Goal: Task Accomplishment & Management: Complete application form

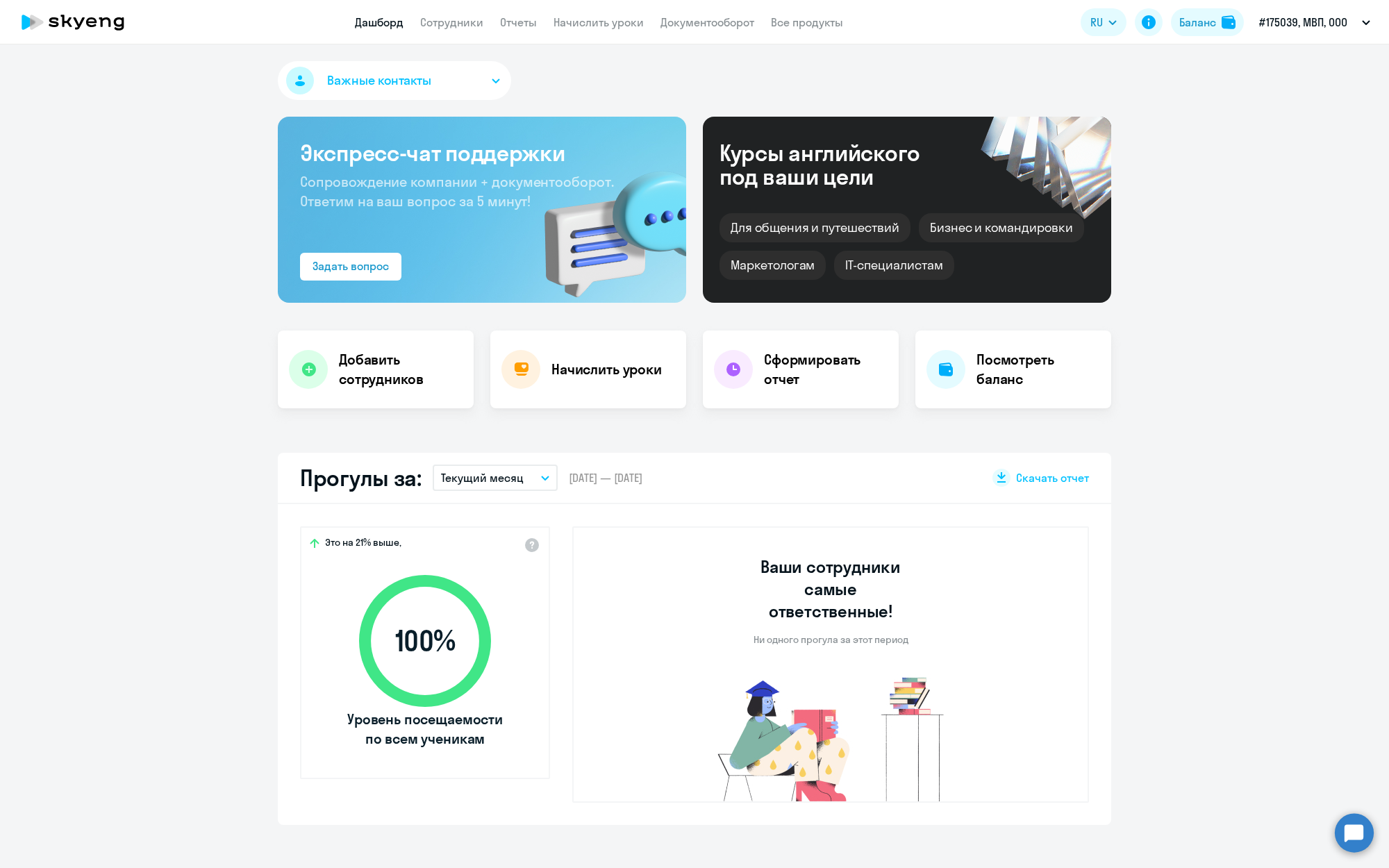
scroll to position [3, 0]
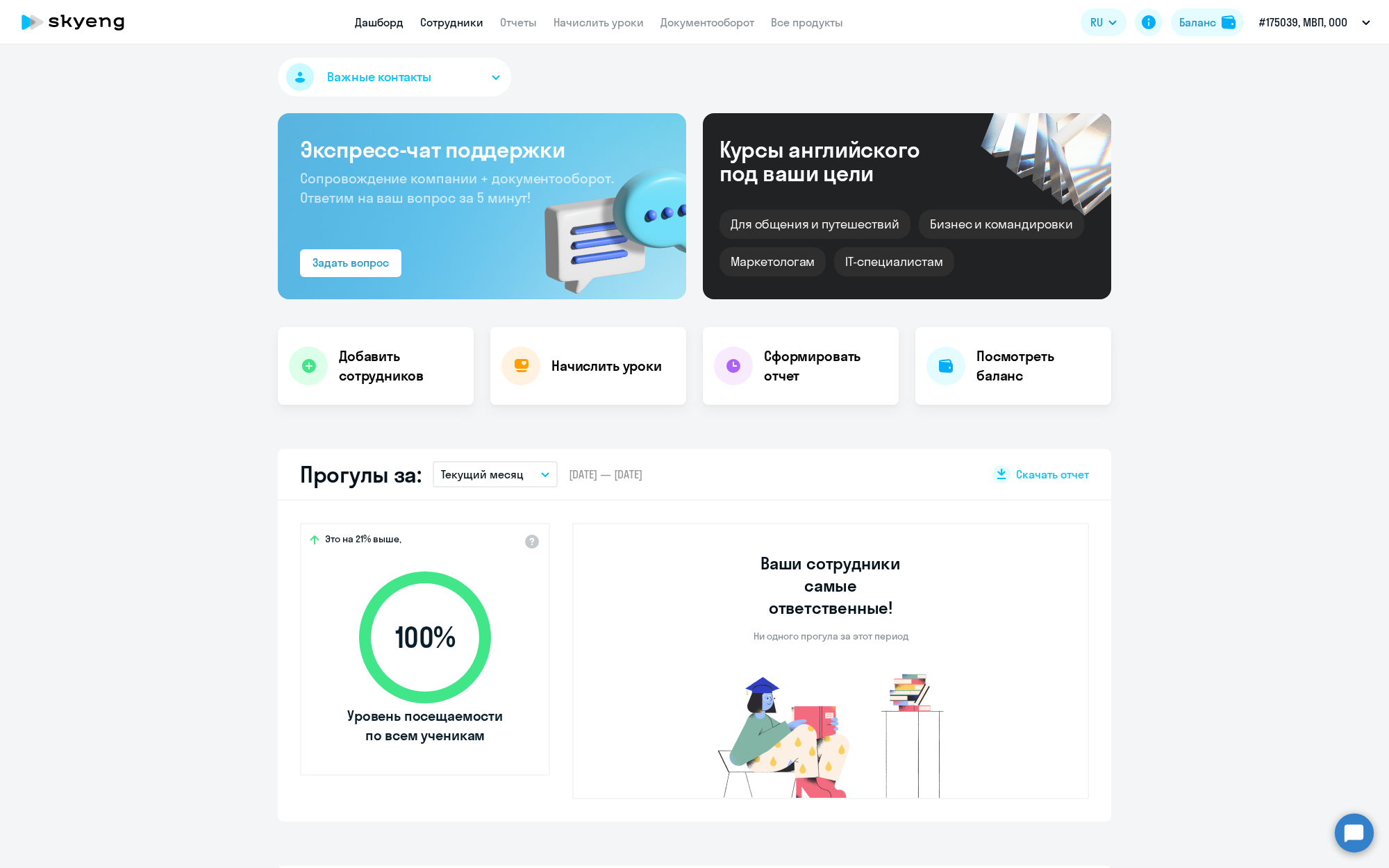
click at [473, 17] on link "Сотрудники" at bounding box center [451, 22] width 63 height 14
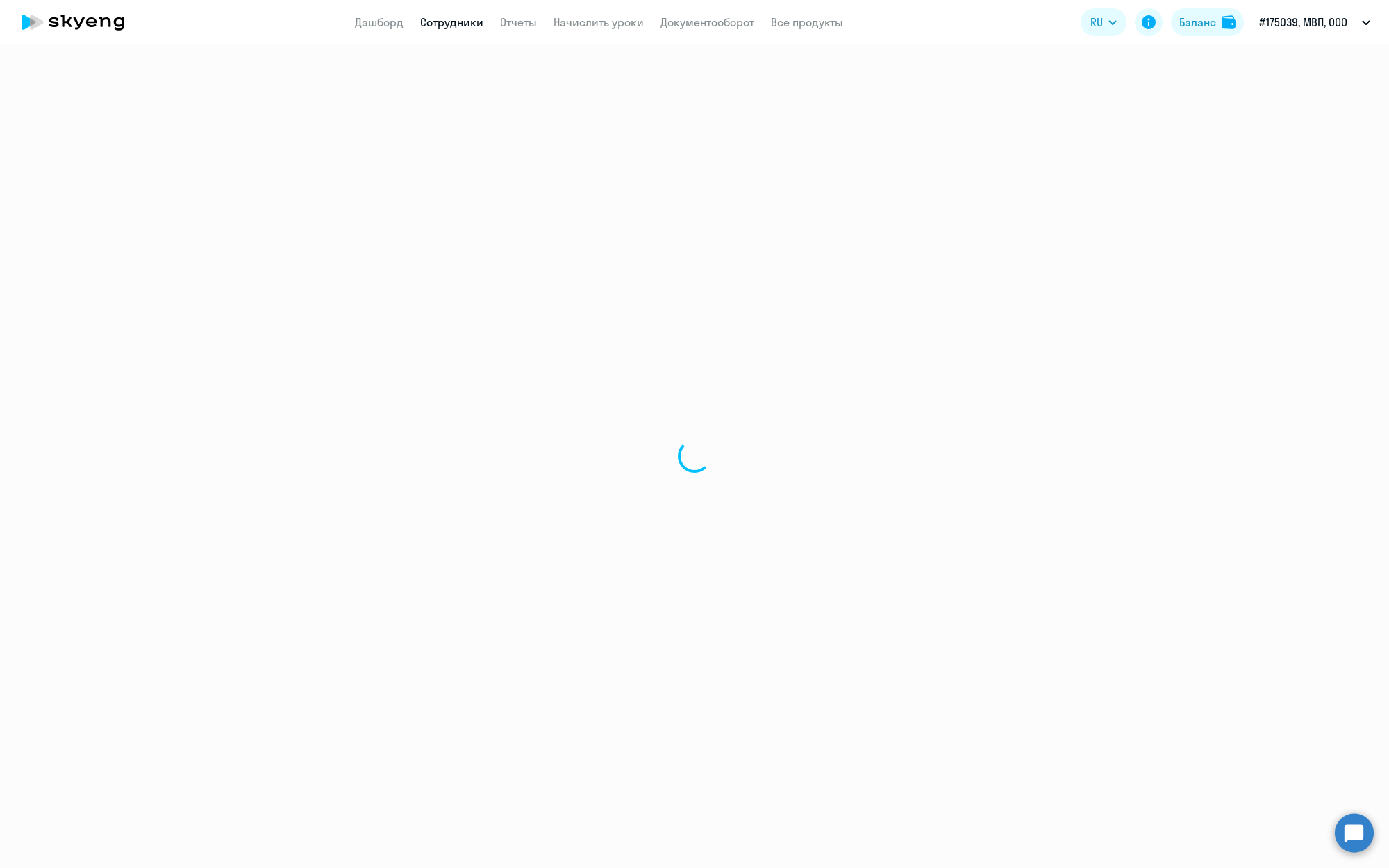
select select "30"
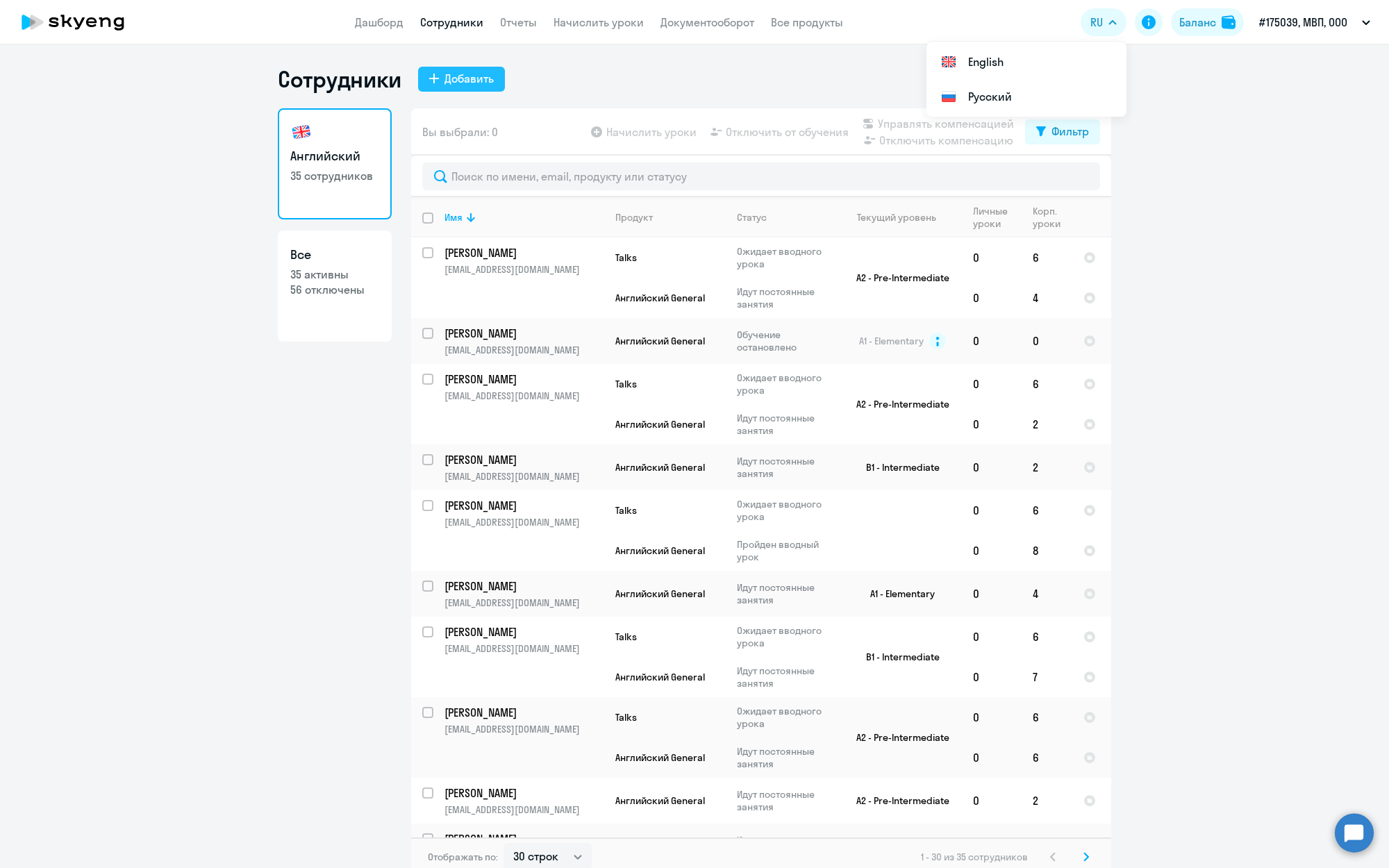
click at [486, 73] on div "Добавить" at bounding box center [469, 78] width 50 height 16
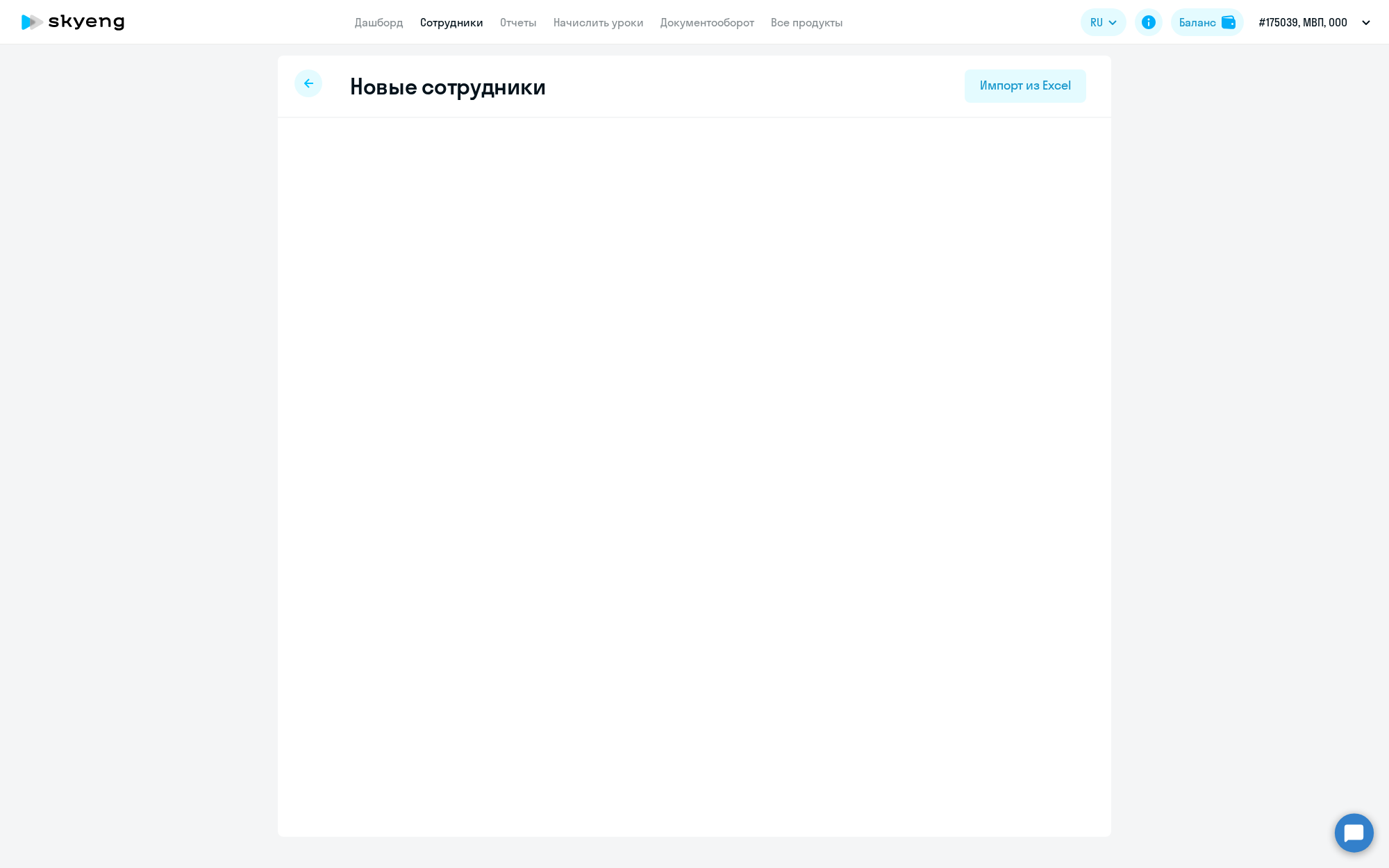
select select "english_adult_not_native_speaker"
select select "3"
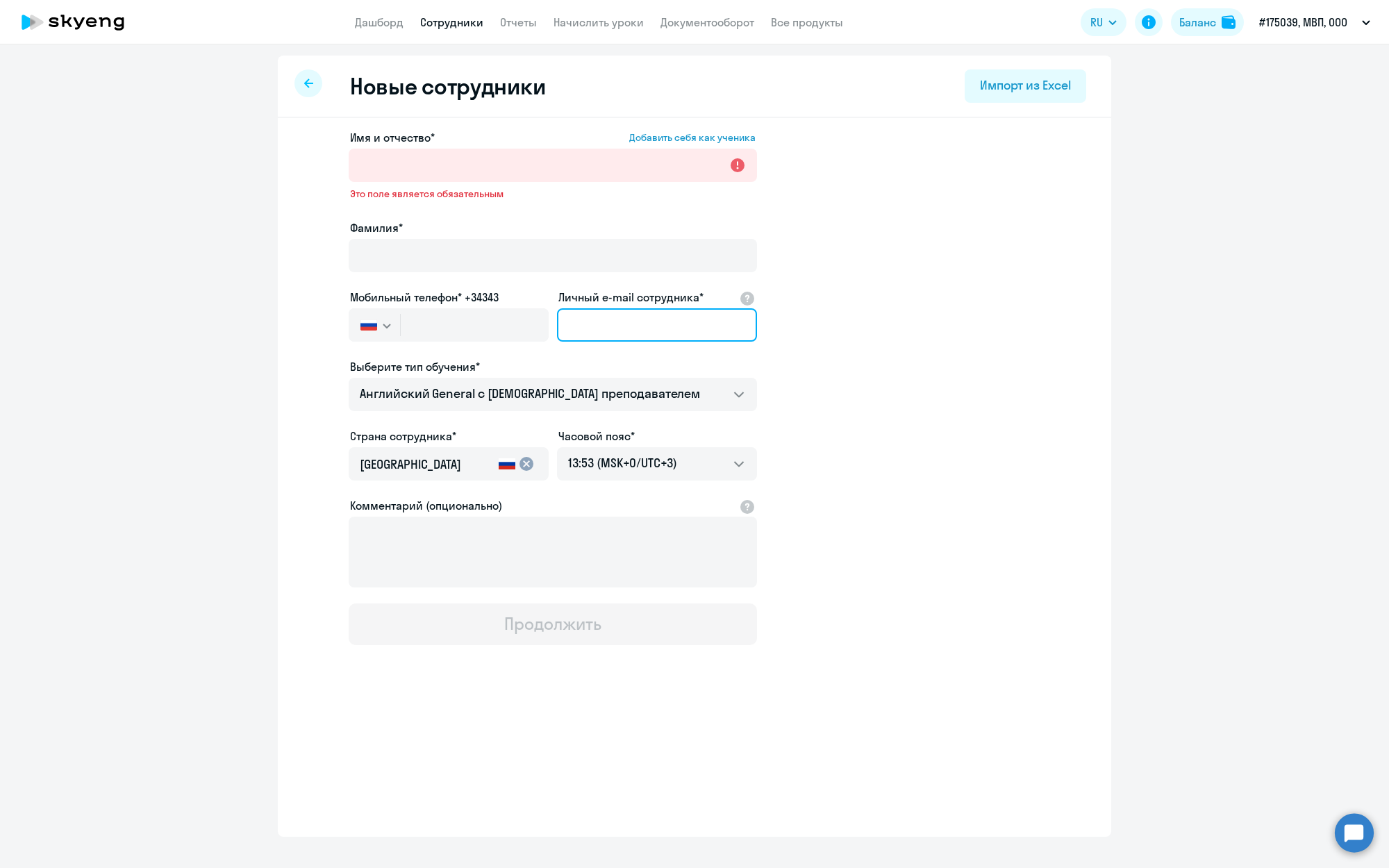
paste input "[PERSON_NAME][EMAIL_ADDRESS][DOMAIN_NAME]"
type input "[PERSON_NAME][EMAIL_ADDRESS][DOMAIN_NAME]"
click at [449, 315] on input "text" at bounding box center [474, 324] width 148 height 33
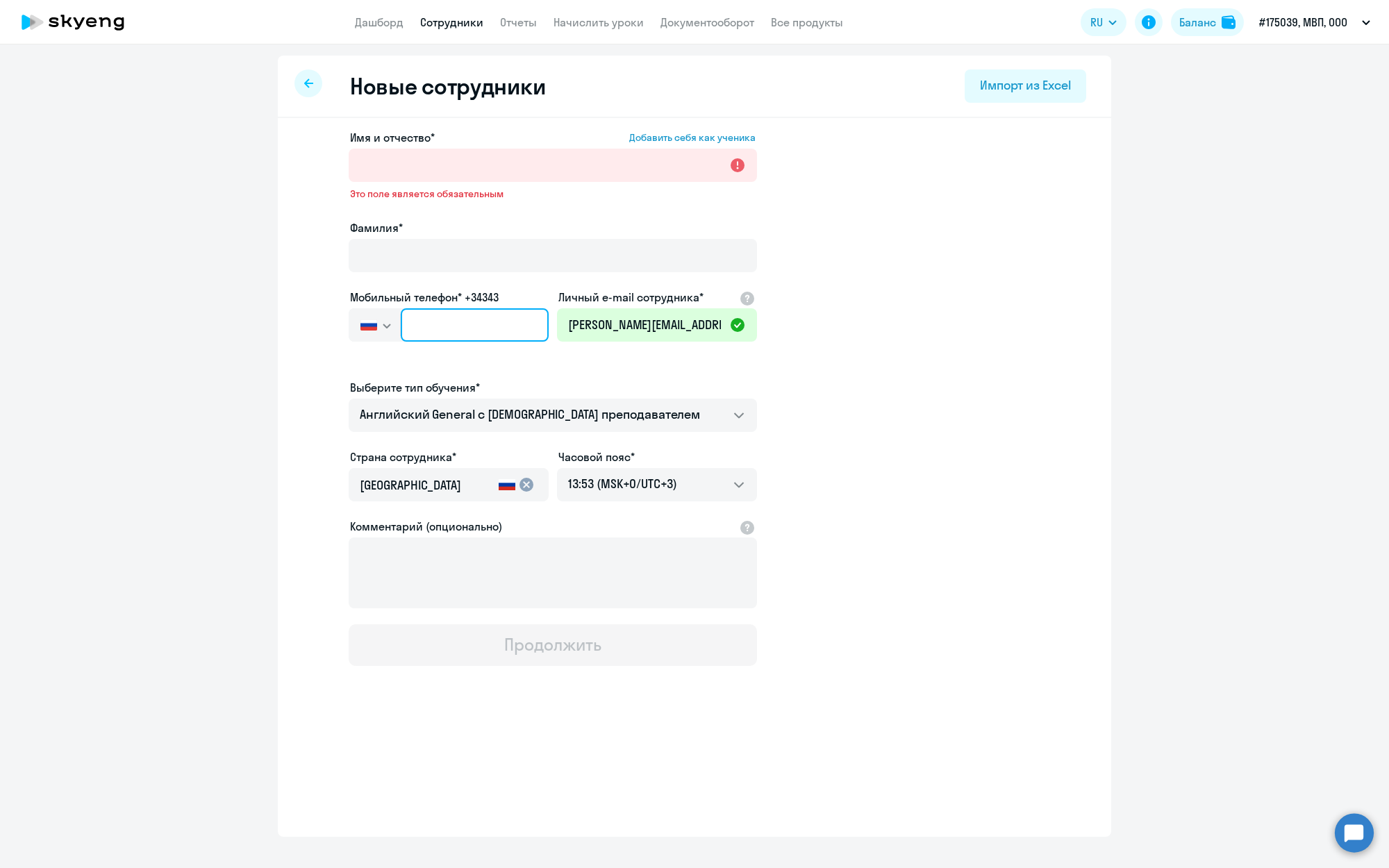
type input "+7 9"
paste input "[PHONE_NUMBER]"
click at [531, 353] on span "Проверьте номер телефона" at bounding box center [449, 353] width 197 height 12
click at [509, 320] on input "[PHONE_NUMBER]" at bounding box center [474, 324] width 148 height 33
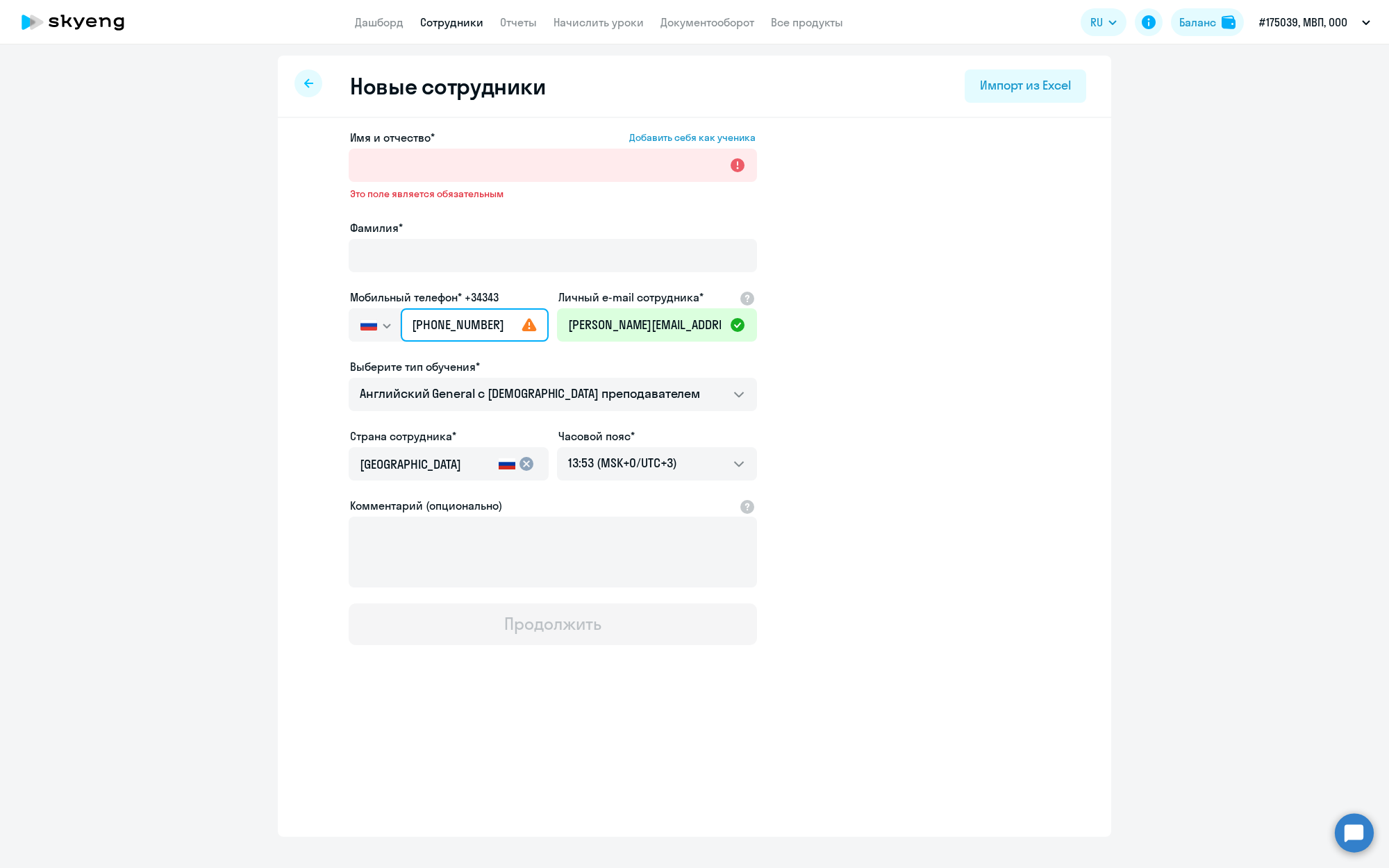
type input "[PHONE_NUMBER]"
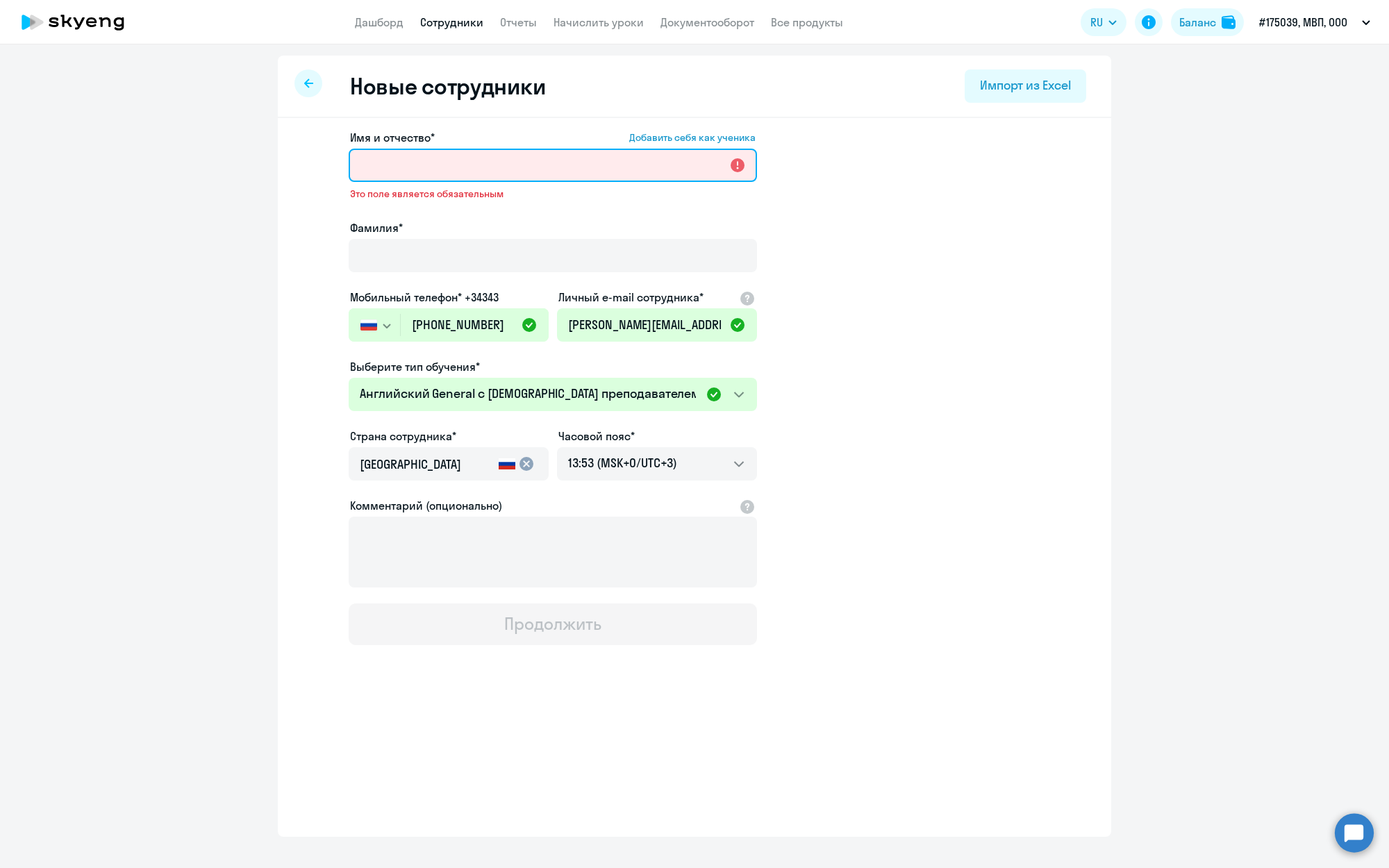
click at [388, 157] on input "Имя и отчество* Добавить себя как ученика" at bounding box center [552, 165] width 408 height 33
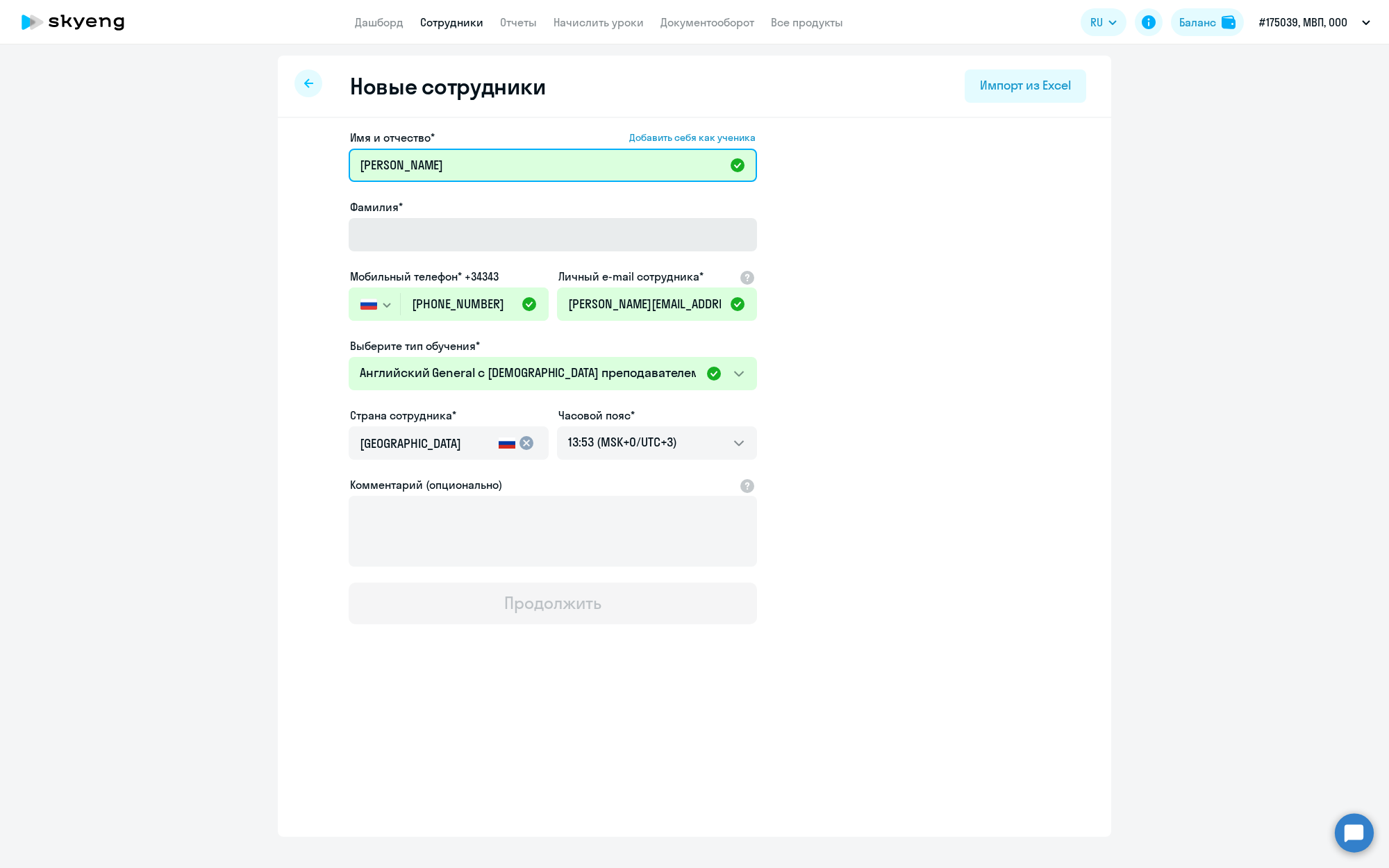
type input "[PERSON_NAME]"
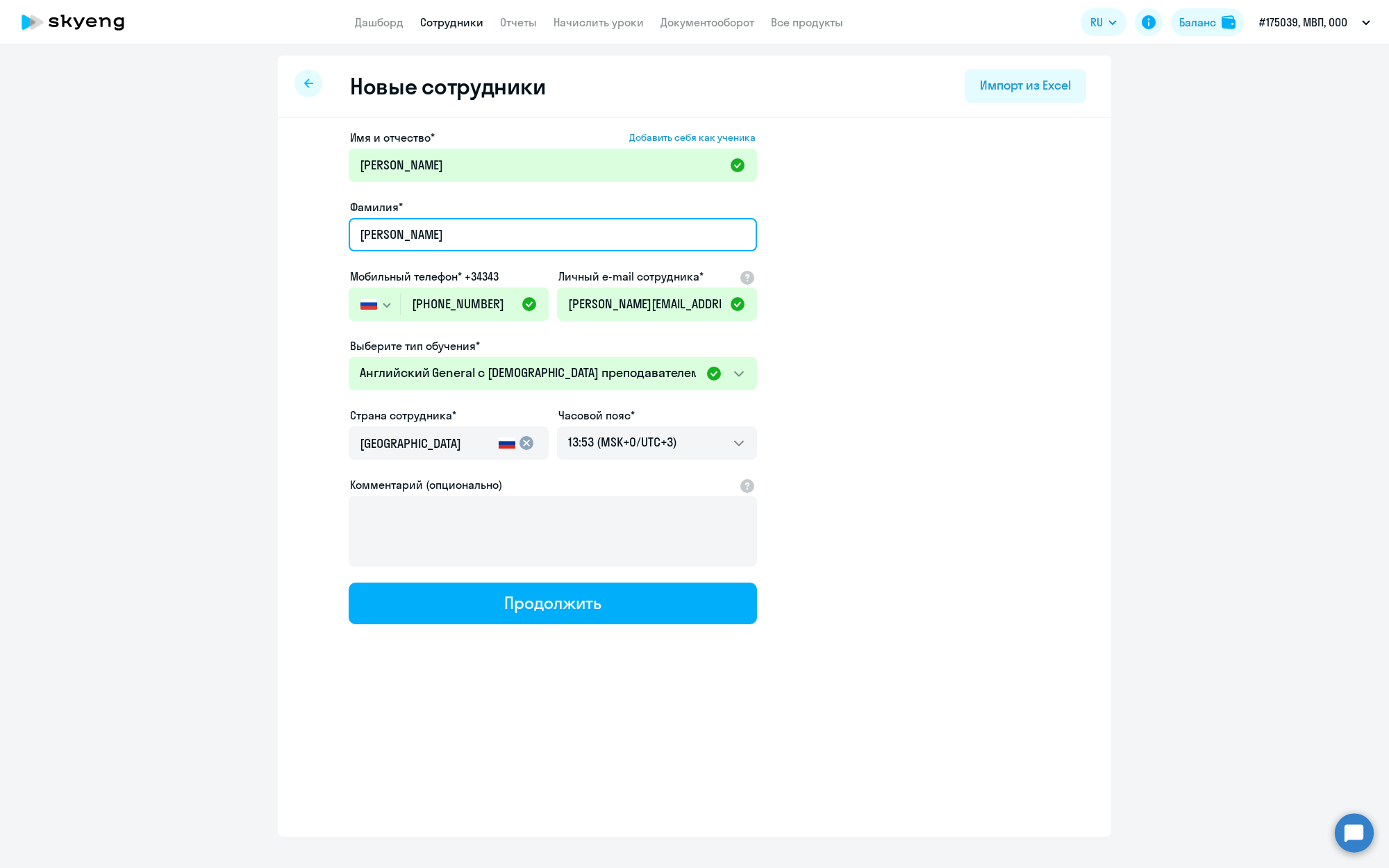
type input "[PERSON_NAME]"
click at [494, 624] on div "Имя и отчество* Добавить себя как ученика Вера Александровна Фамилия* Селукова …" at bounding box center [694, 423] width 833 height 610
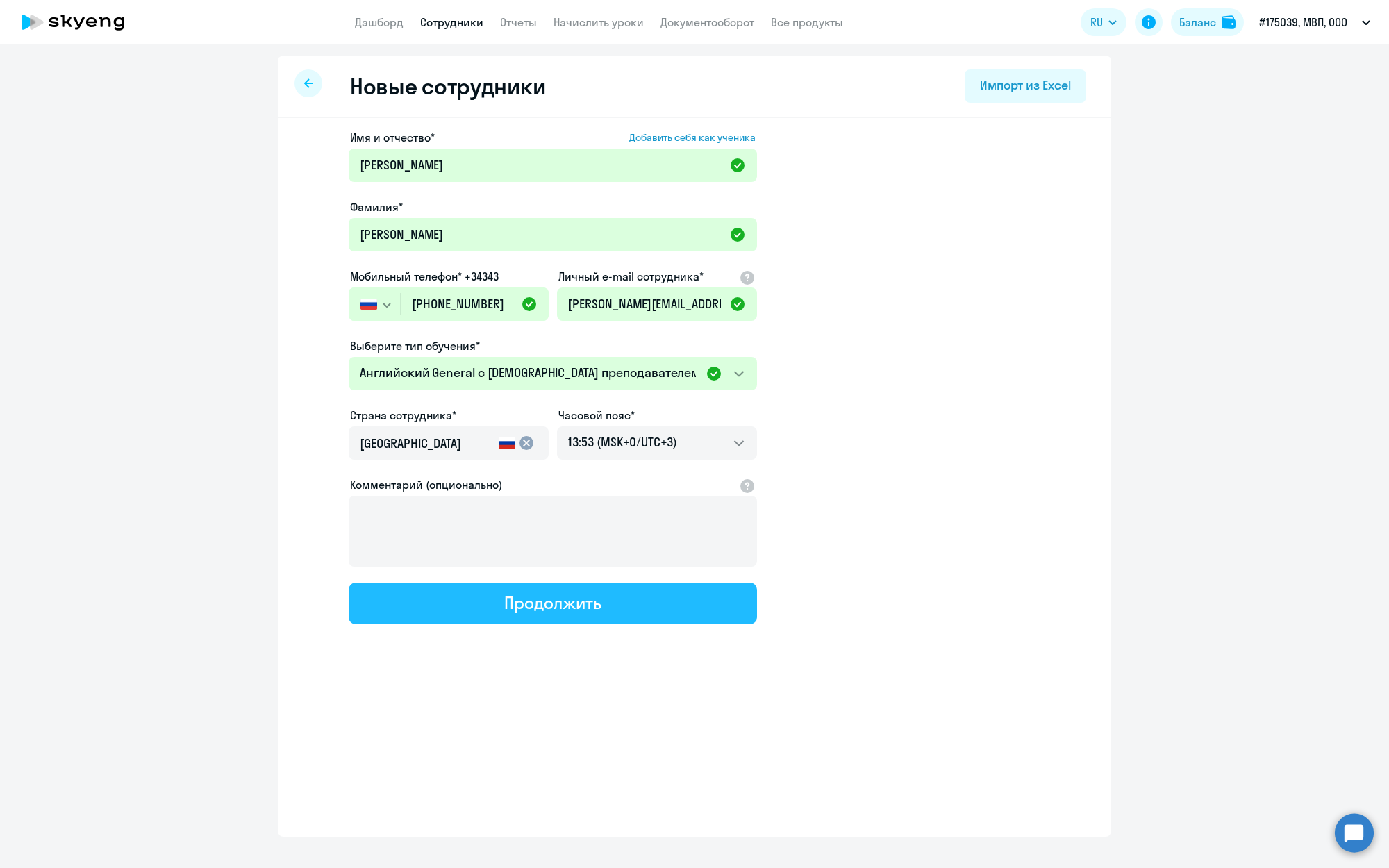
click at [497, 618] on button "Продолжить" at bounding box center [552, 603] width 408 height 42
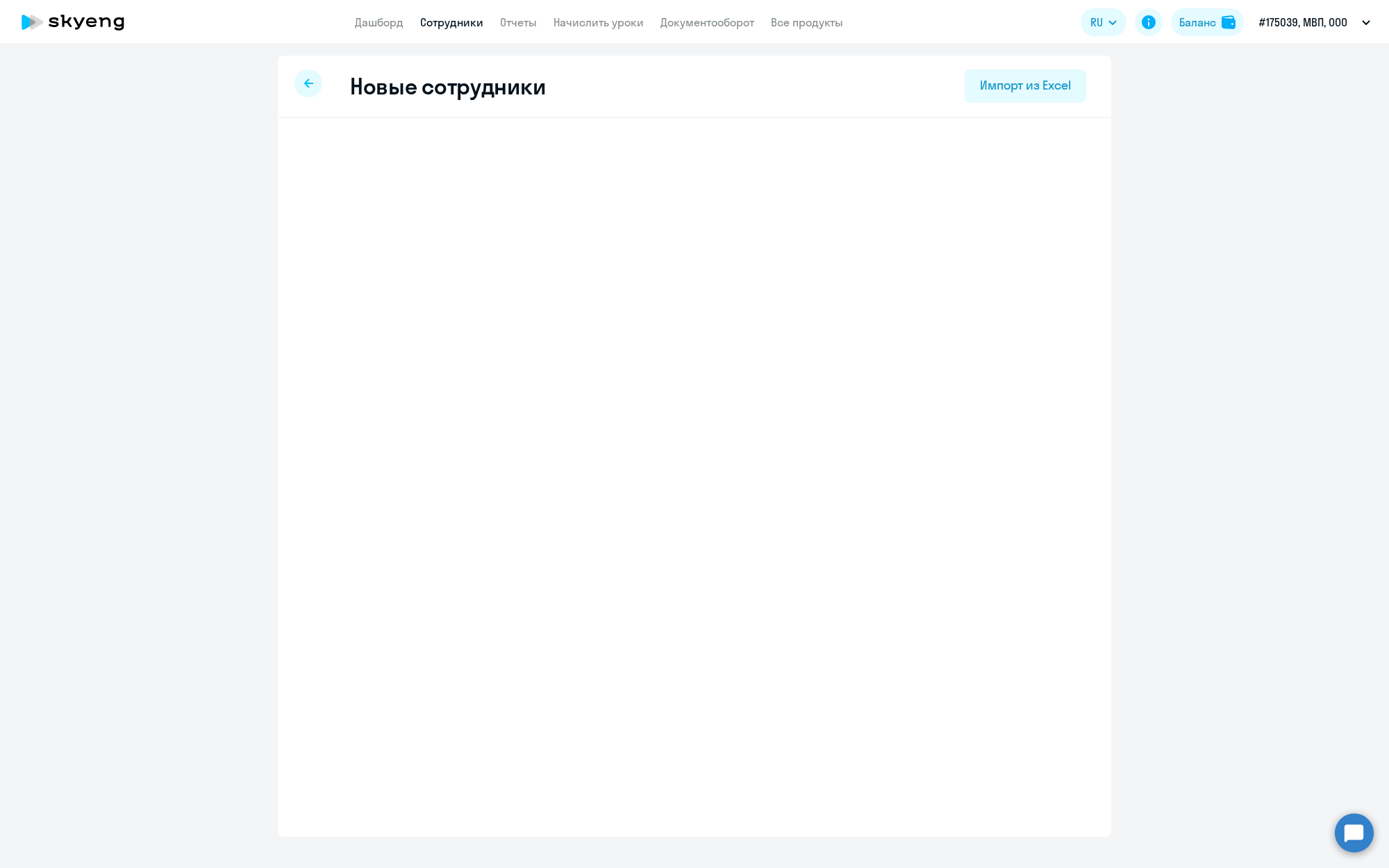
select select "english_adult_not_native_speaker"
select select "3"
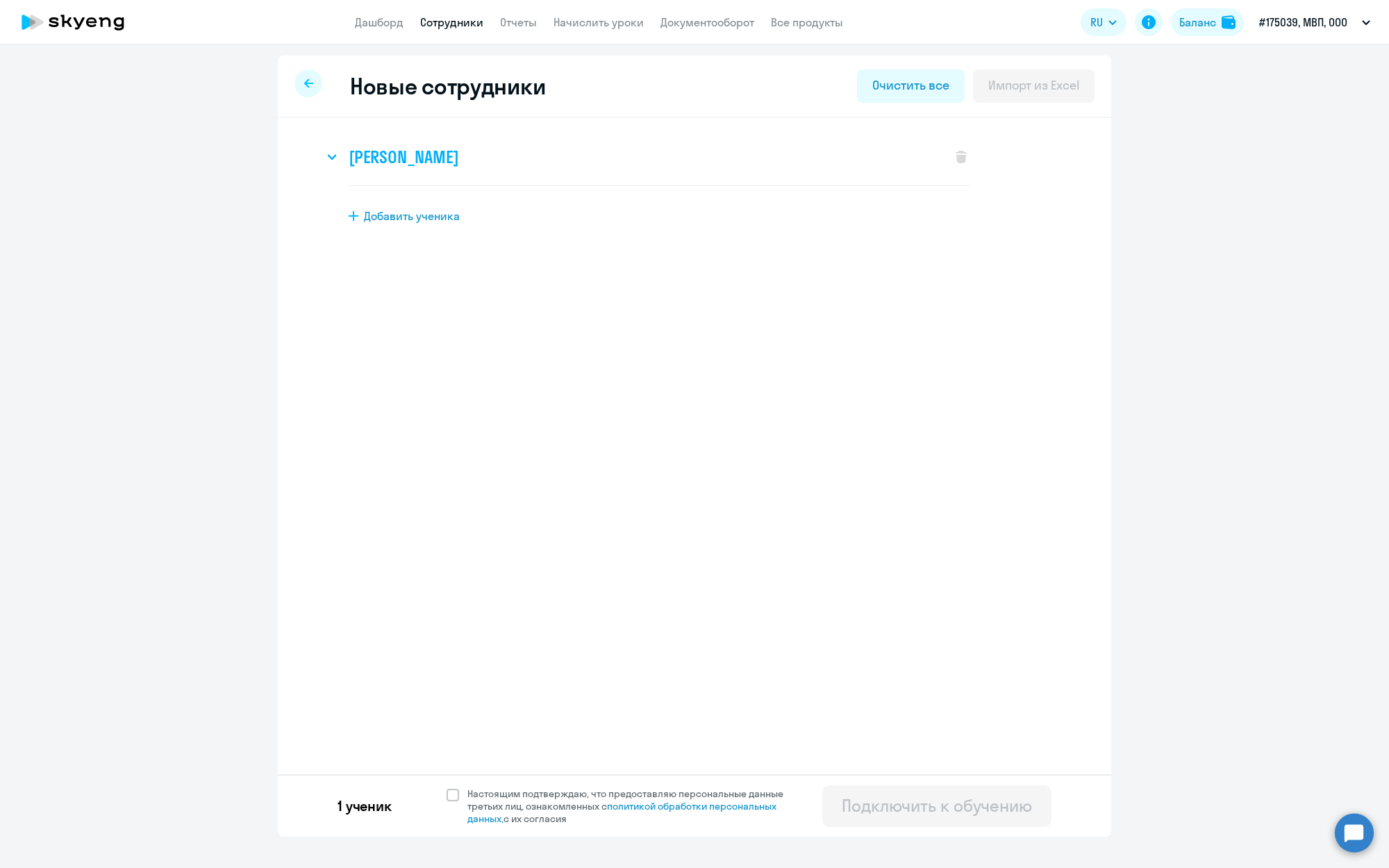
click at [459, 153] on h3 "[PERSON_NAME]" at bounding box center [403, 157] width 109 height 22
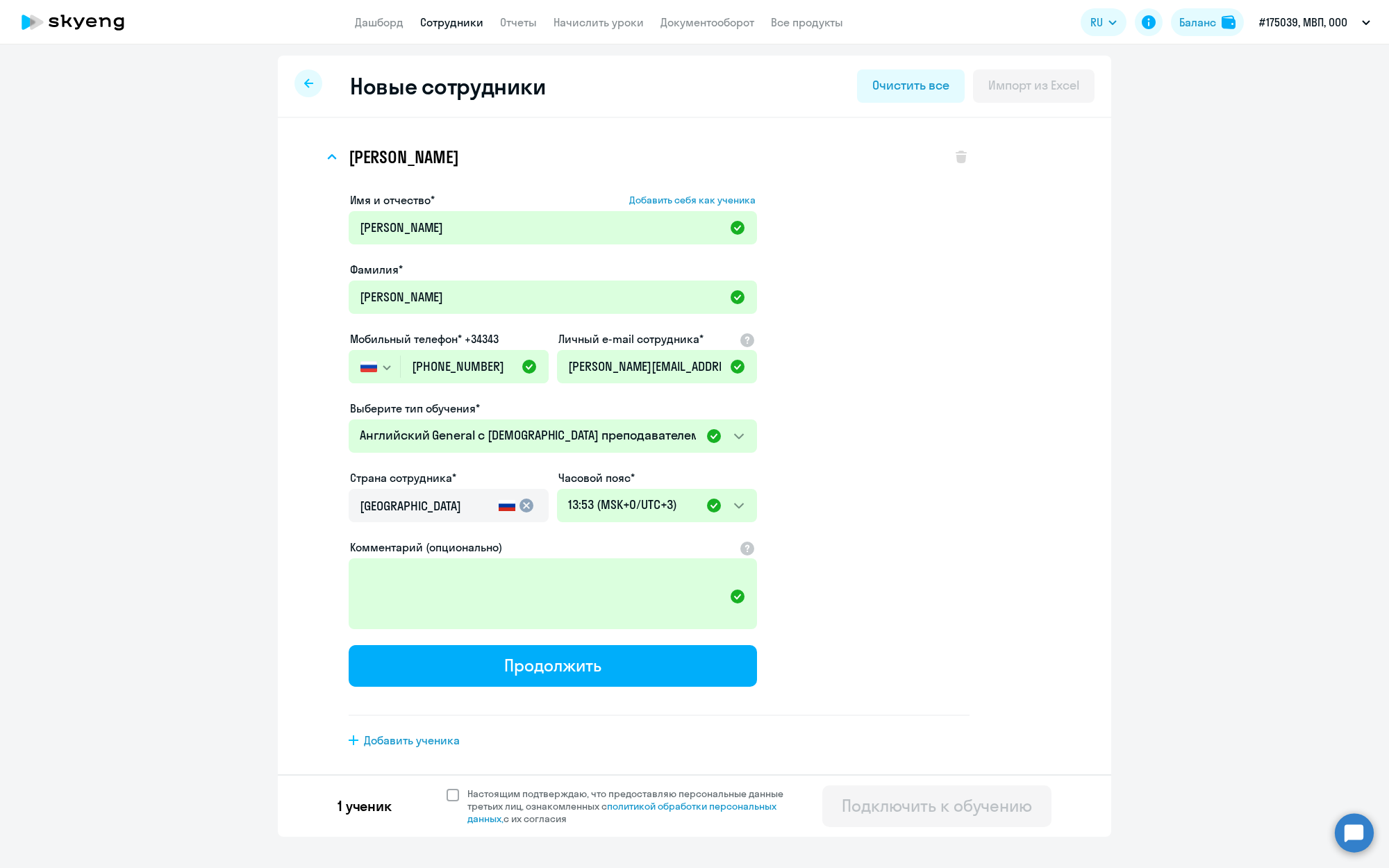
click at [449, 796] on span at bounding box center [452, 795] width 12 height 12
click at [446, 787] on input "Настоящим подтверждаю, что предоставляю персональные данные третьих лиц, ознако…" at bounding box center [446, 787] width 1 height 1
checkbox input "true"
click at [909, 810] on div "Подключить к обучению" at bounding box center [937, 805] width 190 height 22
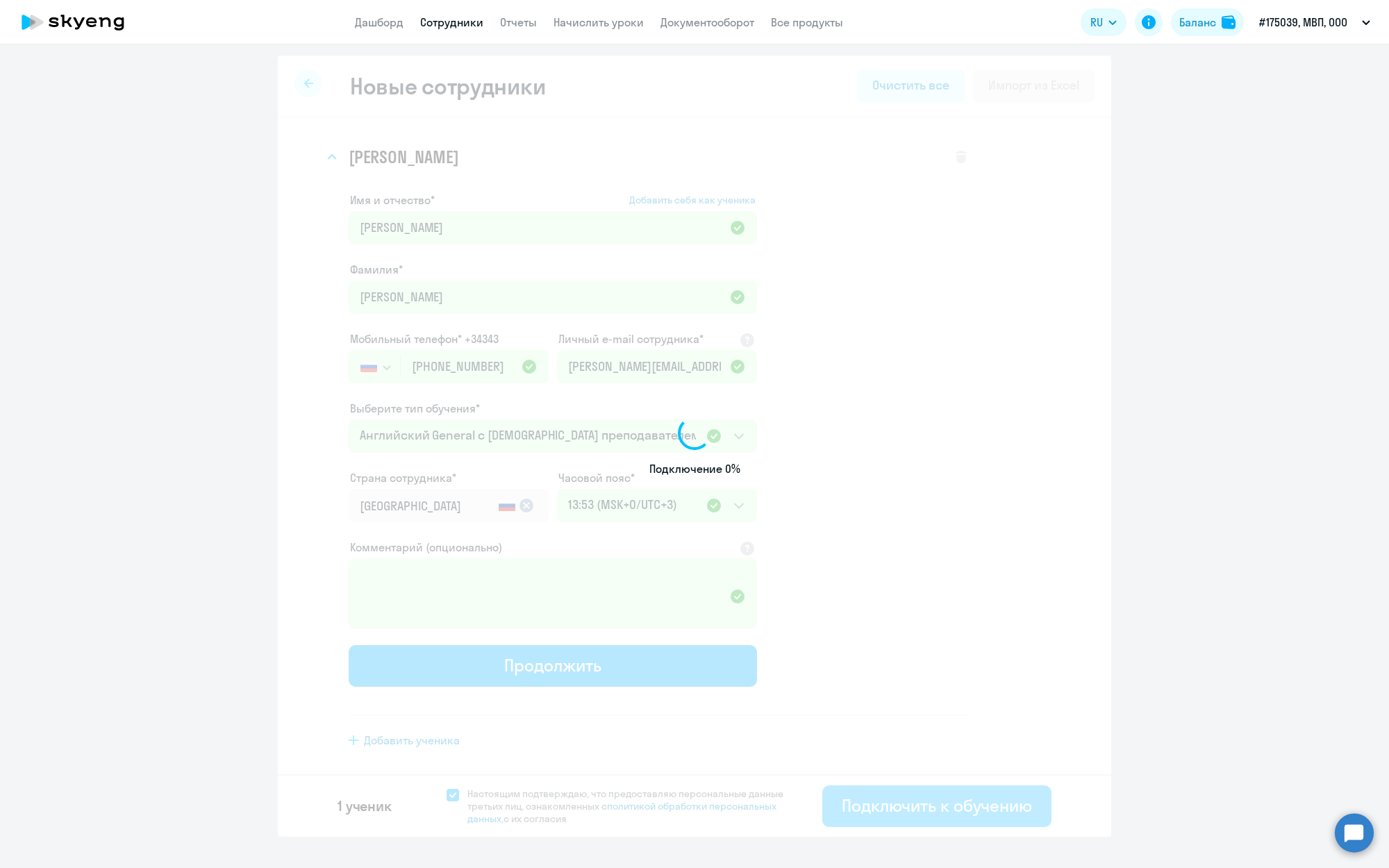
select select "english_adult_not_native_speaker"
select select "3"
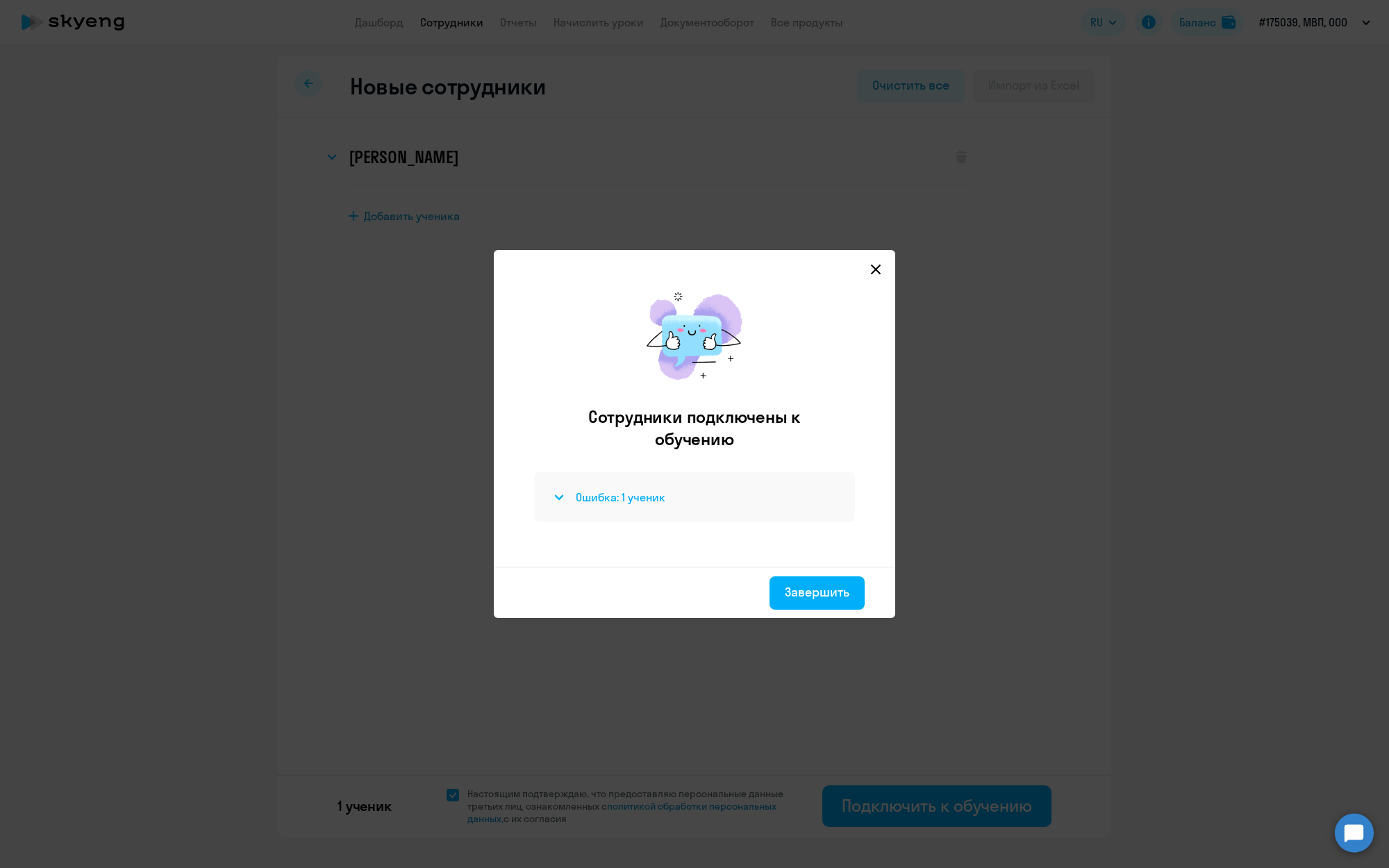
click at [681, 489] on div "Ошибка: 1 ученик" at bounding box center [694, 496] width 288 height 16
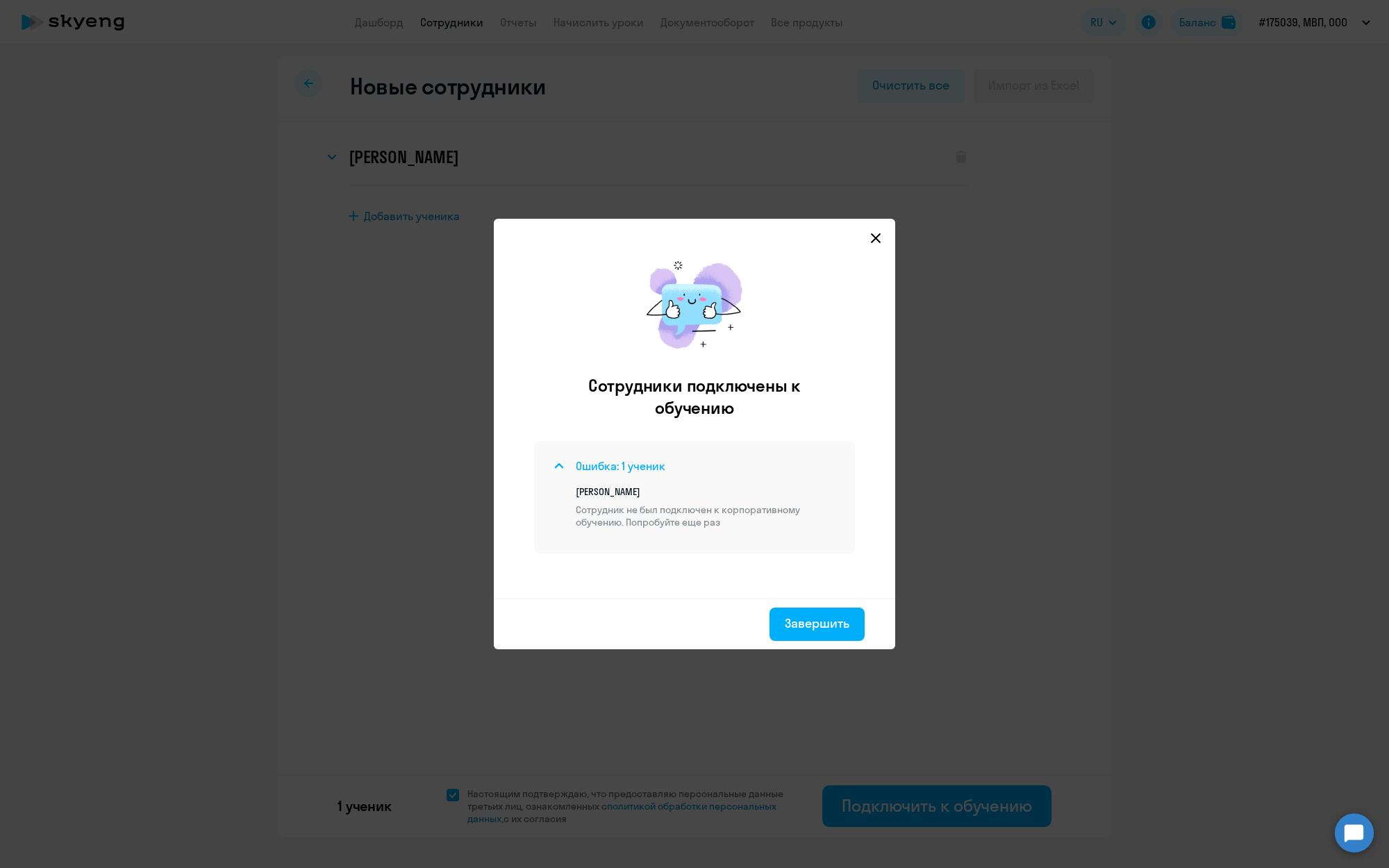
click at [705, 458] on div "Ошибка: 1 ученик" at bounding box center [694, 465] width 288 height 16
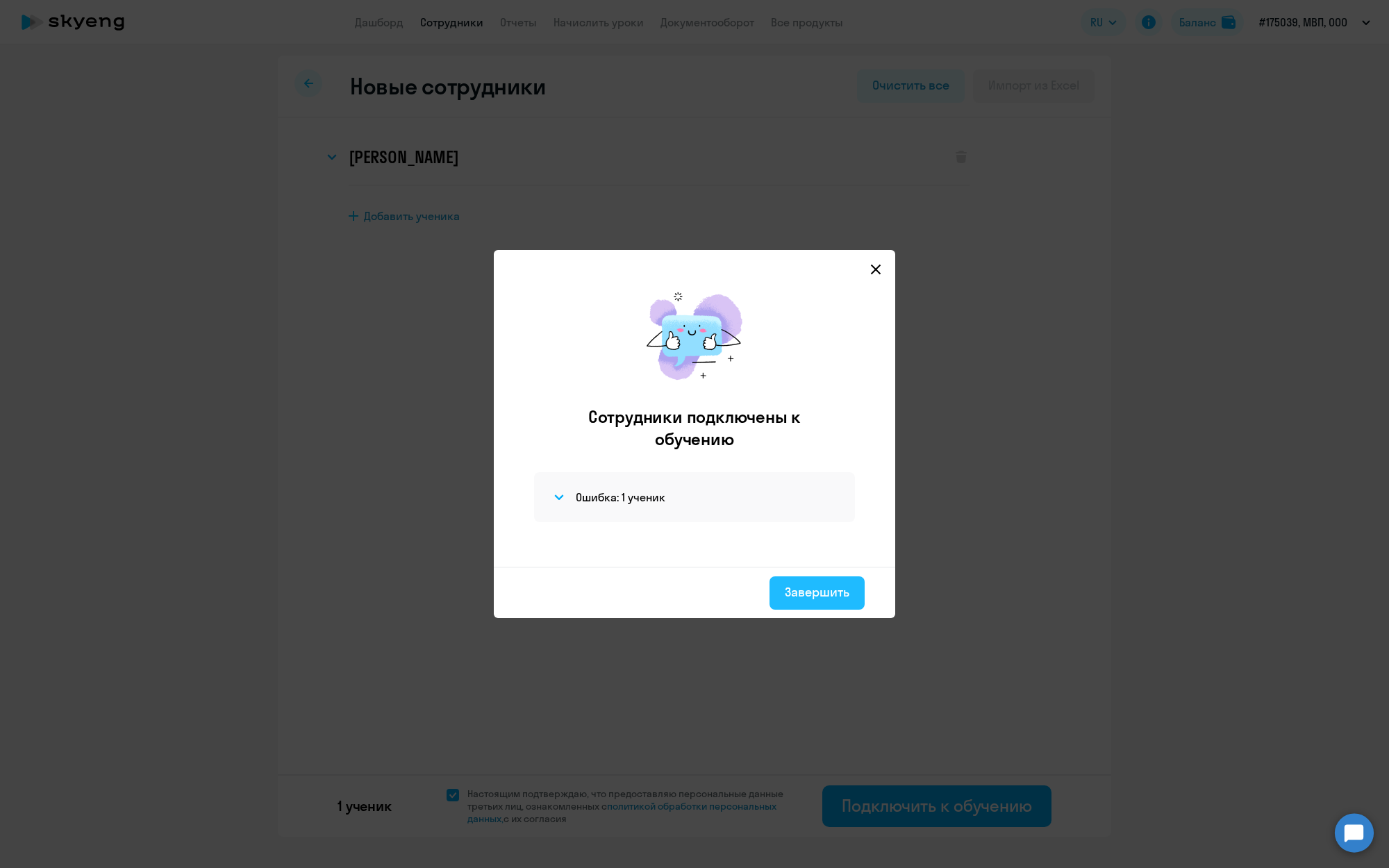
click at [812, 592] on div "Завершить" at bounding box center [816, 592] width 64 height 18
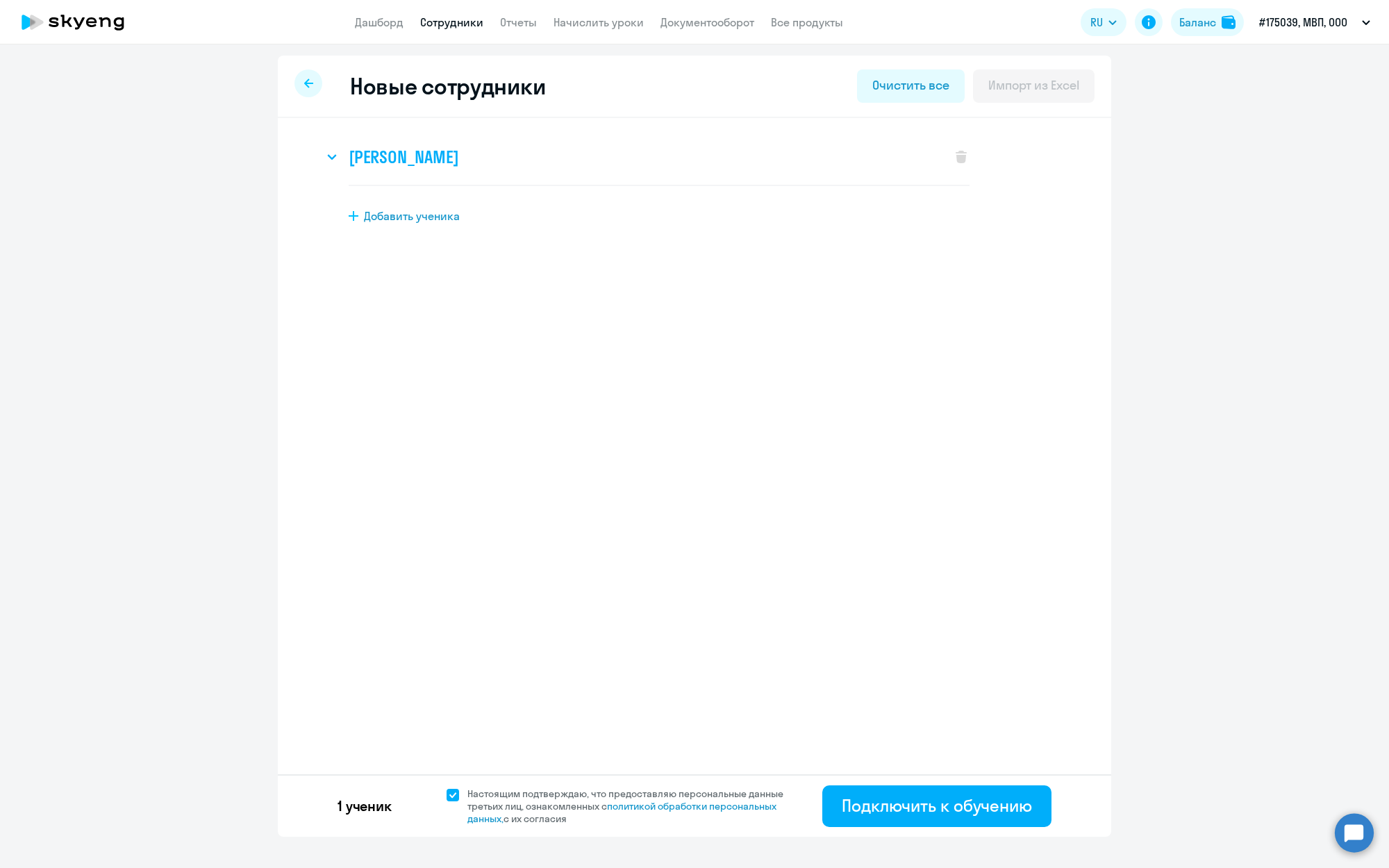
click at [598, 155] on div "[PERSON_NAME]" at bounding box center [630, 157] width 614 height 56
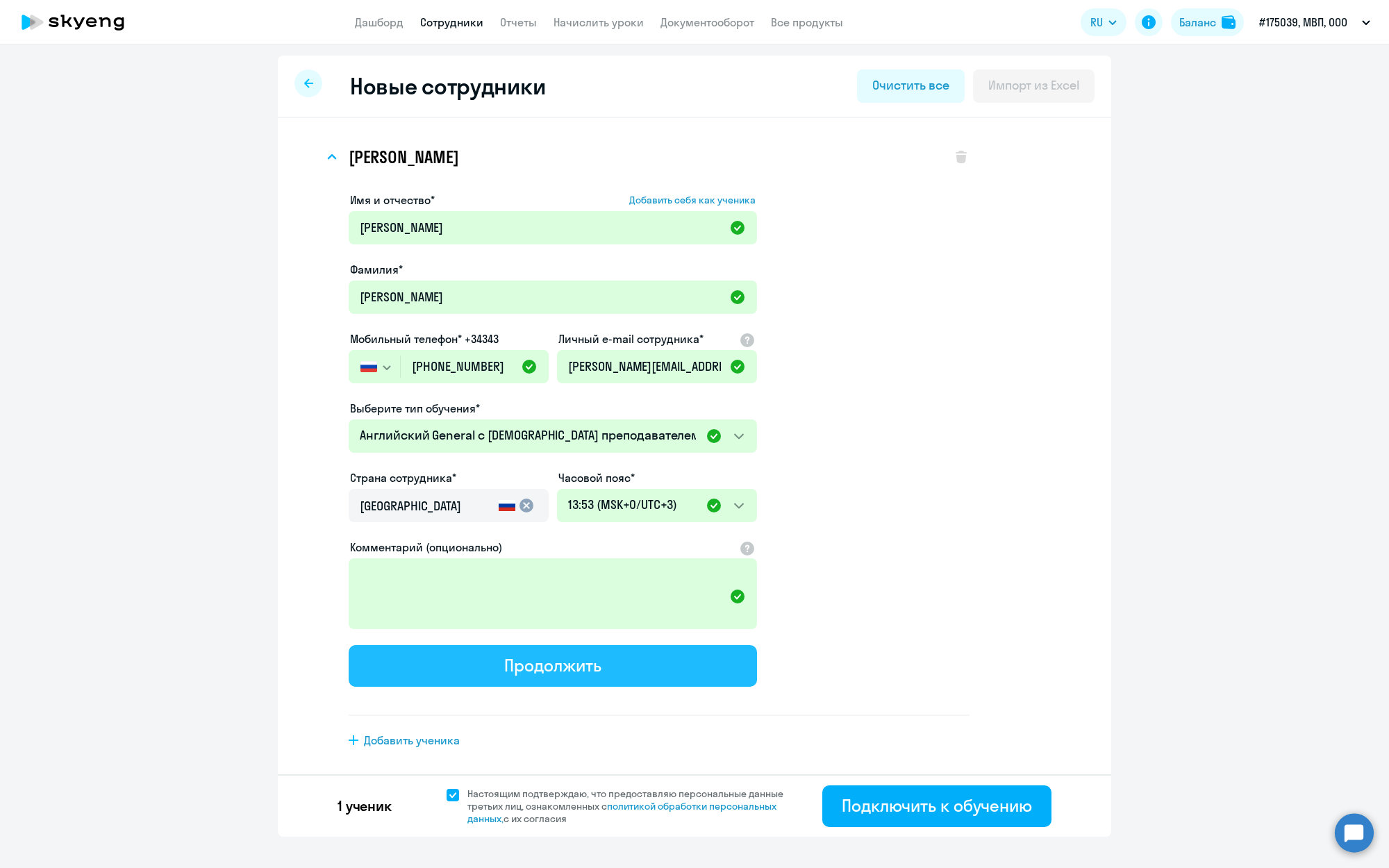
click at [584, 661] on div "Продолжить" at bounding box center [552, 665] width 96 height 22
select select "english_adult_not_native_speaker"
select select "3"
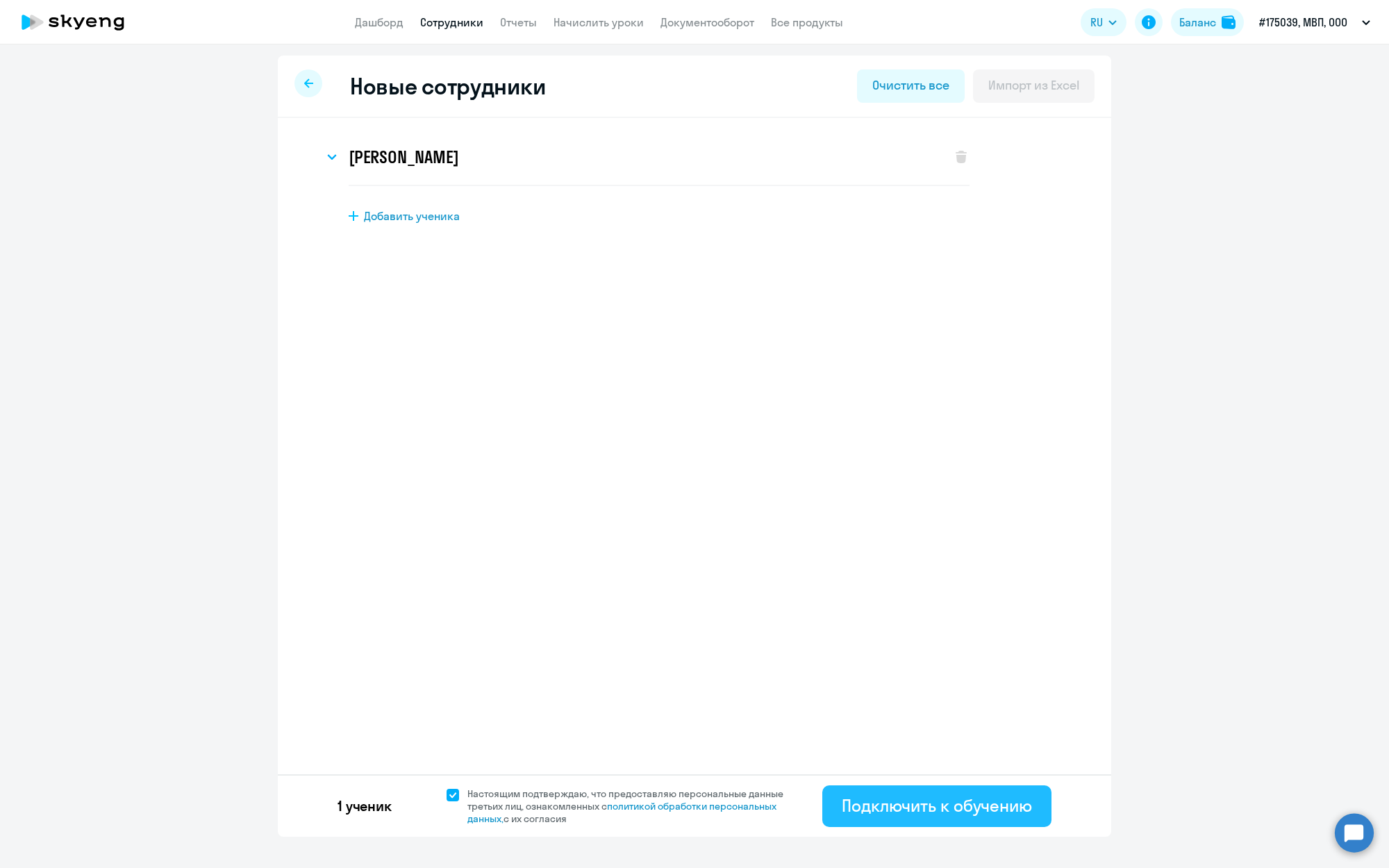
click at [955, 804] on div "Подключить к обучению" at bounding box center [937, 805] width 190 height 22
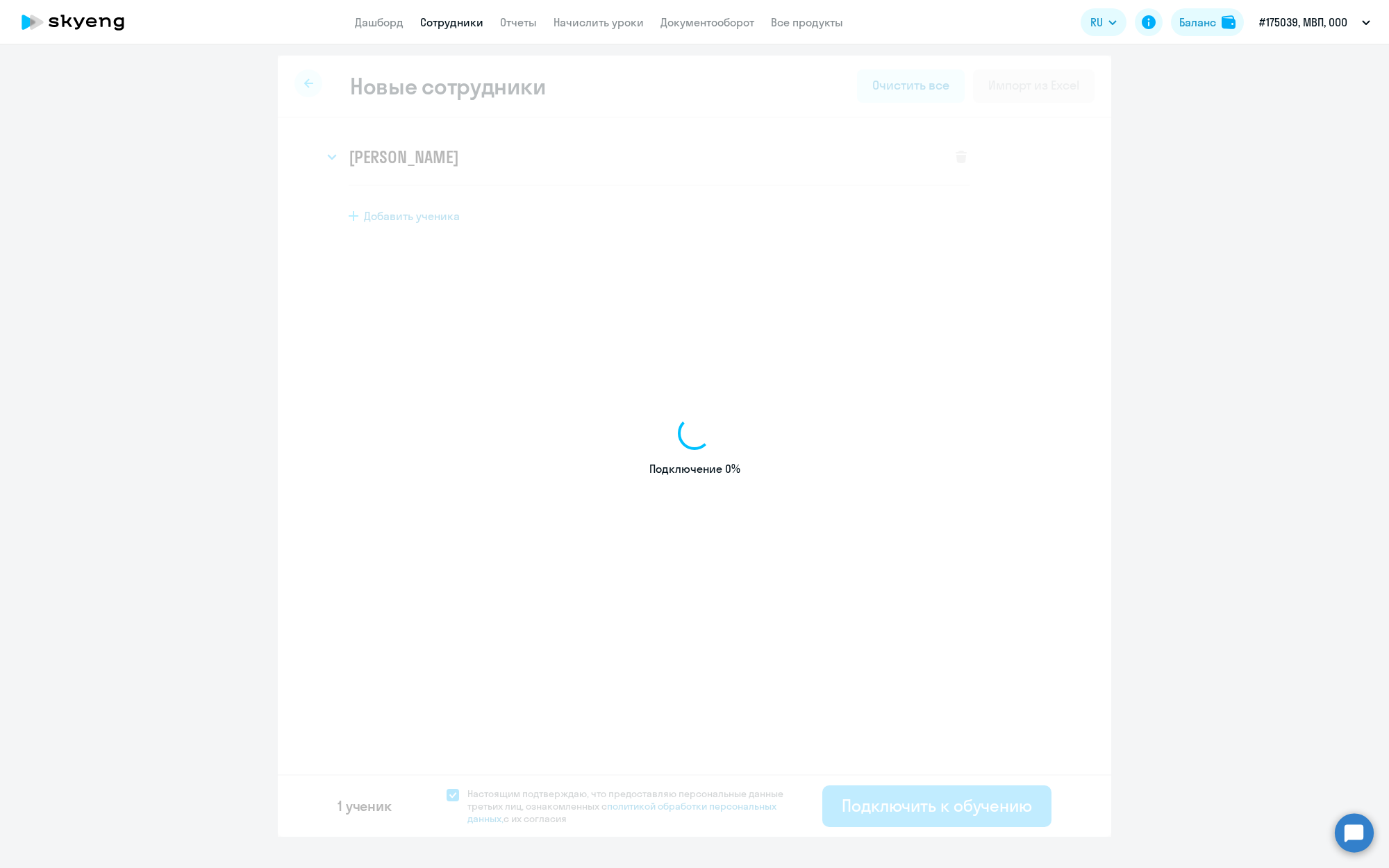
select select "english_adult_not_native_speaker"
select select "3"
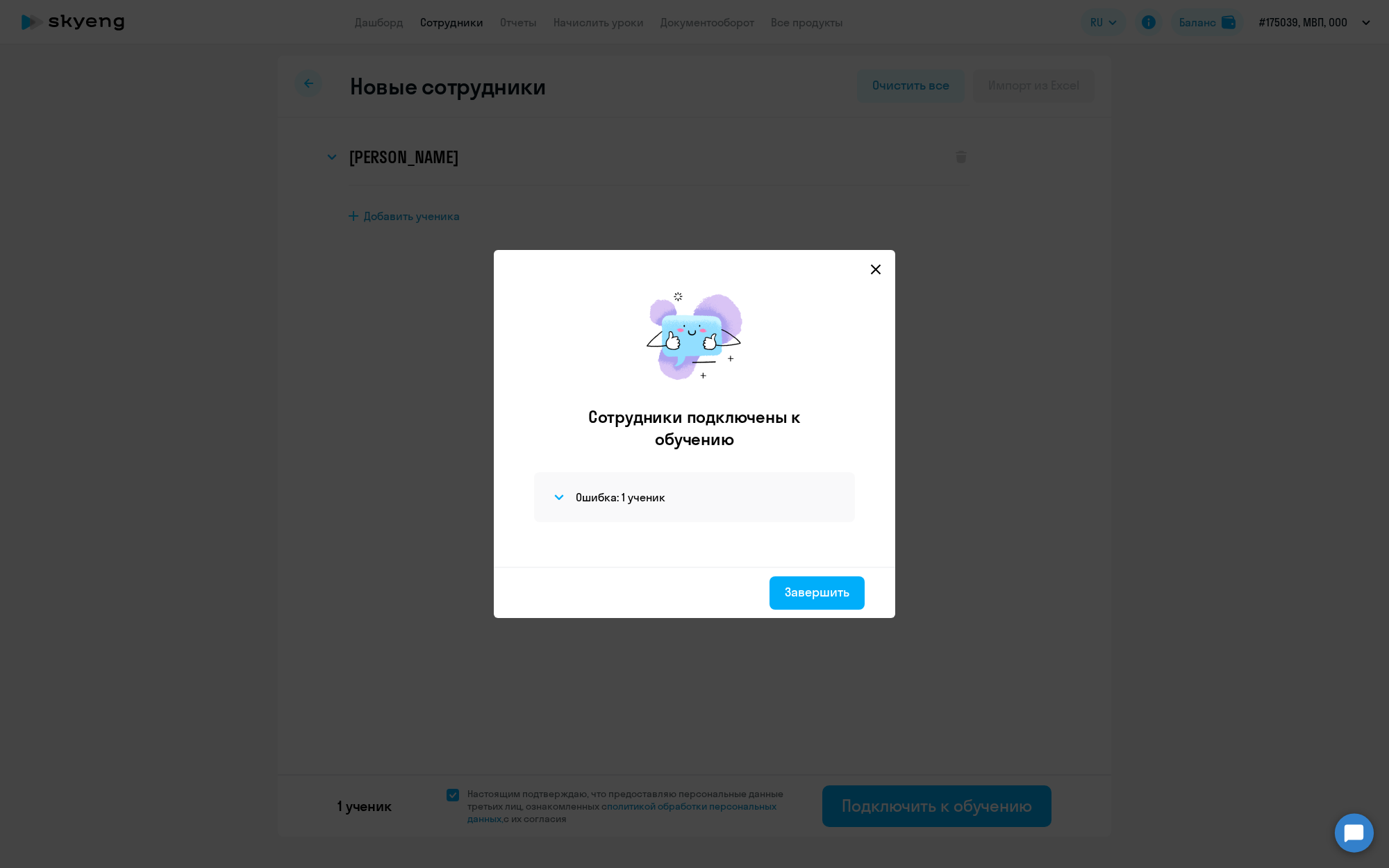
click at [880, 271] on icon at bounding box center [875, 269] width 11 height 11
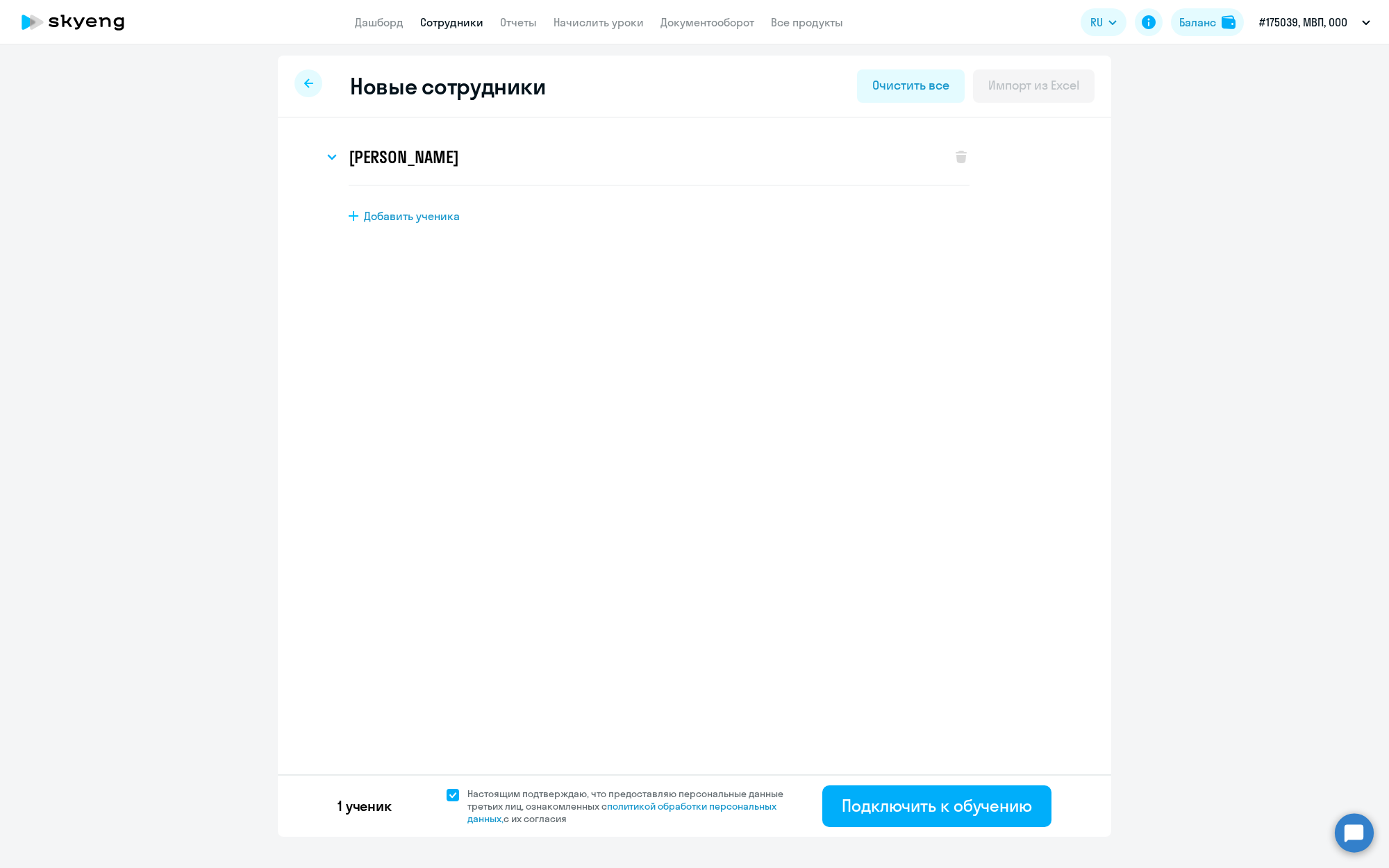
click at [458, 25] on link "Сотрудники" at bounding box center [451, 22] width 63 height 14
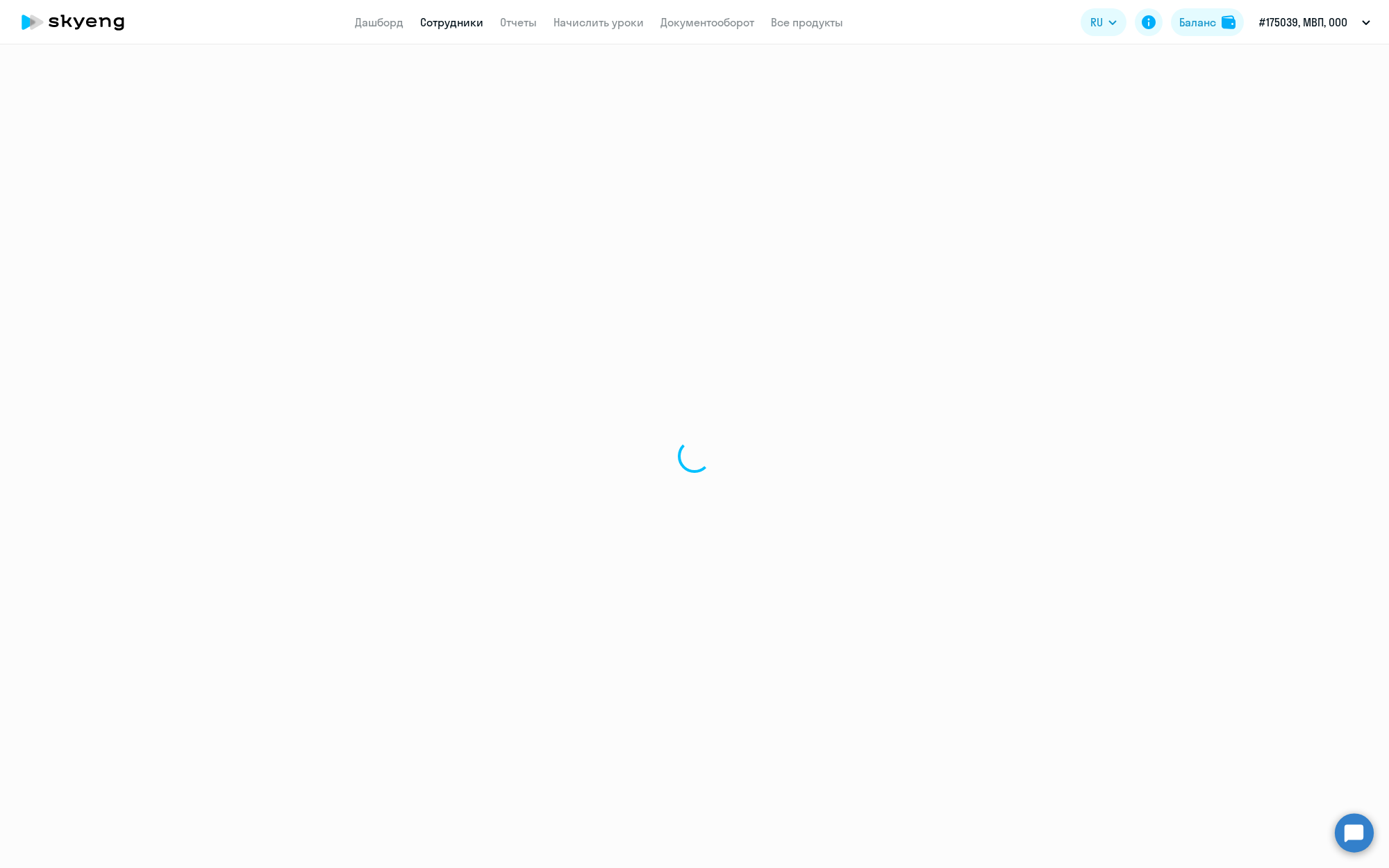
select select "30"
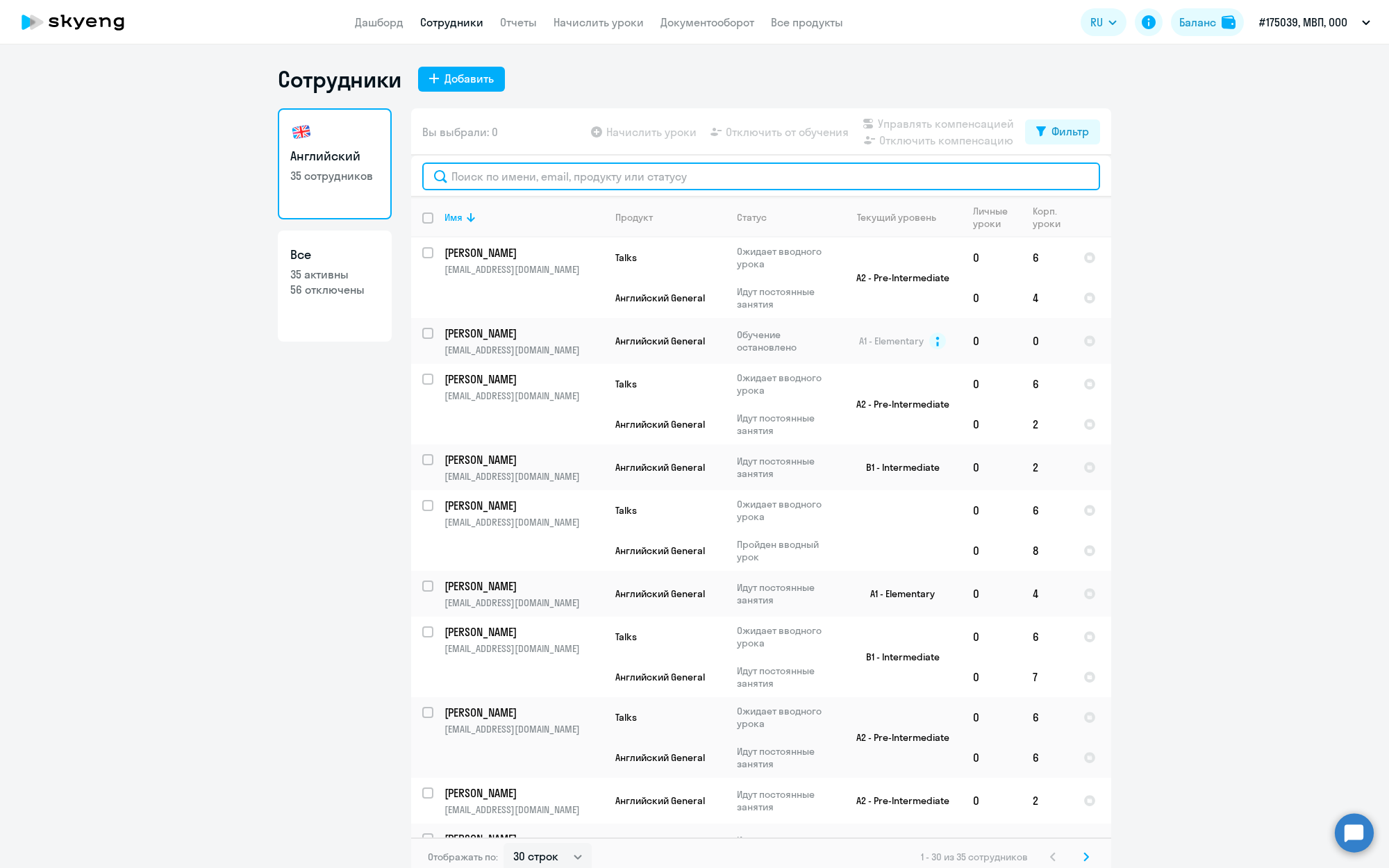
click at [549, 175] on input "text" at bounding box center [761, 176] width 678 height 28
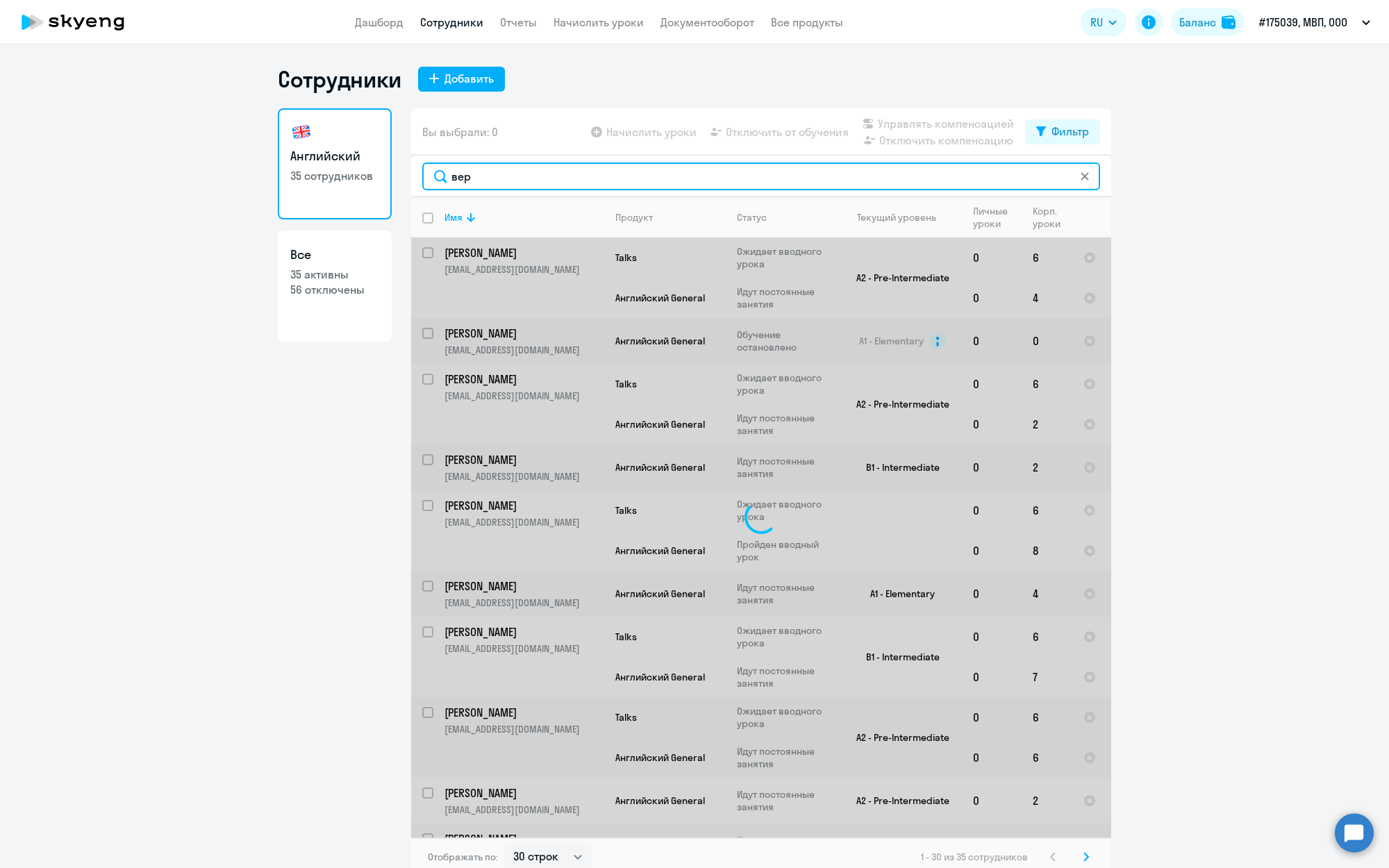
type input "вера"
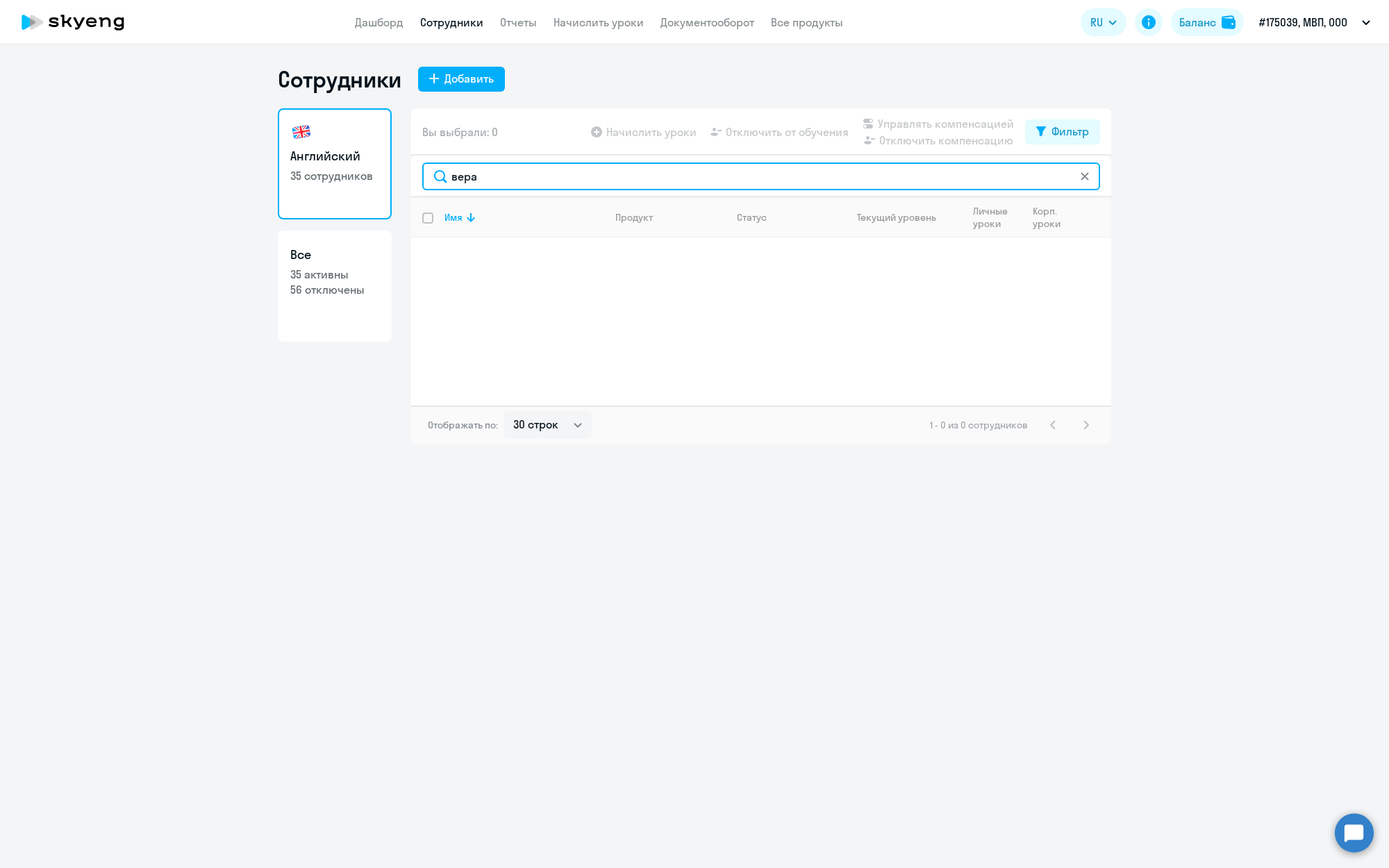
drag, startPoint x: 579, startPoint y: 178, endPoint x: 418, endPoint y: 178, distance: 161.0
click at [418, 178] on div "вера" at bounding box center [761, 176] width 700 height 42
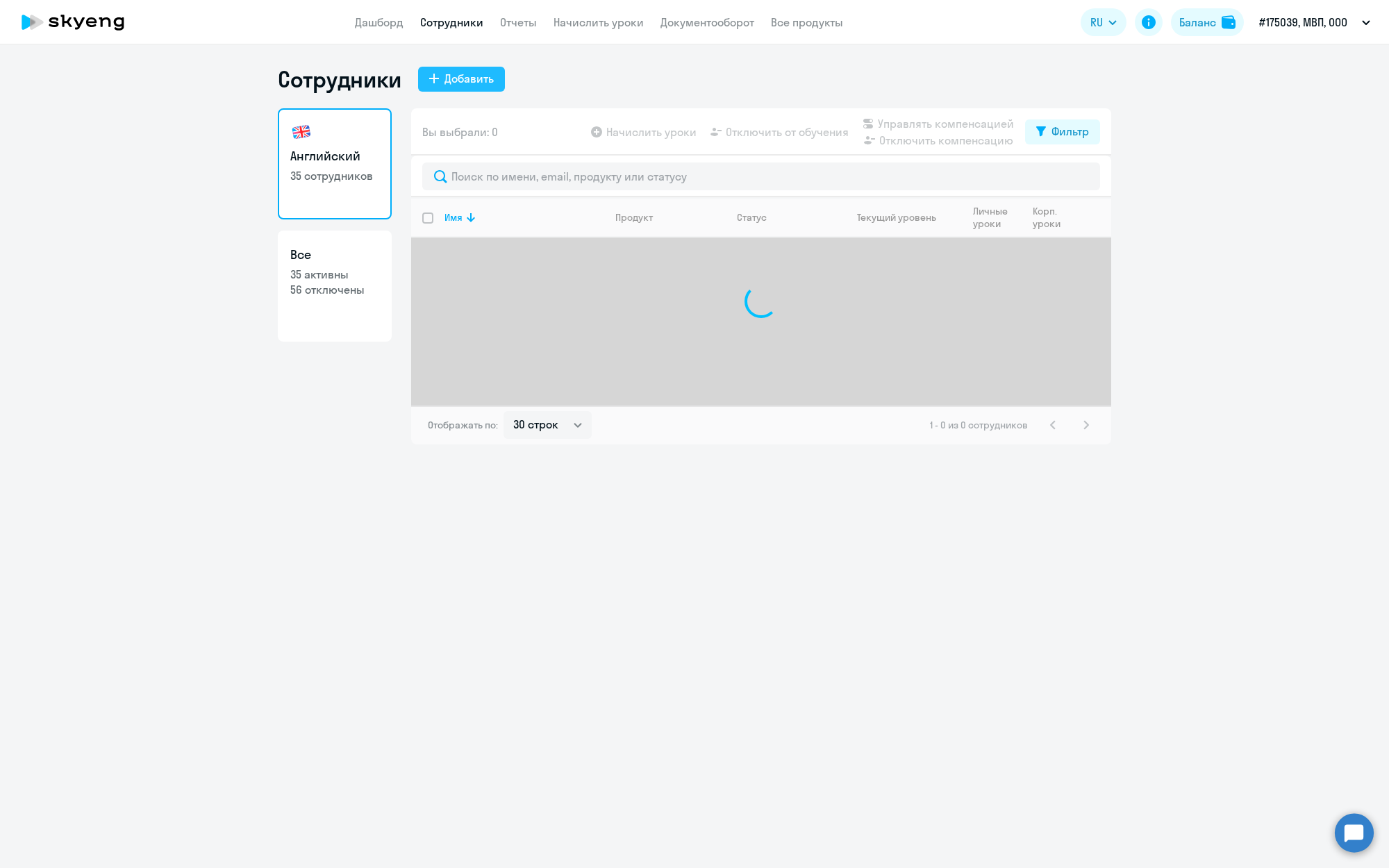
click at [463, 74] on div "Добавить" at bounding box center [469, 78] width 50 height 16
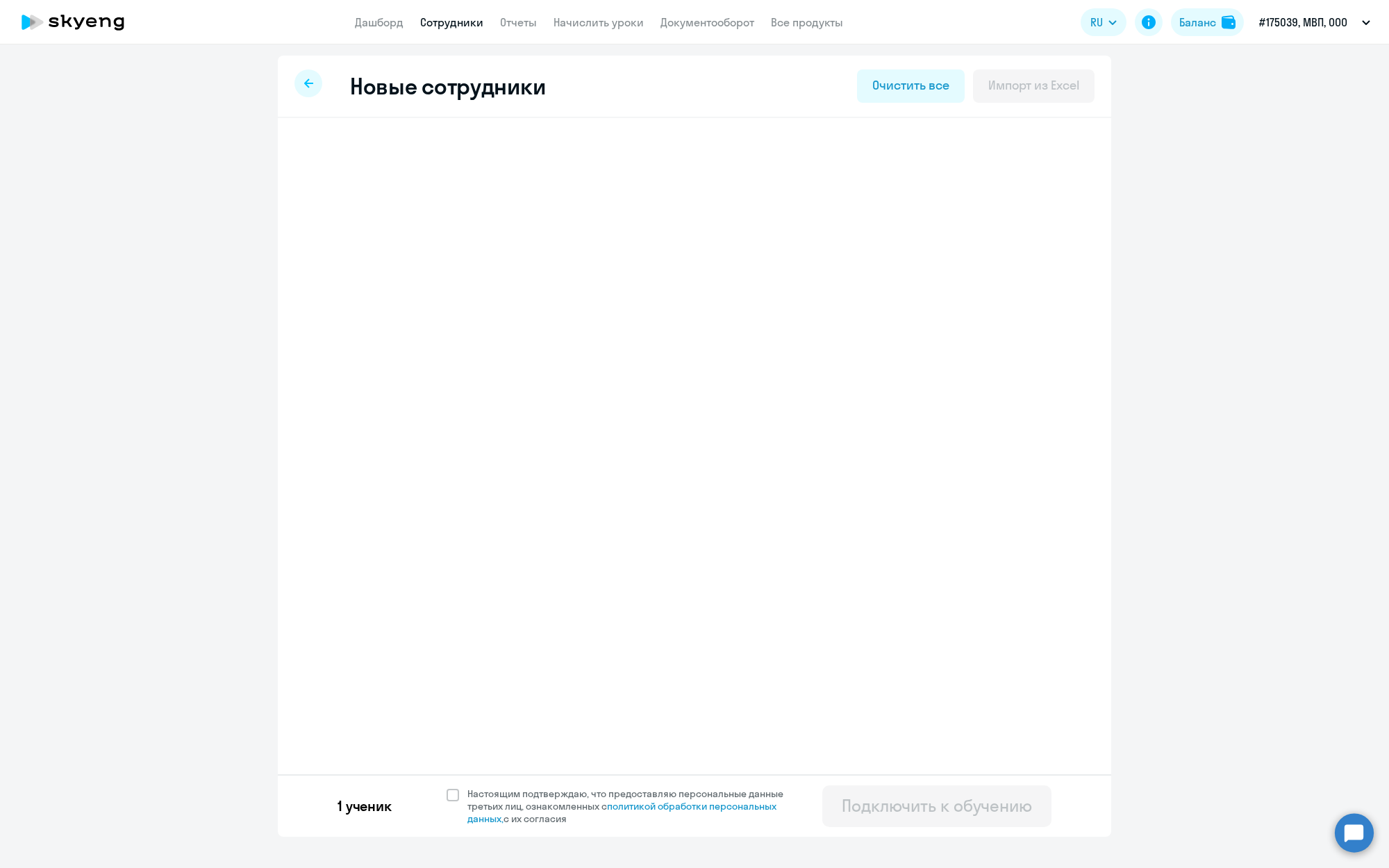
select select "english_adult_not_native_speaker"
select select "3"
click at [459, 165] on h3 "[PERSON_NAME]" at bounding box center [403, 157] width 109 height 22
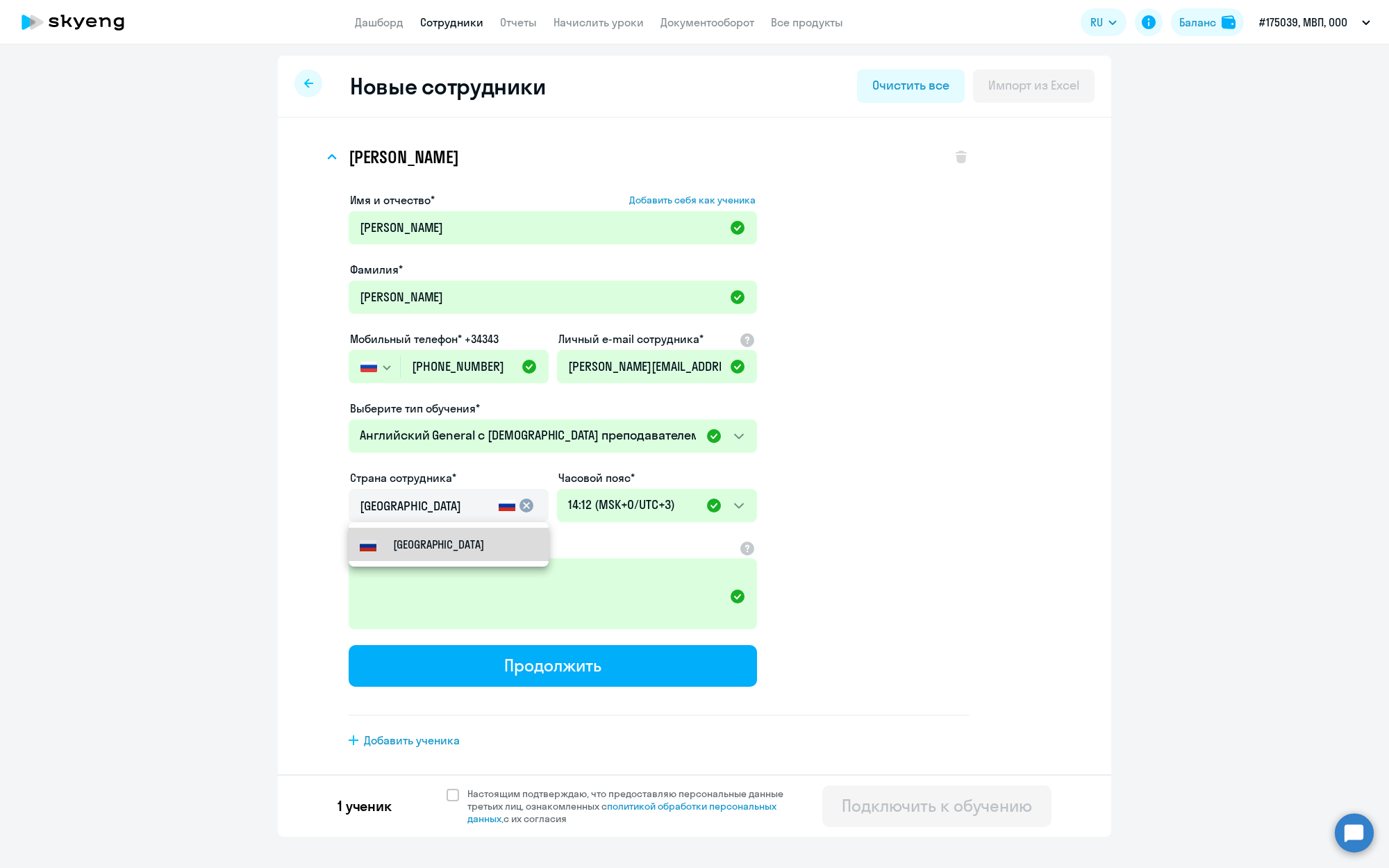
click at [415, 545] on small "[GEOGRAPHIC_DATA]" at bounding box center [438, 544] width 91 height 16
click at [525, 524] on div at bounding box center [449, 524] width 200 height 5
drag, startPoint x: 423, startPoint y: 505, endPoint x: 469, endPoint y: 517, distance: 47.5
click at [424, 505] on input "[GEOGRAPHIC_DATA]" at bounding box center [427, 506] width 133 height 18
type input "[GEOGRAPHIC_DATA]"
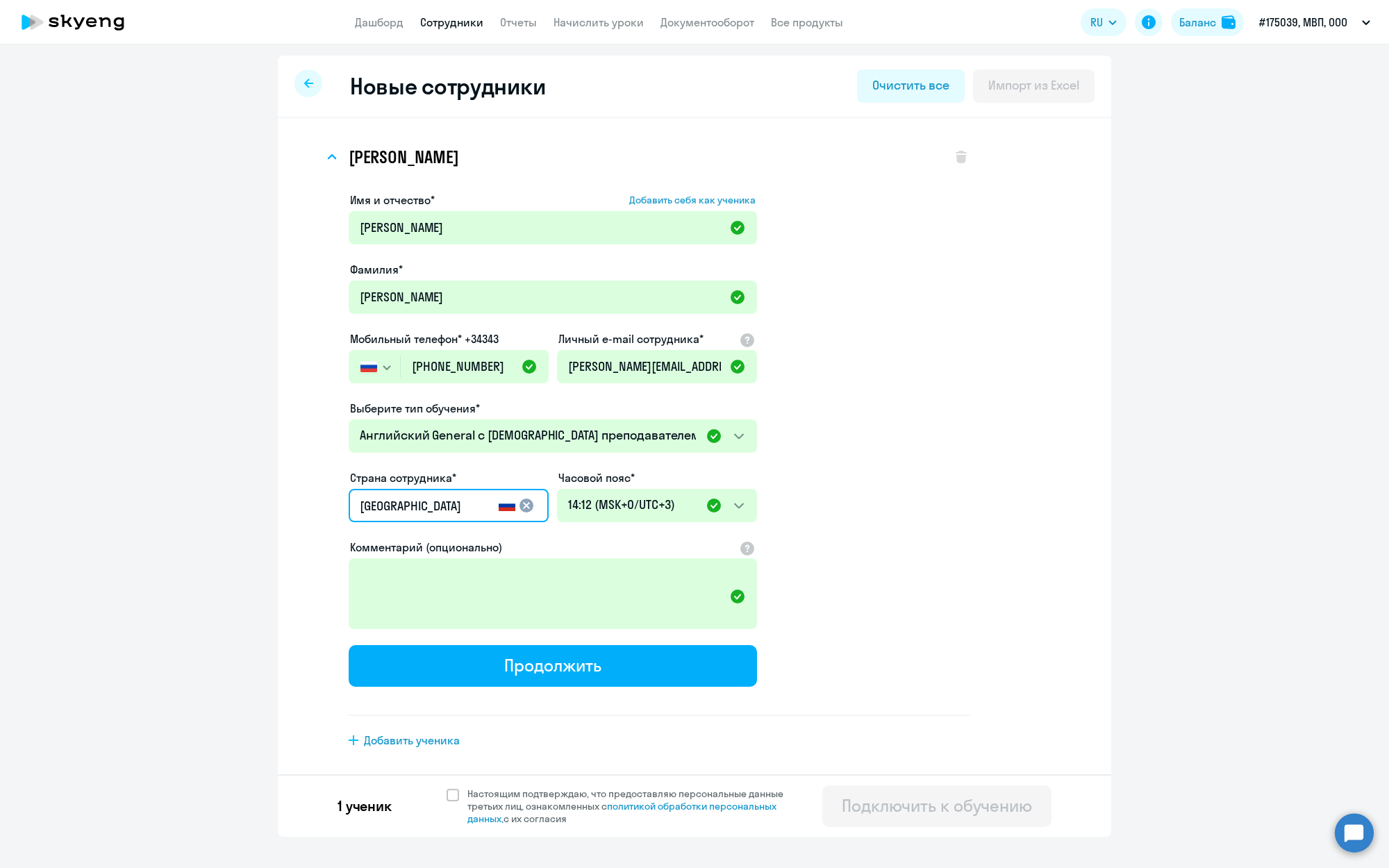
click at [602, 536] on ds-form-field "Часовой пояс* 00:12 (MSK-14/UTC-11) 01:12 (MSK-13/UTC-10) 02:12 (MSK-12/UTC-9) …" at bounding box center [657, 503] width 200 height 69
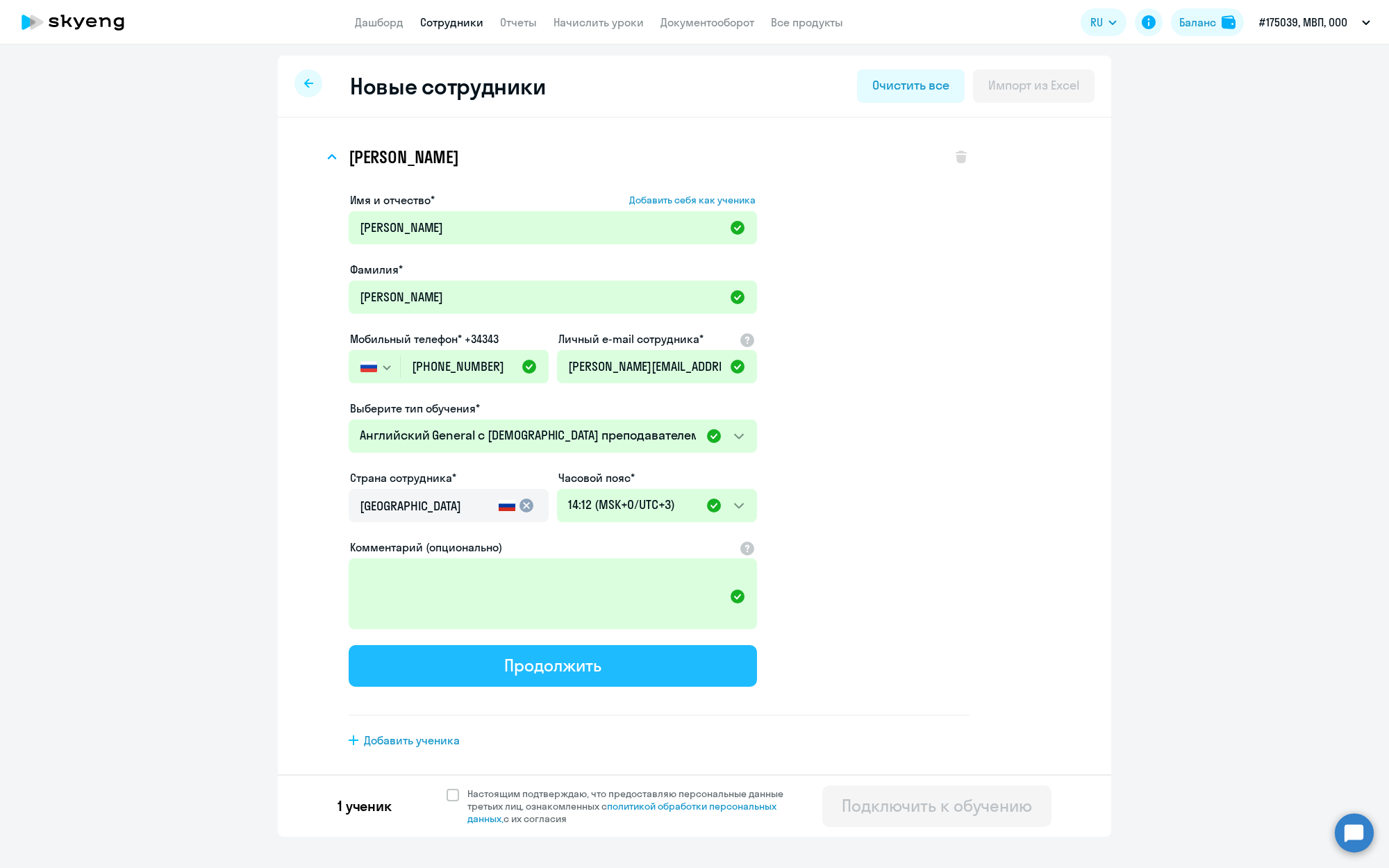
click at [485, 658] on button "Продолжить" at bounding box center [552, 666] width 408 height 42
select select "english_adult_not_native_speaker"
select select "3"
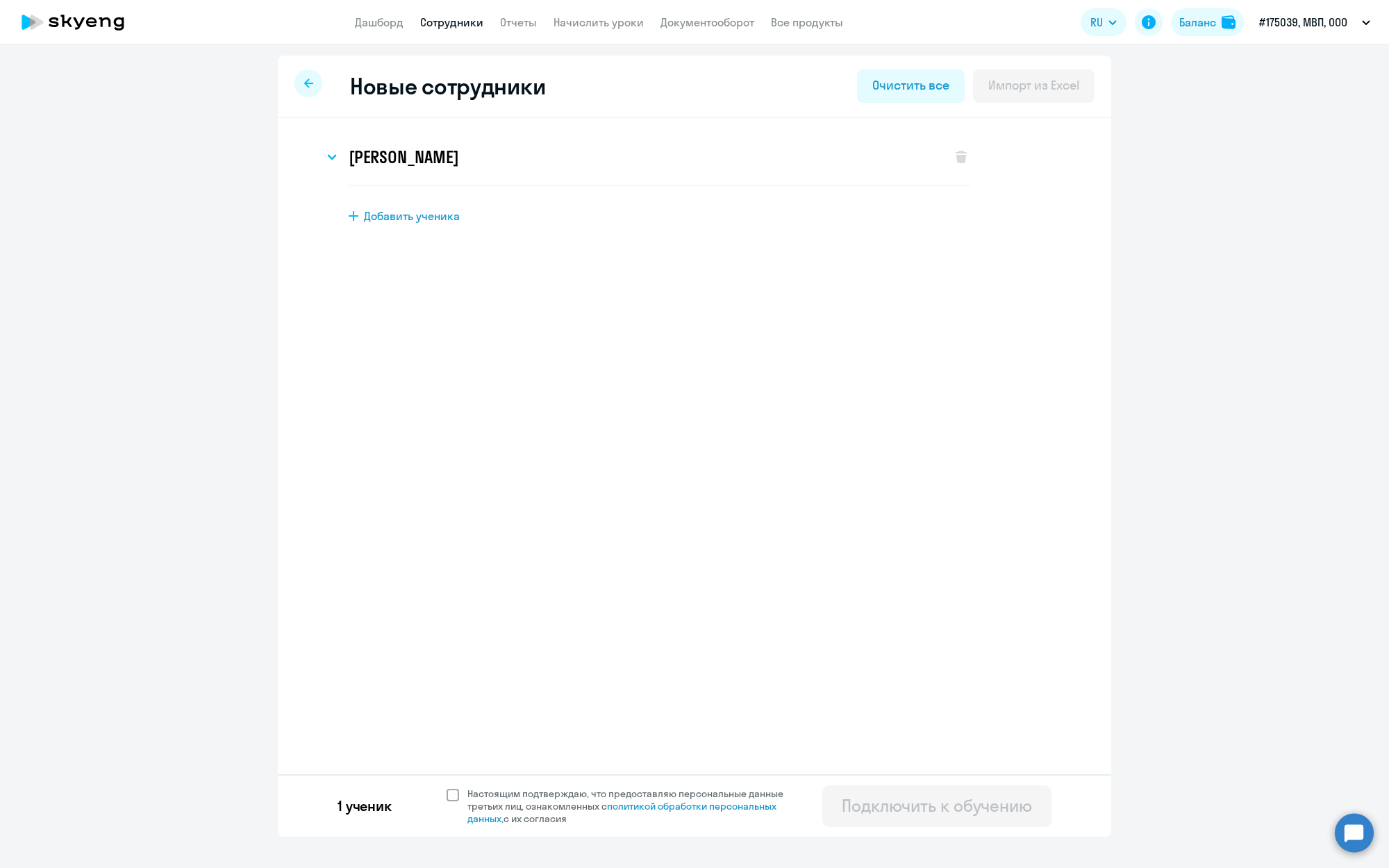
click at [453, 800] on span at bounding box center [452, 795] width 12 height 12
click at [446, 787] on input "Настоящим подтверждаю, что предоставляю персональные данные третьих лиц, ознако…" at bounding box center [446, 787] width 1 height 1
checkbox input "true"
click at [889, 797] on div "Подключить к обучению" at bounding box center [937, 805] width 190 height 22
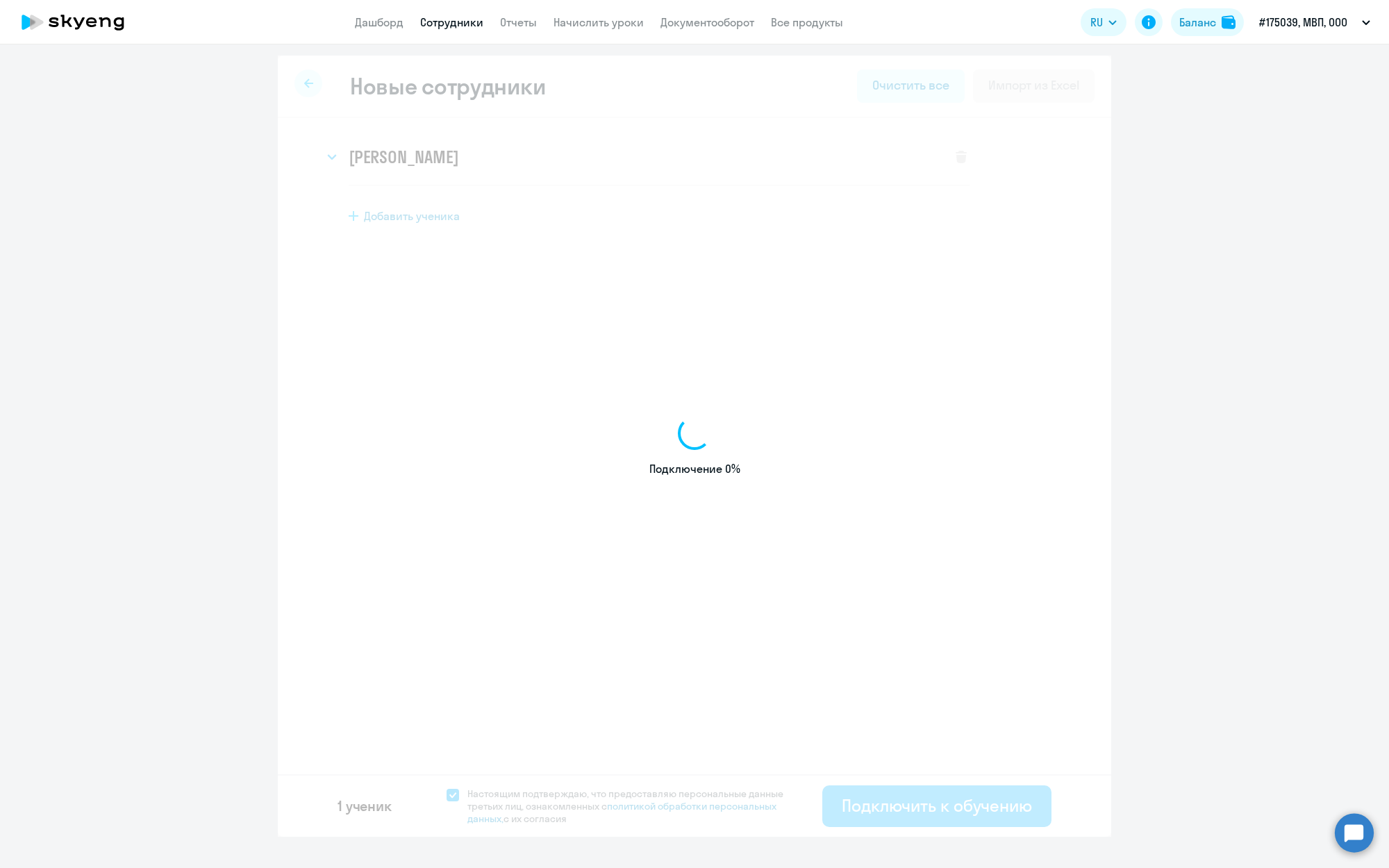
select select "english_adult_not_native_speaker"
select select "3"
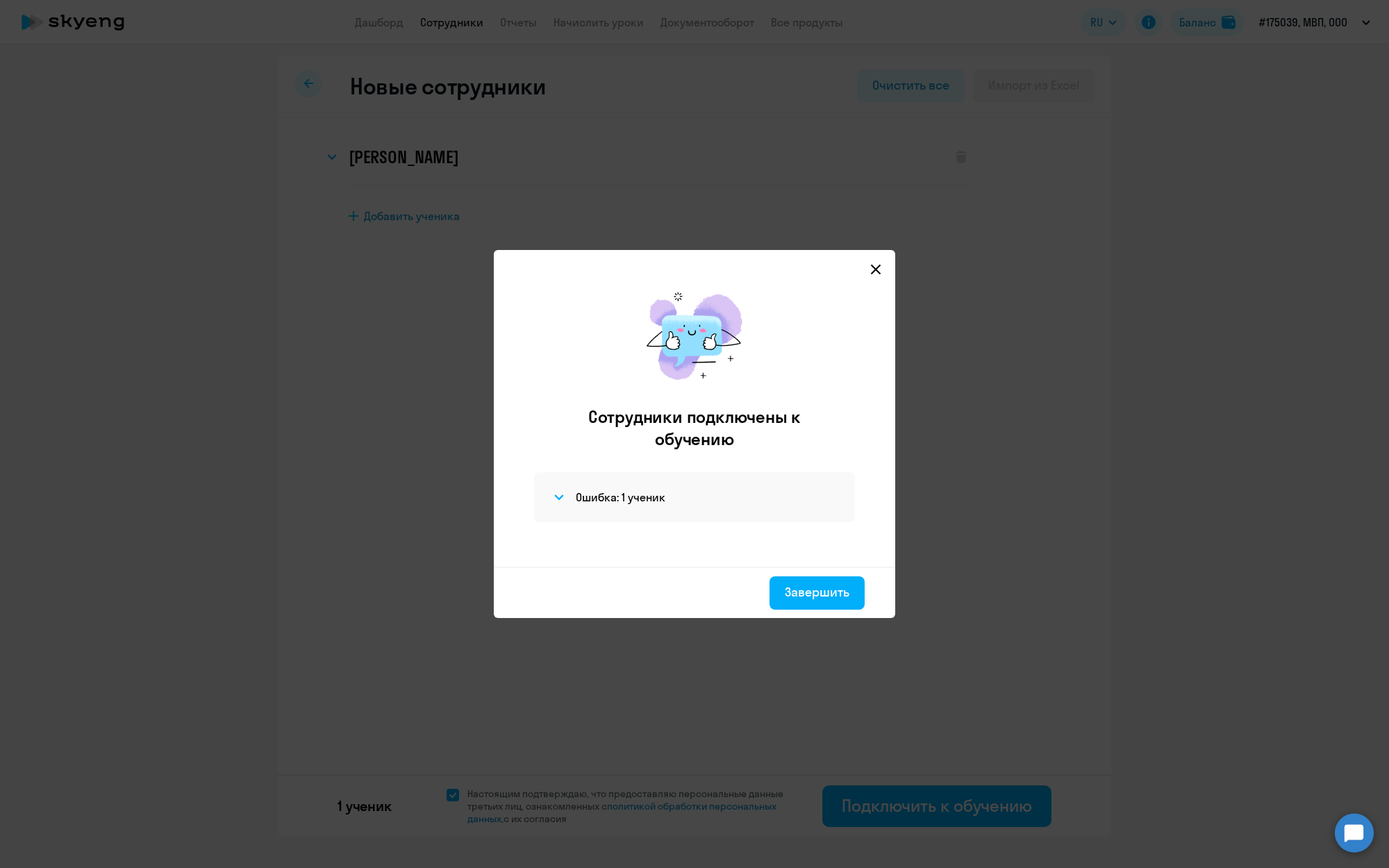
click at [598, 465] on div "Сотрудники подключены к обучению Ошибка: 1 ученик" at bounding box center [694, 422] width 379 height 289
click at [611, 495] on h4 "Ошибка: 1 ученик" at bounding box center [620, 497] width 89 height 16
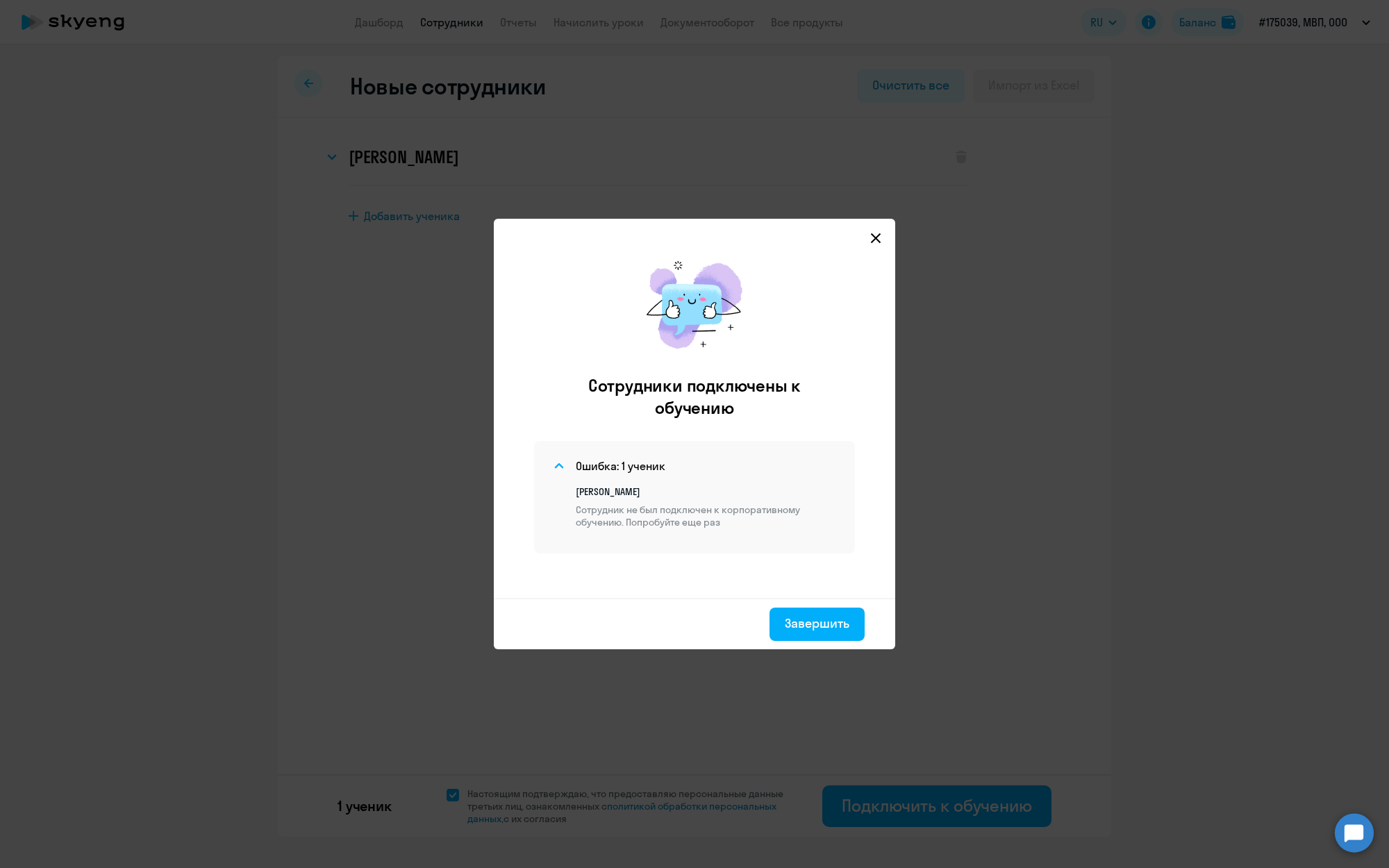
drag, startPoint x: 691, startPoint y: 527, endPoint x: 663, endPoint y: 493, distance: 44.0
click at [691, 527] on p "Сотрудник не был подключен к корпоративному обучению. Попробуйте еще раз" at bounding box center [707, 516] width 262 height 25
click at [646, 473] on div "Ошибка: 1 ученик" at bounding box center [694, 465] width 288 height 16
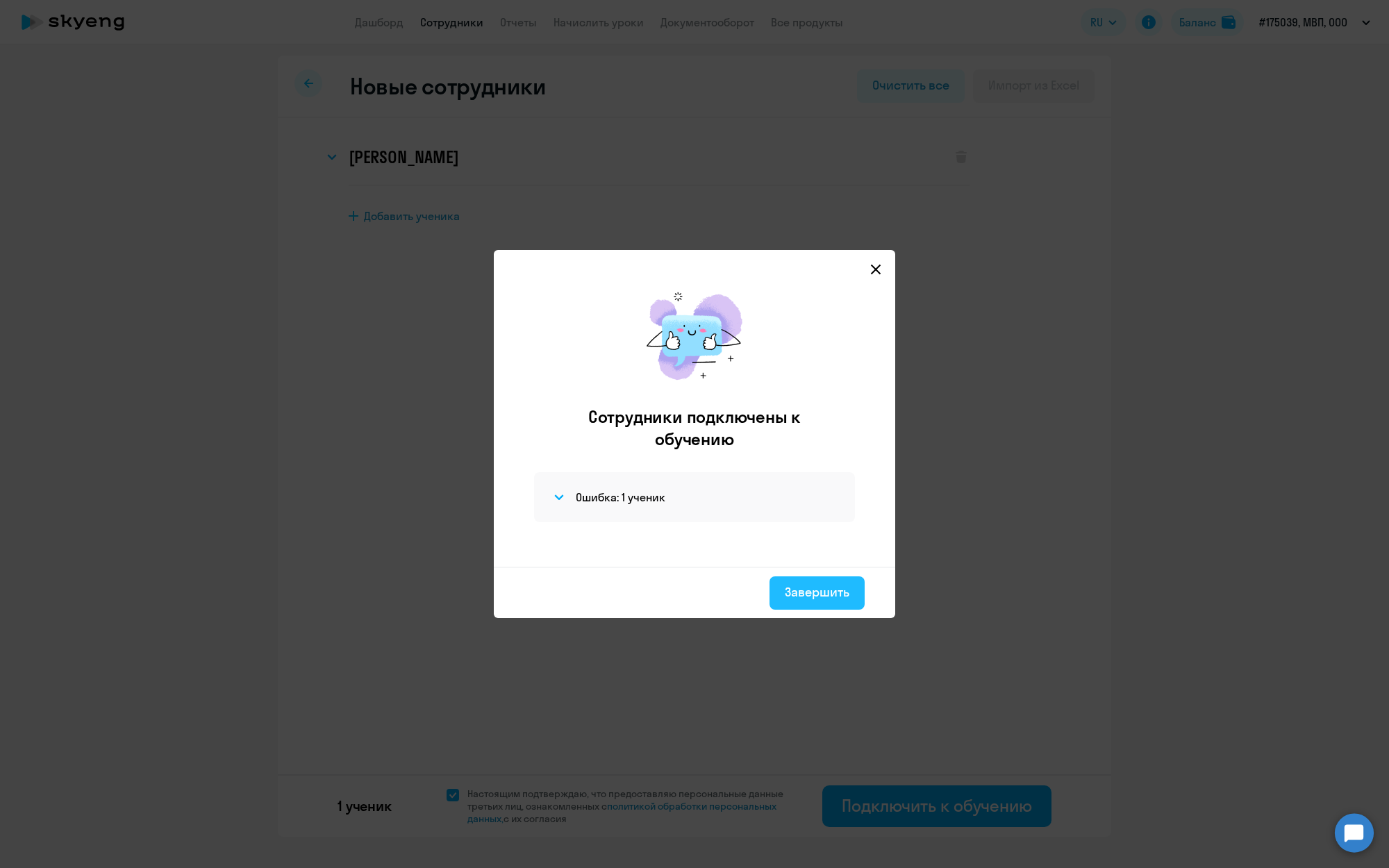
click at [815, 586] on div "Завершить" at bounding box center [816, 592] width 64 height 18
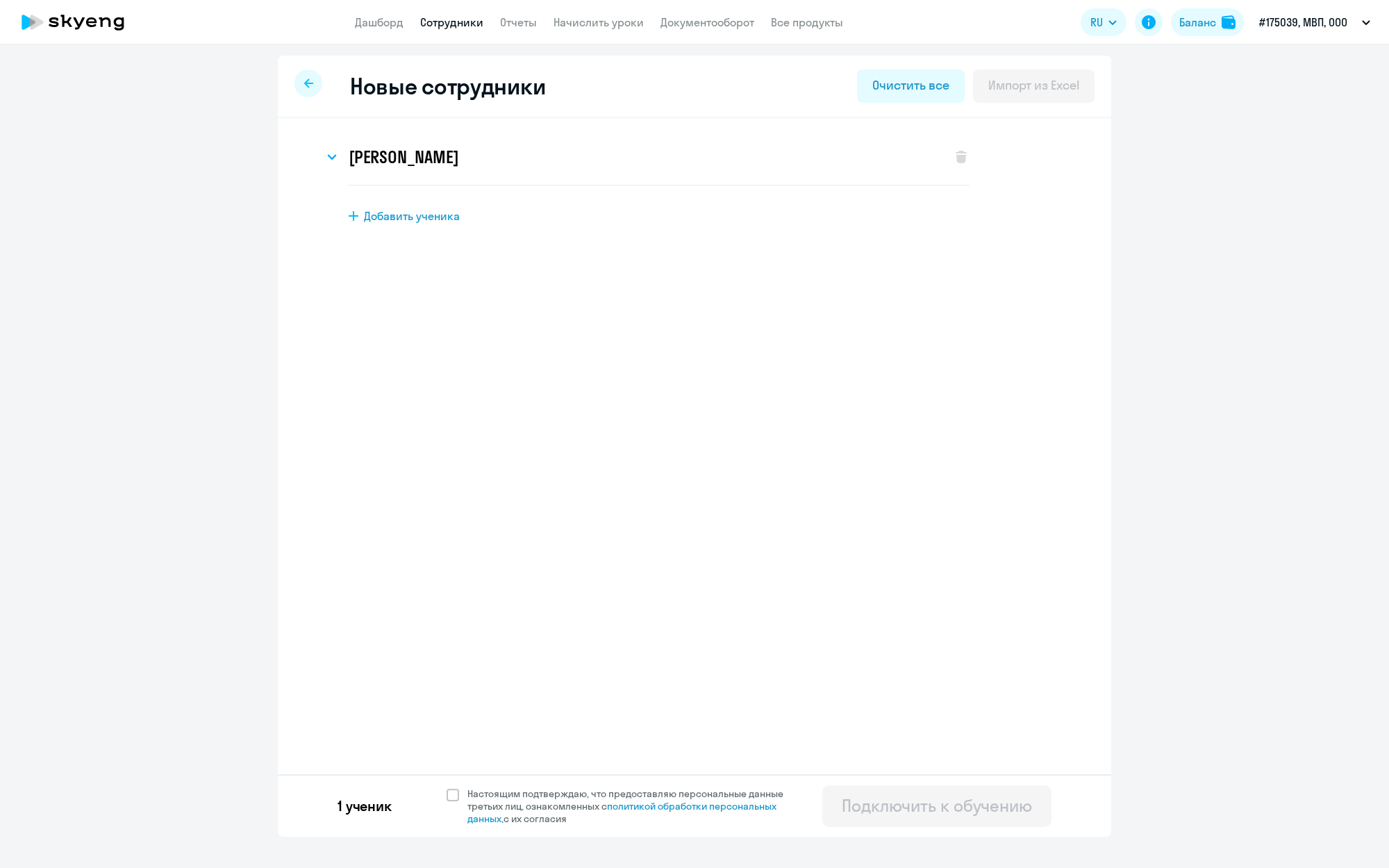
select select "english_adult_not_native_speaker"
select select "3"
click at [455, 796] on span at bounding box center [452, 795] width 12 height 12
click at [446, 787] on input "Настоящим подтверждаю, что предоставляю персональные данные третьих лиц, ознако…" at bounding box center [446, 787] width 1 height 1
checkbox input "true"
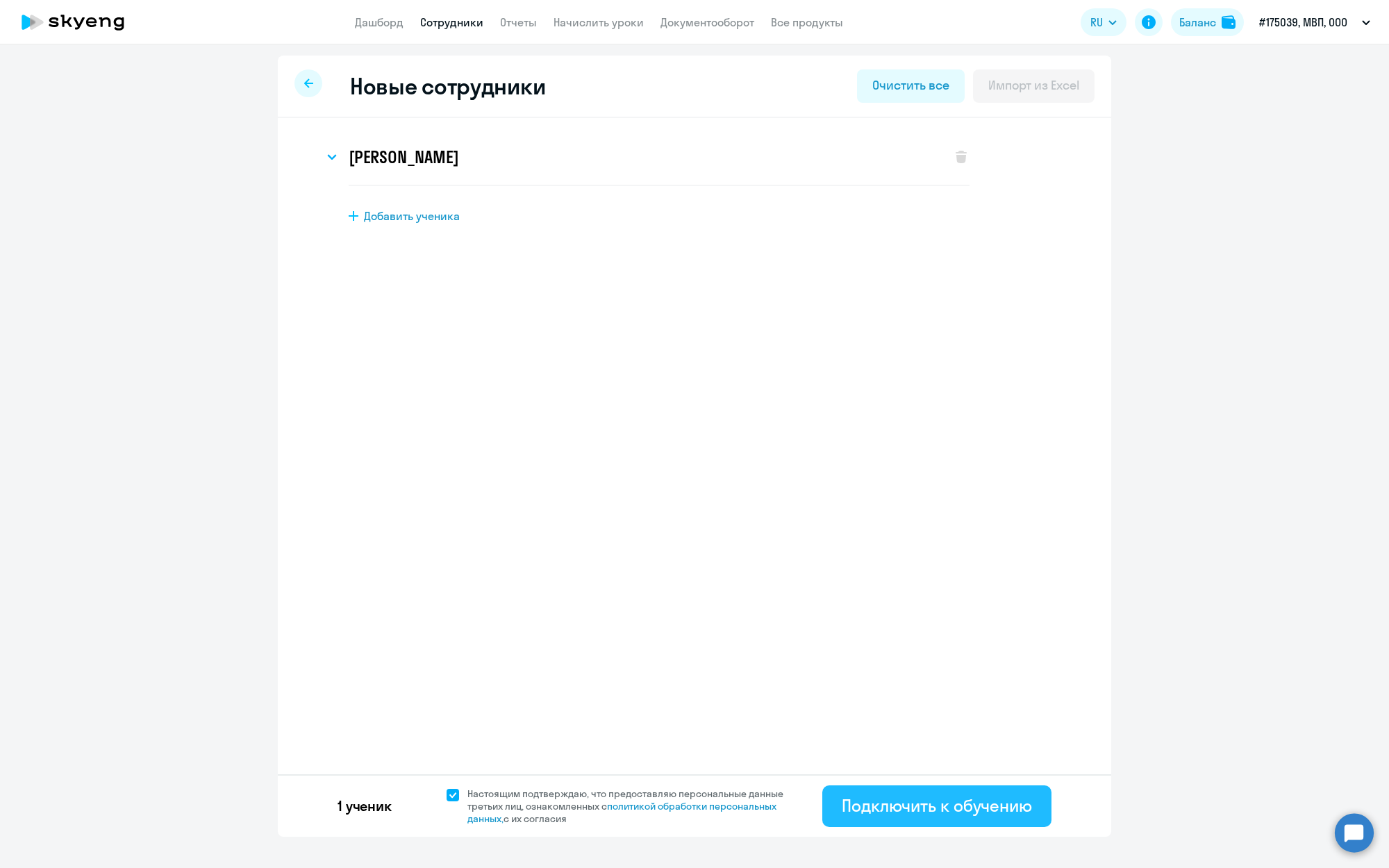
click at [931, 801] on div "Подключить к обучению" at bounding box center [937, 805] width 190 height 22
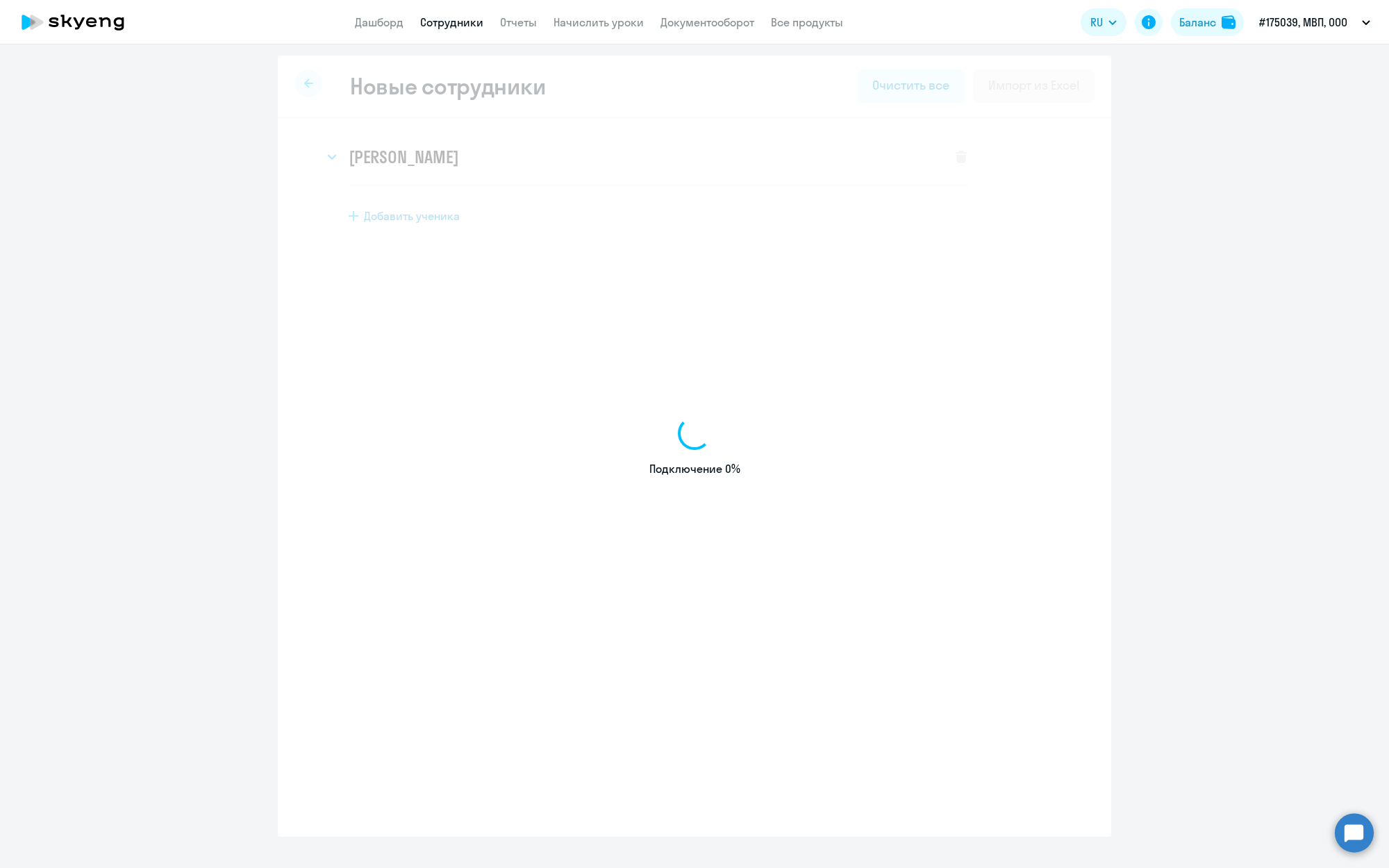
select select "english_adult_not_native_speaker"
select select "3"
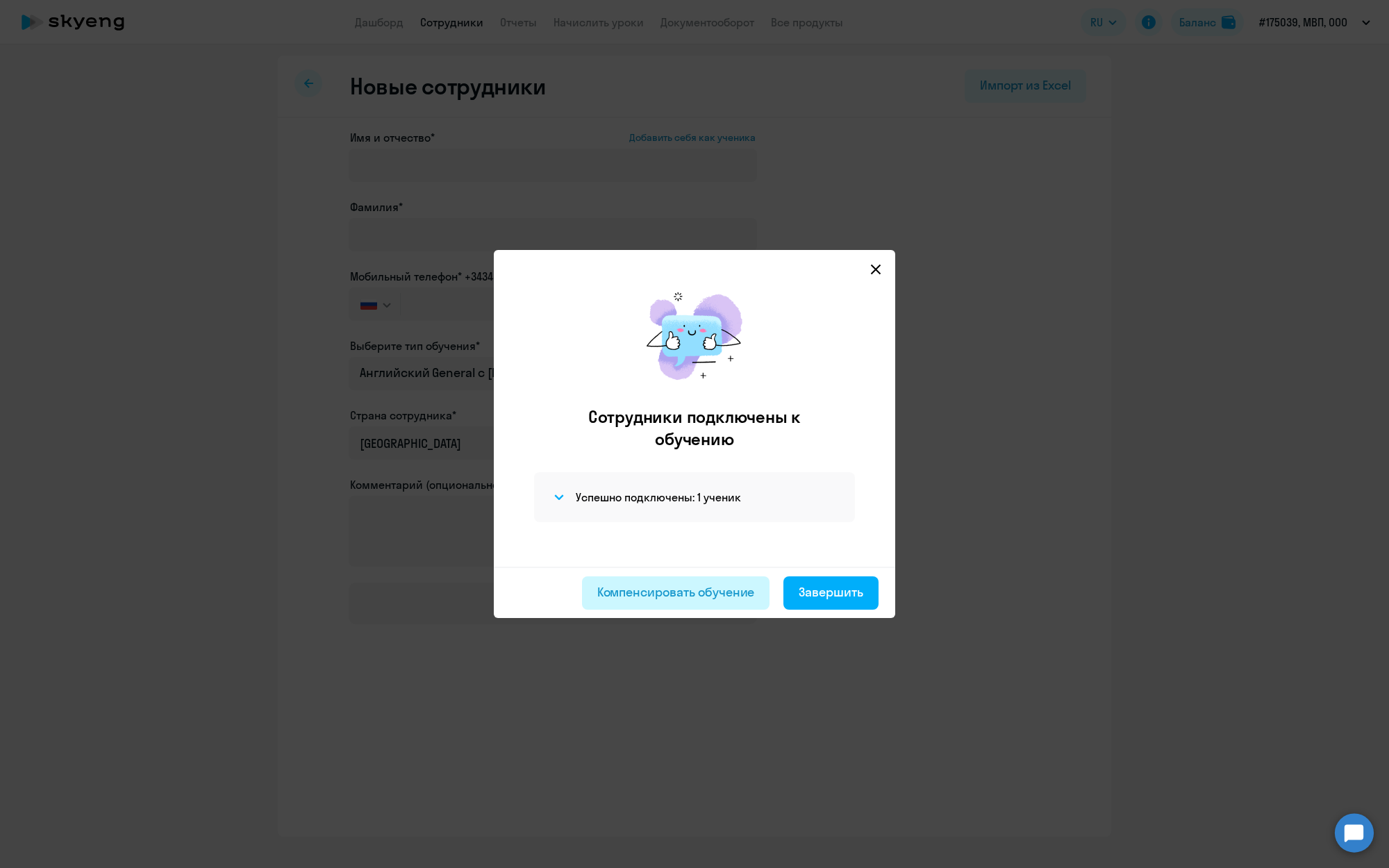
click at [661, 594] on div "Компенсировать обучение" at bounding box center [676, 592] width 158 height 18
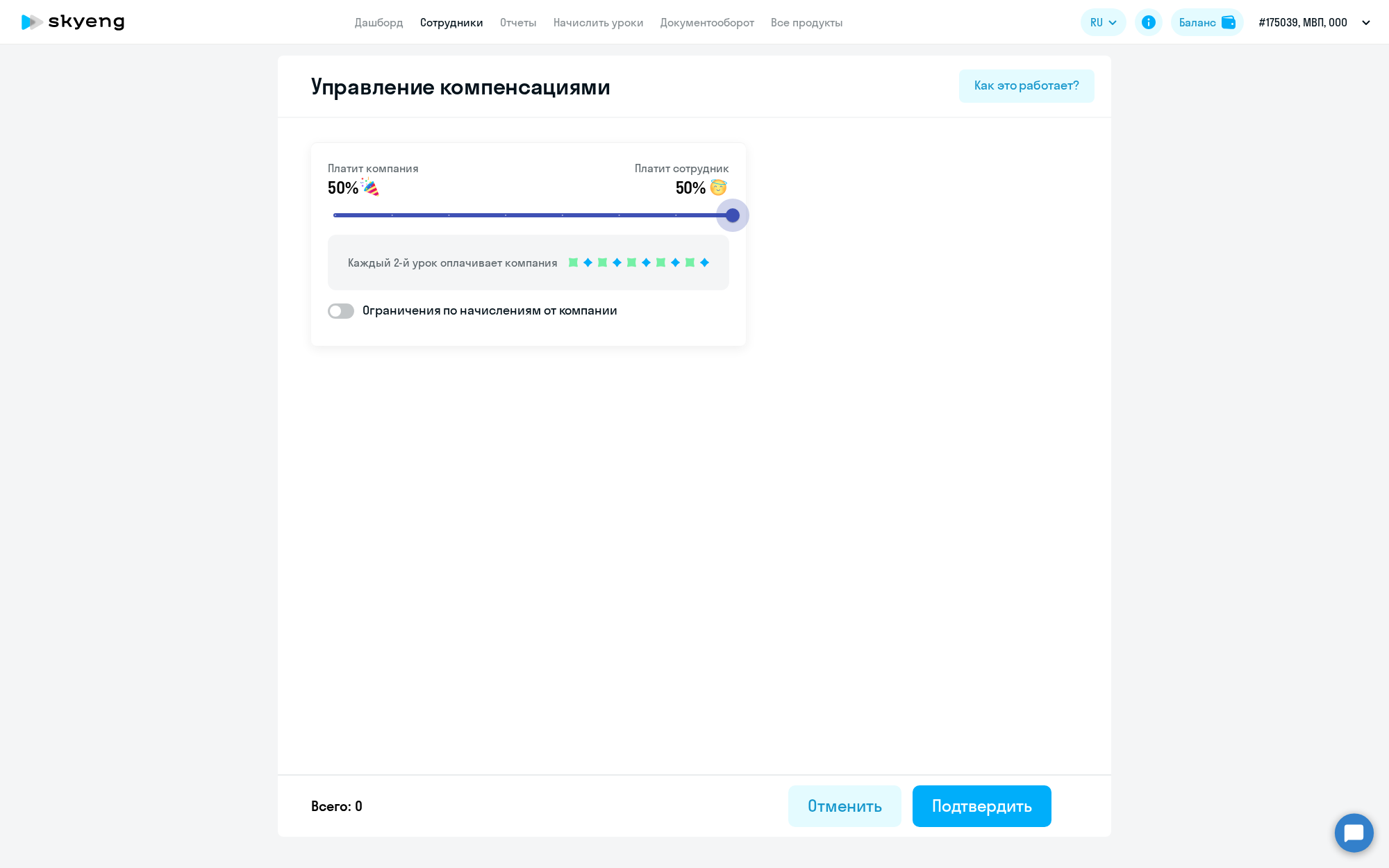
drag, startPoint x: 501, startPoint y: 214, endPoint x: 719, endPoint y: 220, distance: 218.1
type input "8"
click at [718, 217] on input "range" at bounding box center [534, 215] width 431 height 30
drag, startPoint x: 737, startPoint y: 214, endPoint x: 788, endPoint y: 216, distance: 51.0
click at [788, 216] on div "Платит компания 80% Платит сотрудник 20% Компания платит за 4 урока из 5 Ограни…" at bounding box center [694, 277] width 833 height 318
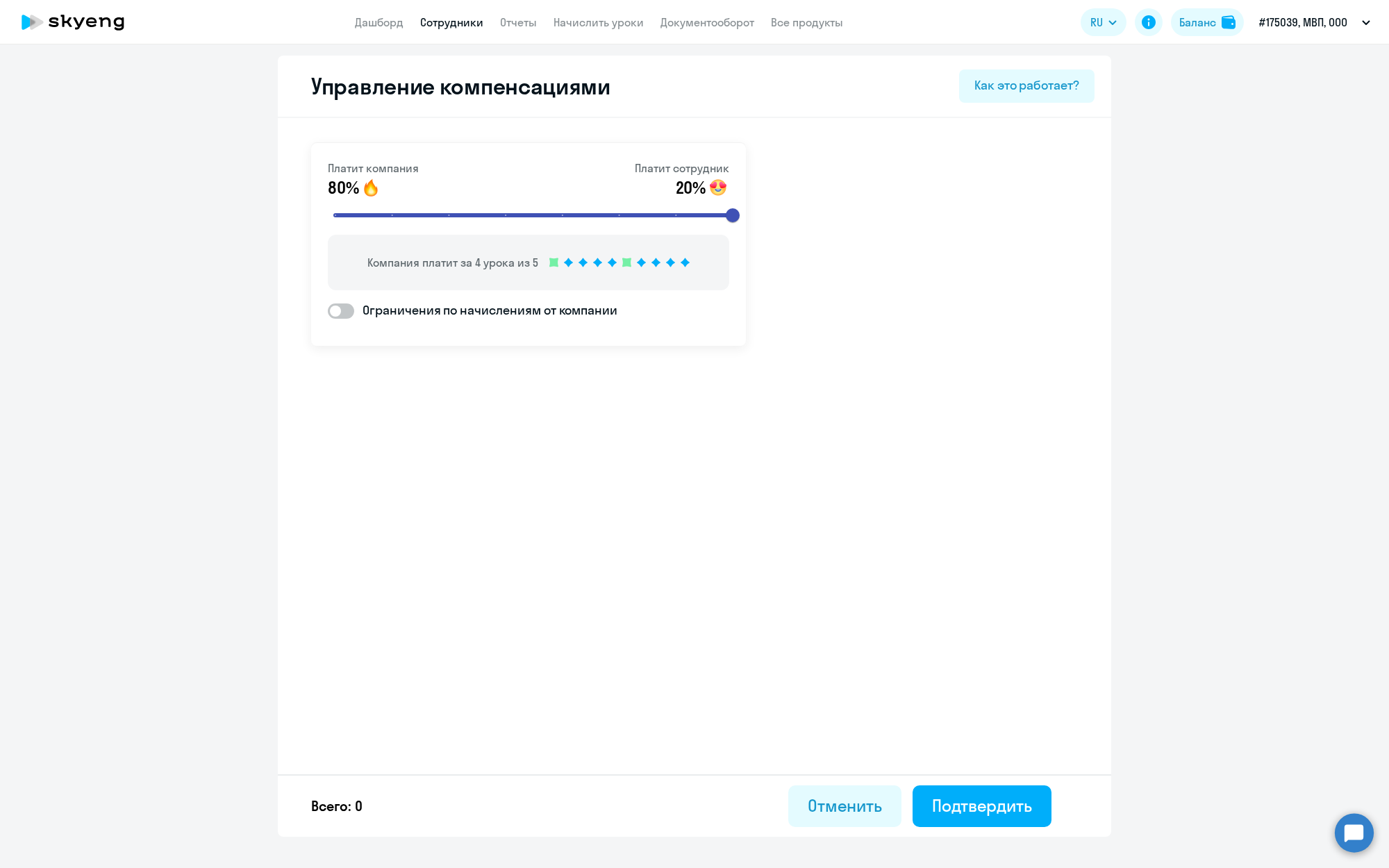
click at [377, 311] on span "Ограничения по начислениям от компании" at bounding box center [485, 310] width 263 height 18
click at [327, 311] on input "Ограничения по начислениям от компании" at bounding box center [327, 310] width 1 height 1
checkbox input "true"
select select "MONTHLY"
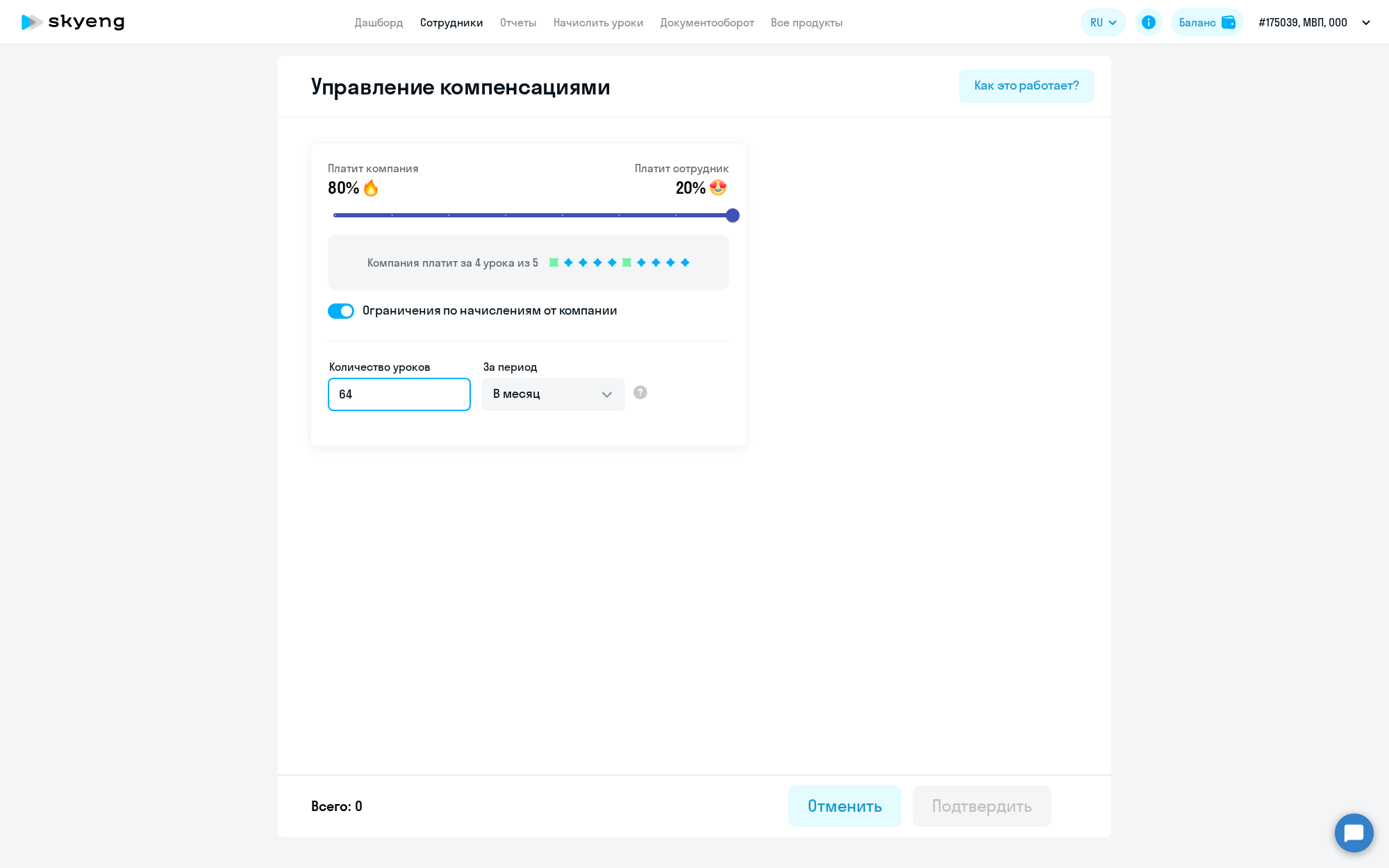
click at [369, 390] on input "64" at bounding box center [399, 394] width 143 height 33
type input "6"
type input "8"
click at [398, 514] on div "Платит компания 80% Платит сотрудник 20% Компания платит за 4 урока из 5 Ограни…" at bounding box center [694, 327] width 833 height 418
click at [466, 22] on link "Сотрудники" at bounding box center [451, 22] width 63 height 14
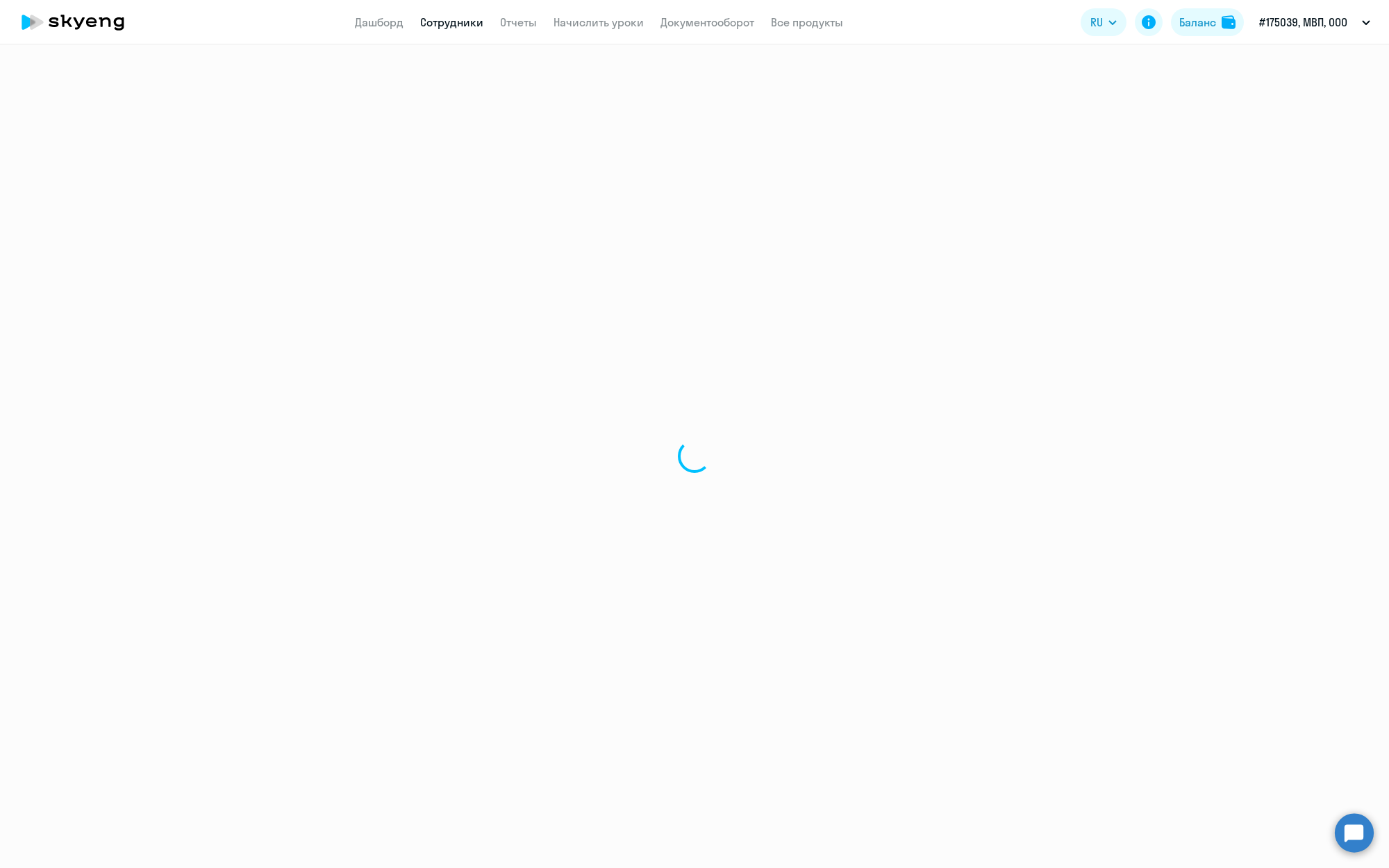
select select "30"
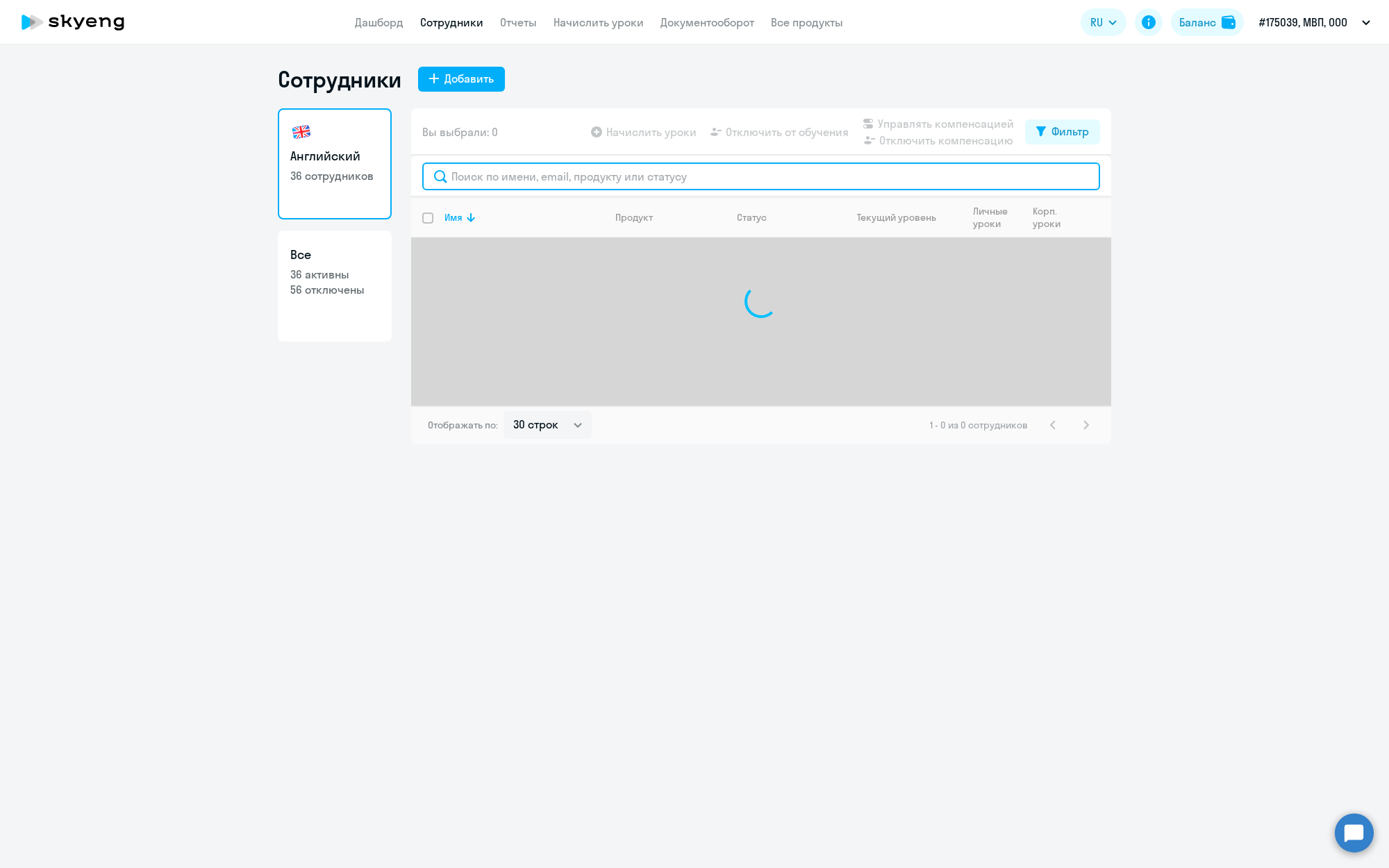
click at [539, 181] on input "text" at bounding box center [761, 176] width 678 height 28
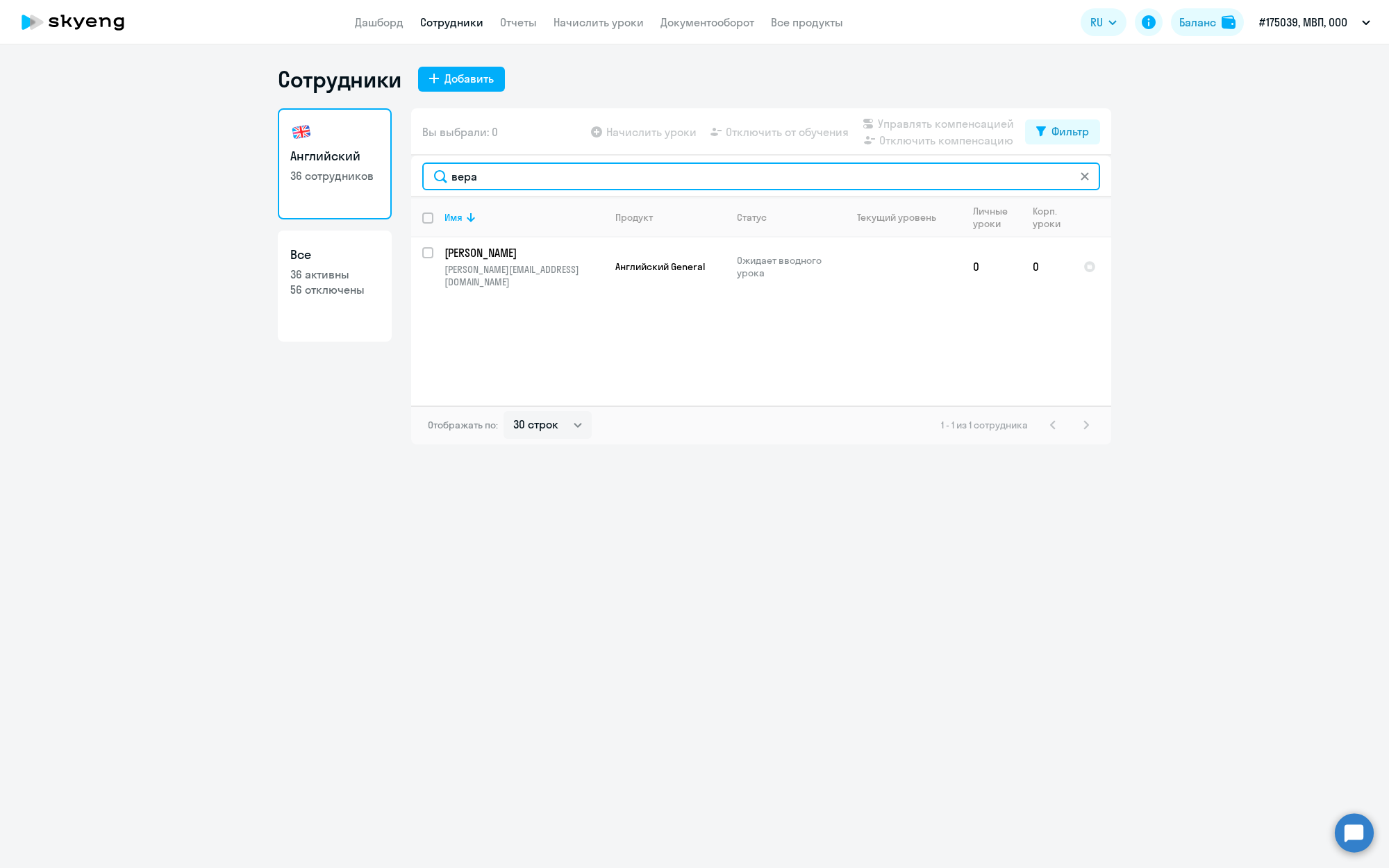
type input "вера"
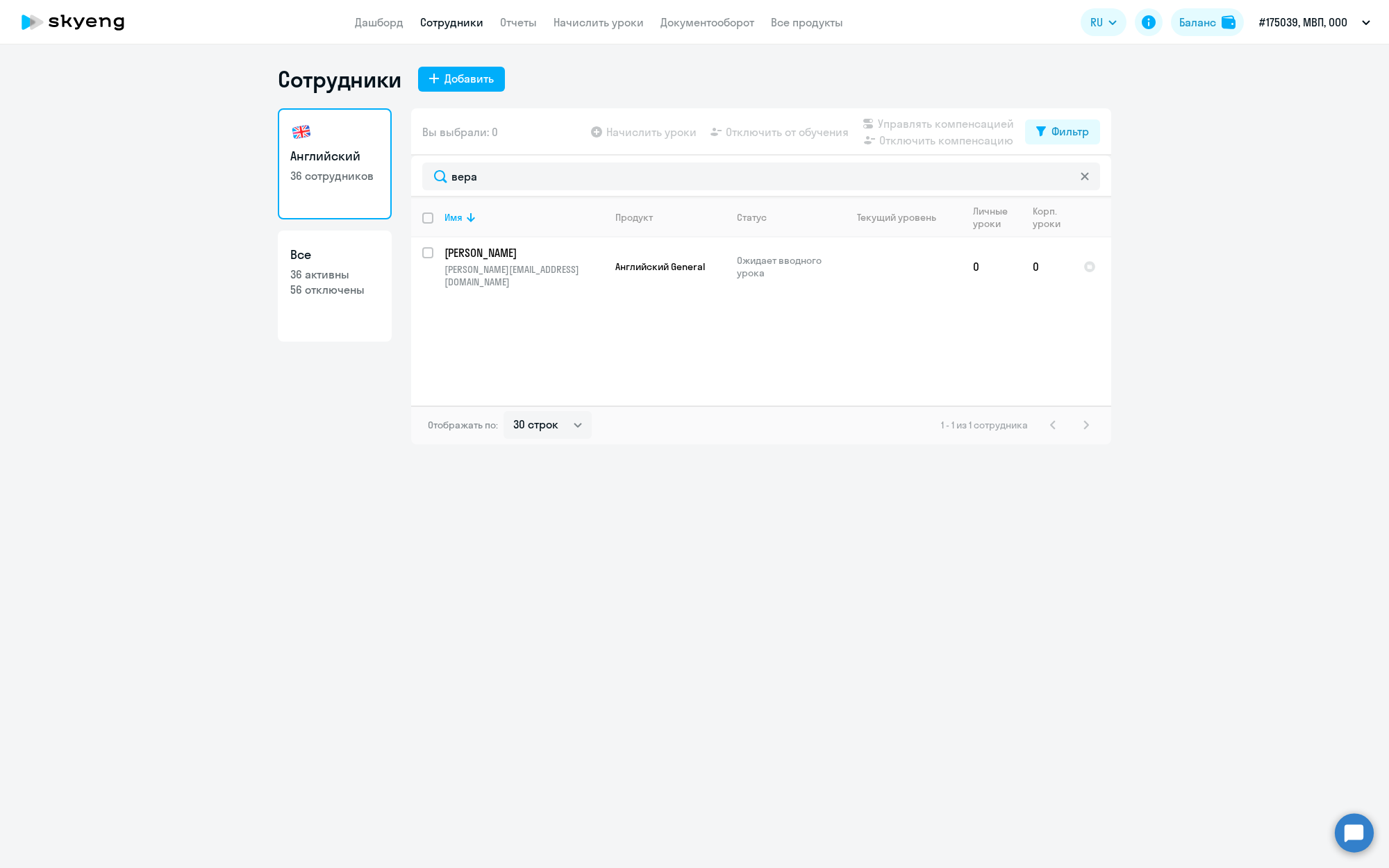
click at [642, 121] on div "Начислить уроки Отключить от обучения Управлять компенсацией Отключить компенса…" at bounding box center [806, 132] width 437 height 33
click at [642, 125] on app-table-action-button "Начислить уроки" at bounding box center [643, 131] width 109 height 16
click at [643, 128] on app-table-action-button "Начислить уроки" at bounding box center [643, 131] width 109 height 16
click at [643, 129] on app-table-action-button "Начислить уроки" at bounding box center [643, 131] width 109 height 16
drag, startPoint x: 549, startPoint y: 148, endPoint x: 546, endPoint y: 159, distance: 11.4
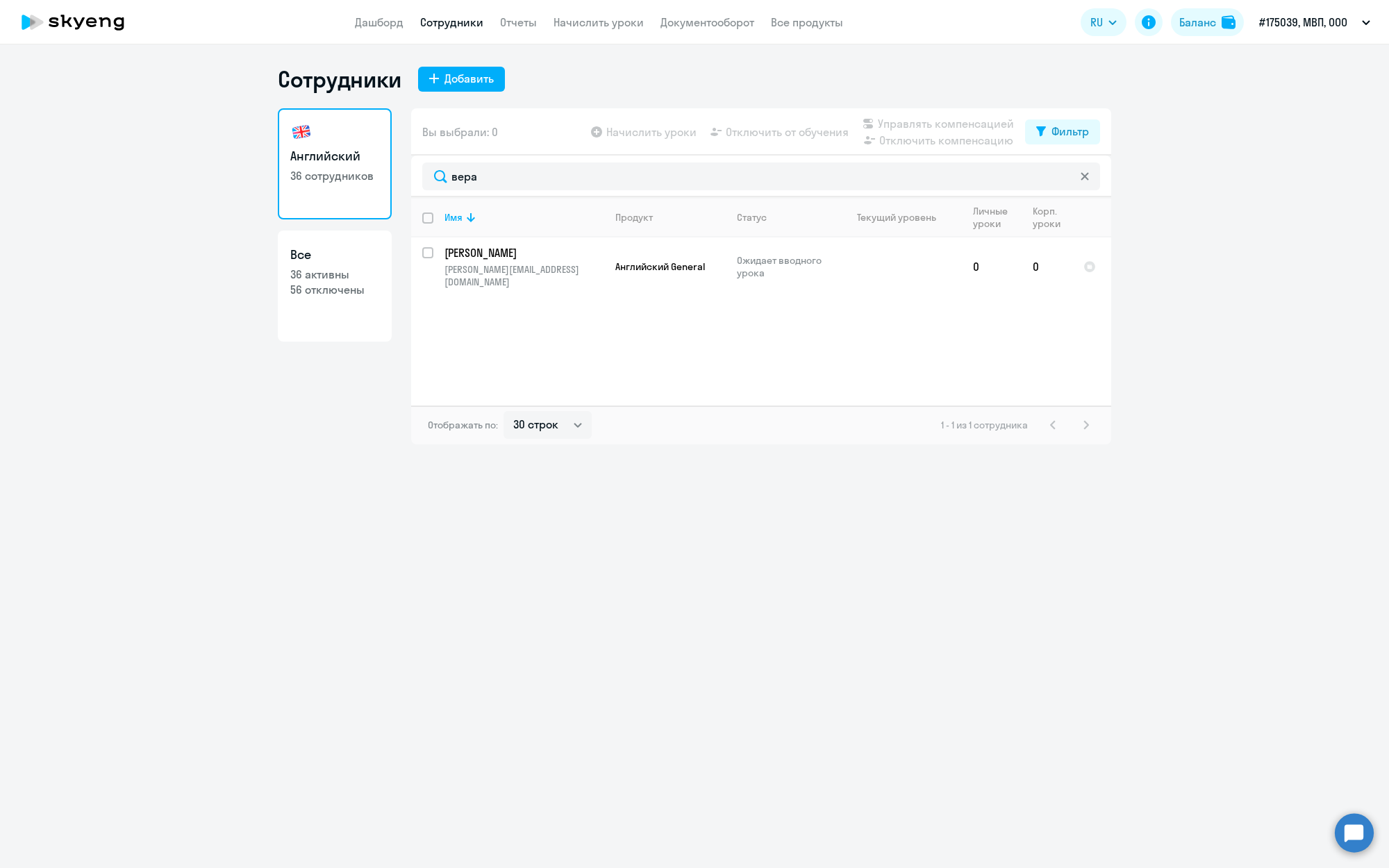
click at [547, 152] on div "Вы выбрали: 0 Начислить уроки Отключить от обучения Управлять компенсацией Откл…" at bounding box center [761, 132] width 700 height 47
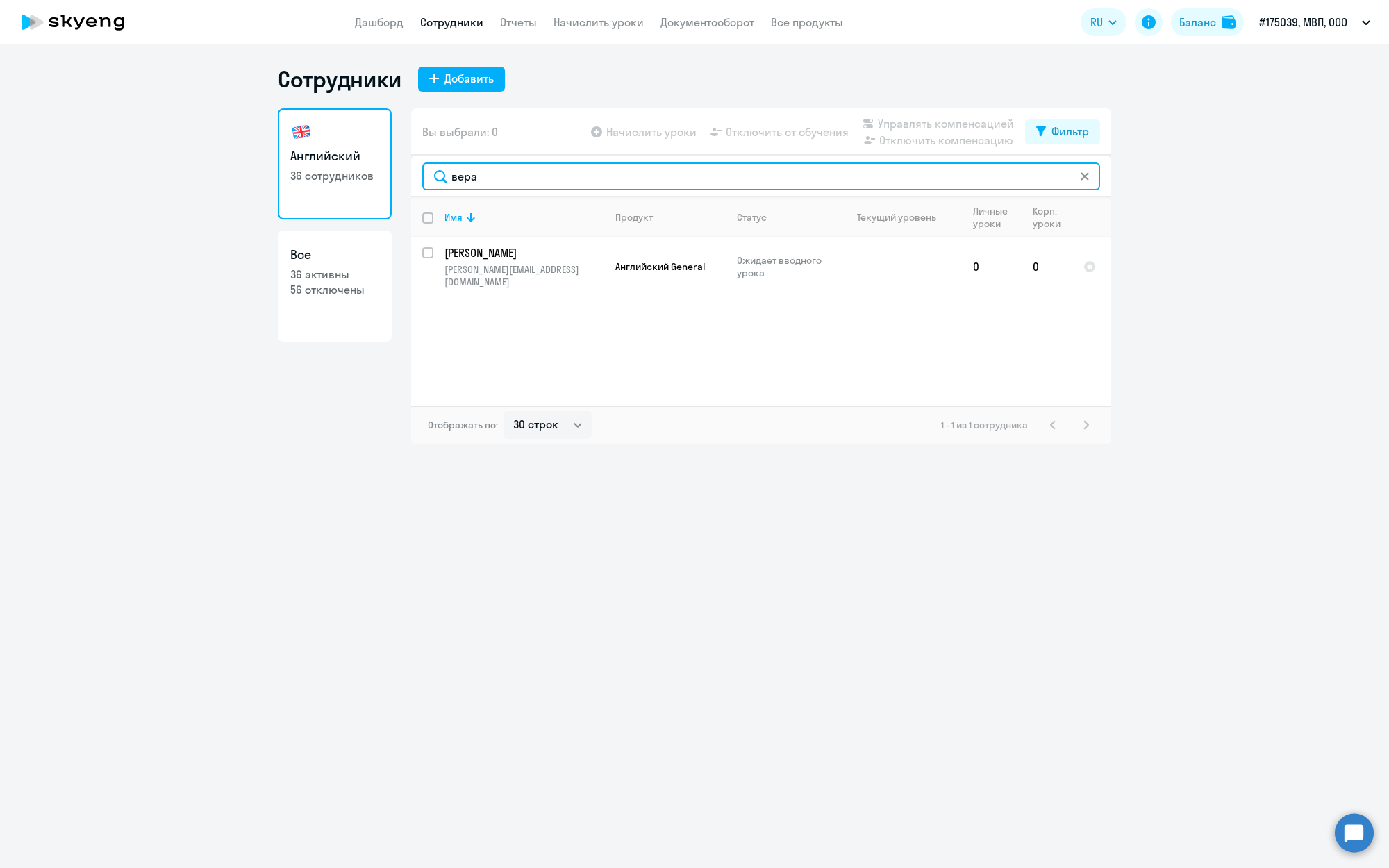
click at [543, 170] on input "вера" at bounding box center [761, 176] width 678 height 28
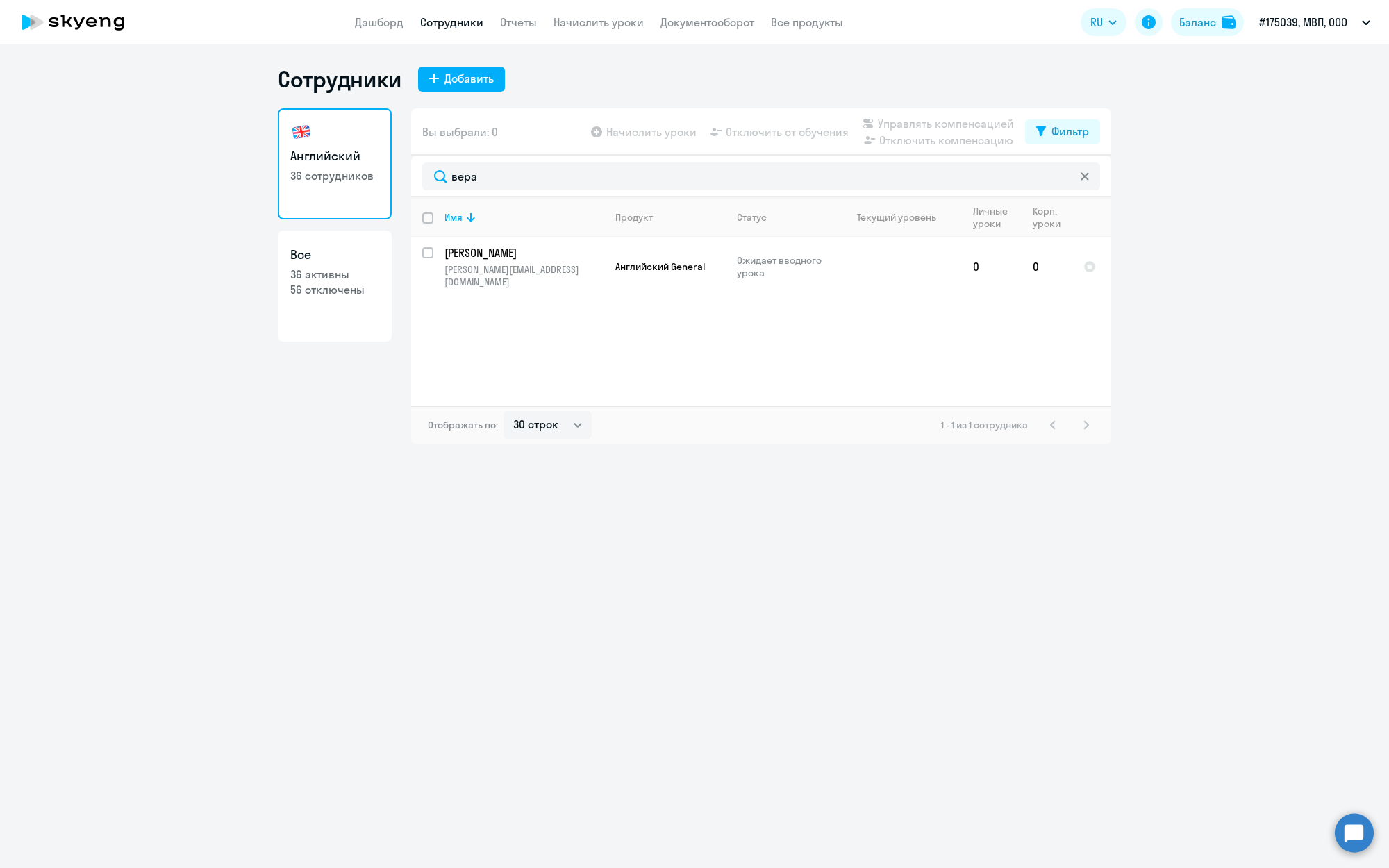
click at [1086, 175] on icon at bounding box center [1085, 176] width 8 height 8
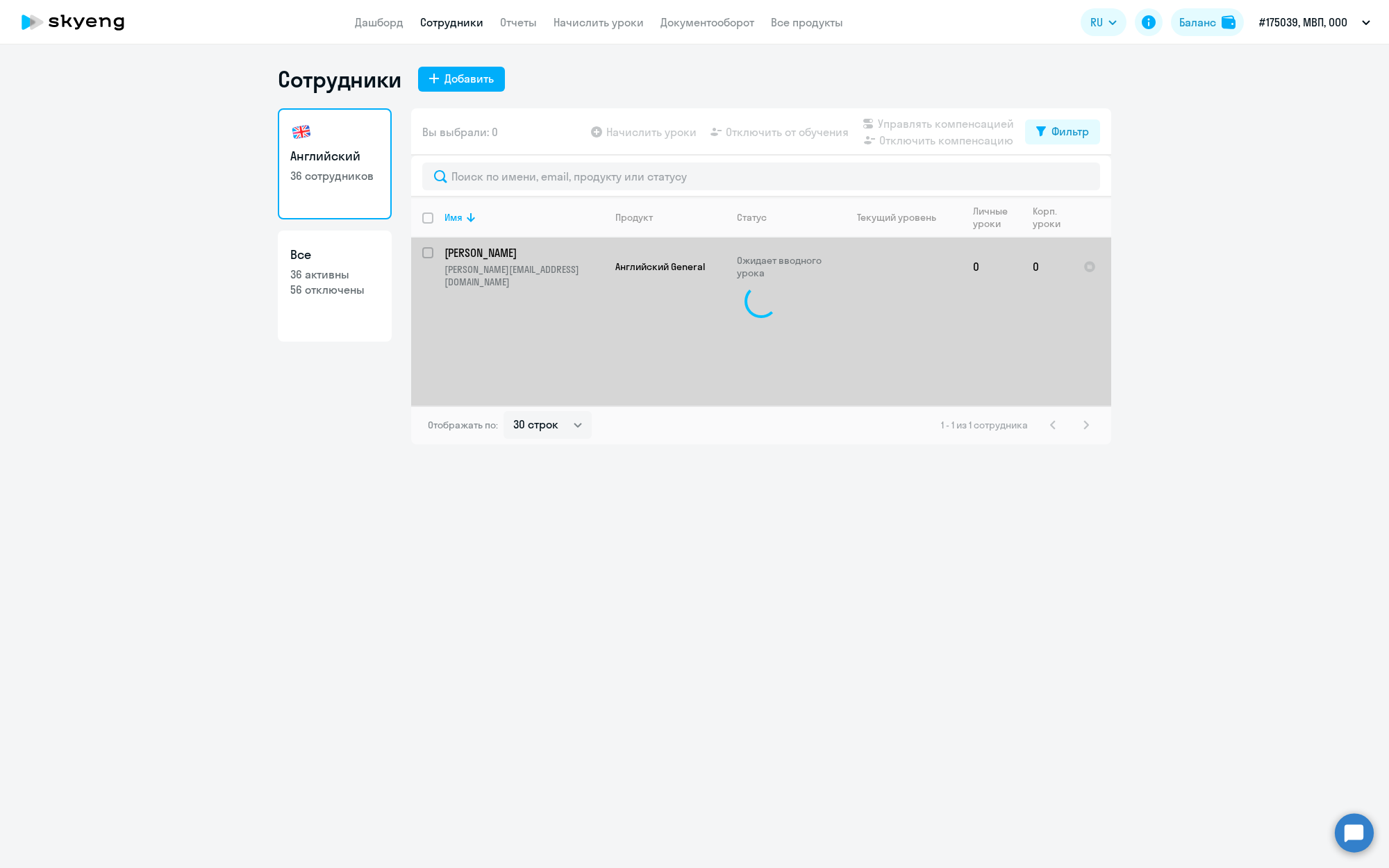
click at [662, 132] on app-table-action-button "Начислить уроки" at bounding box center [643, 131] width 109 height 16
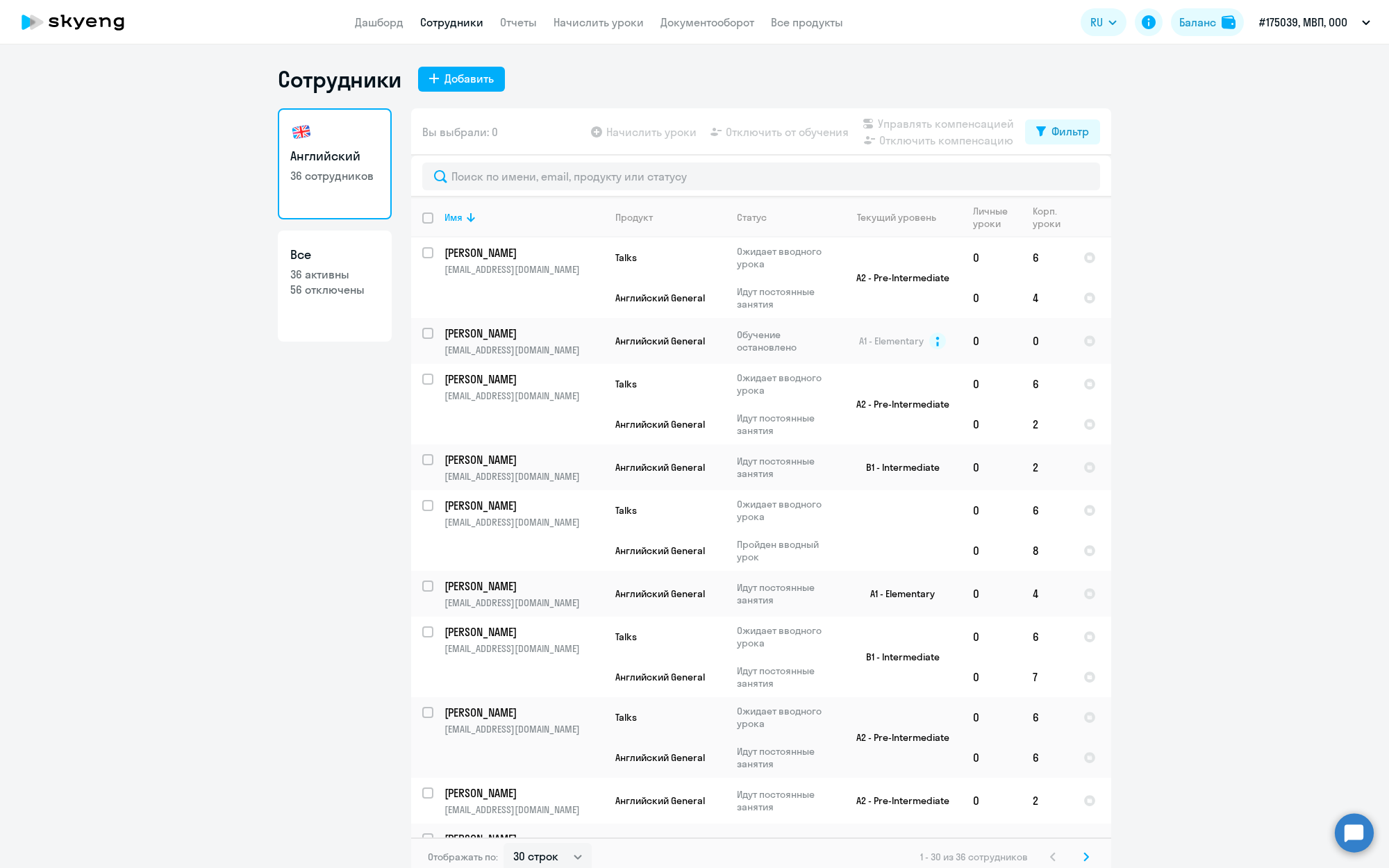
click at [662, 132] on app-table-action-button "Начислить уроки" at bounding box center [643, 131] width 109 height 16
drag, startPoint x: 611, startPoint y: 131, endPoint x: 480, endPoint y: 130, distance: 131.0
click at [611, 131] on app-table-action-button "Начислить уроки" at bounding box center [643, 131] width 109 height 16
click at [563, 129] on div "Вы выбрали: 0 Начислить уроки Отключить от обучения Управлять компенсацией Откл…" at bounding box center [761, 132] width 700 height 47
click at [598, 29] on app-menu-item-link "Начислить уроки" at bounding box center [598, 22] width 90 height 17
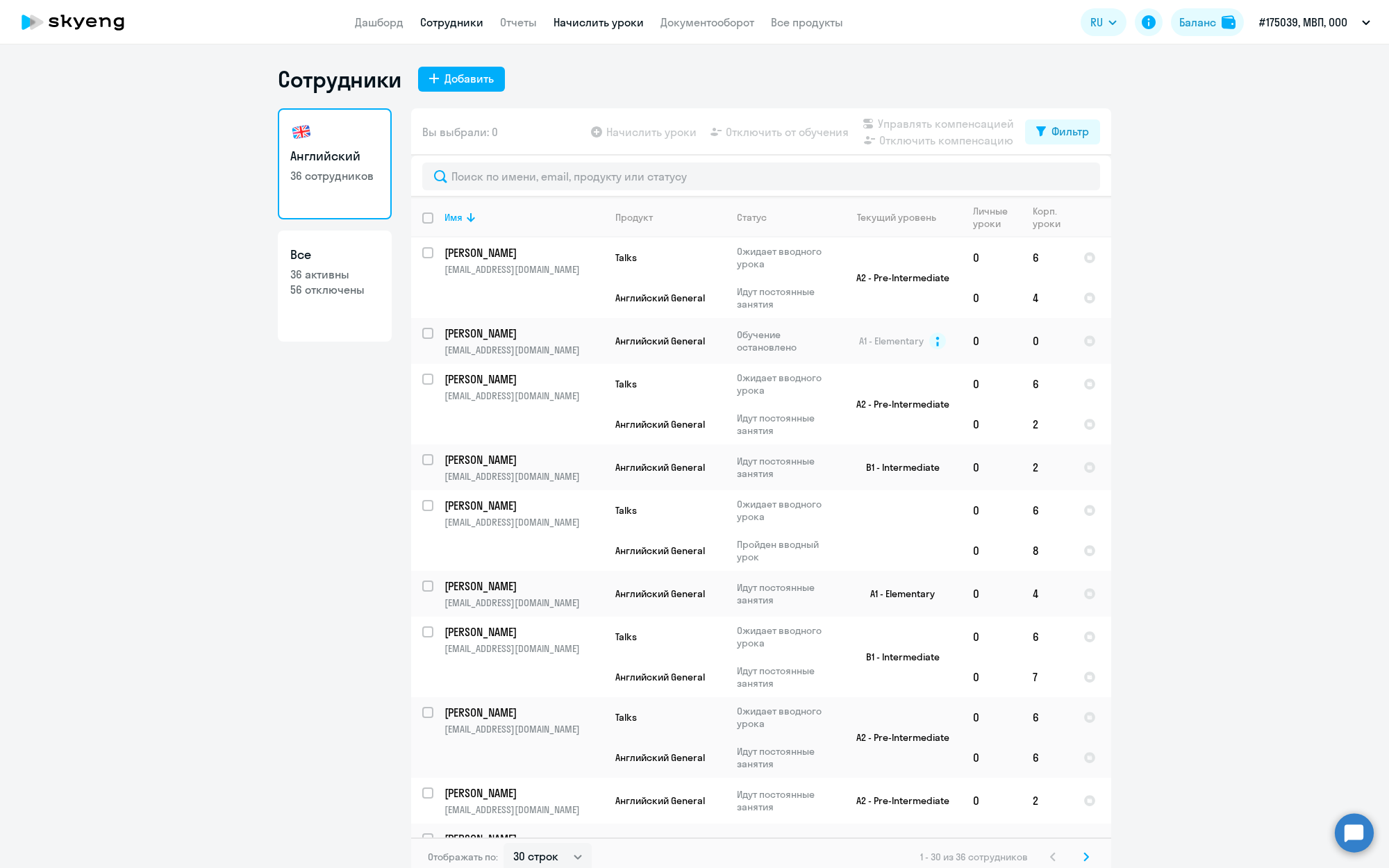
click at [598, 22] on link "Начислить уроки" at bounding box center [598, 22] width 90 height 14
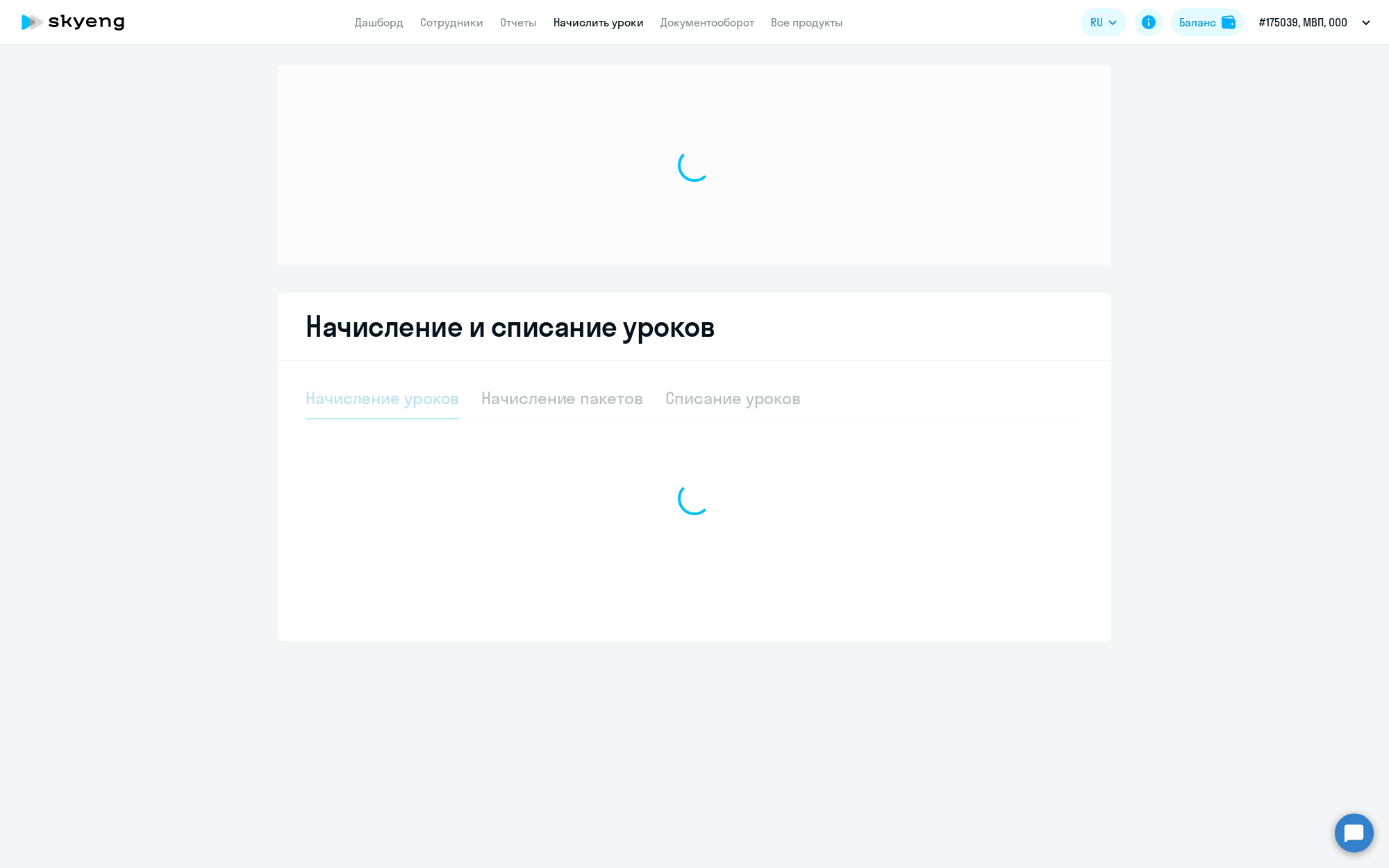
select select "10"
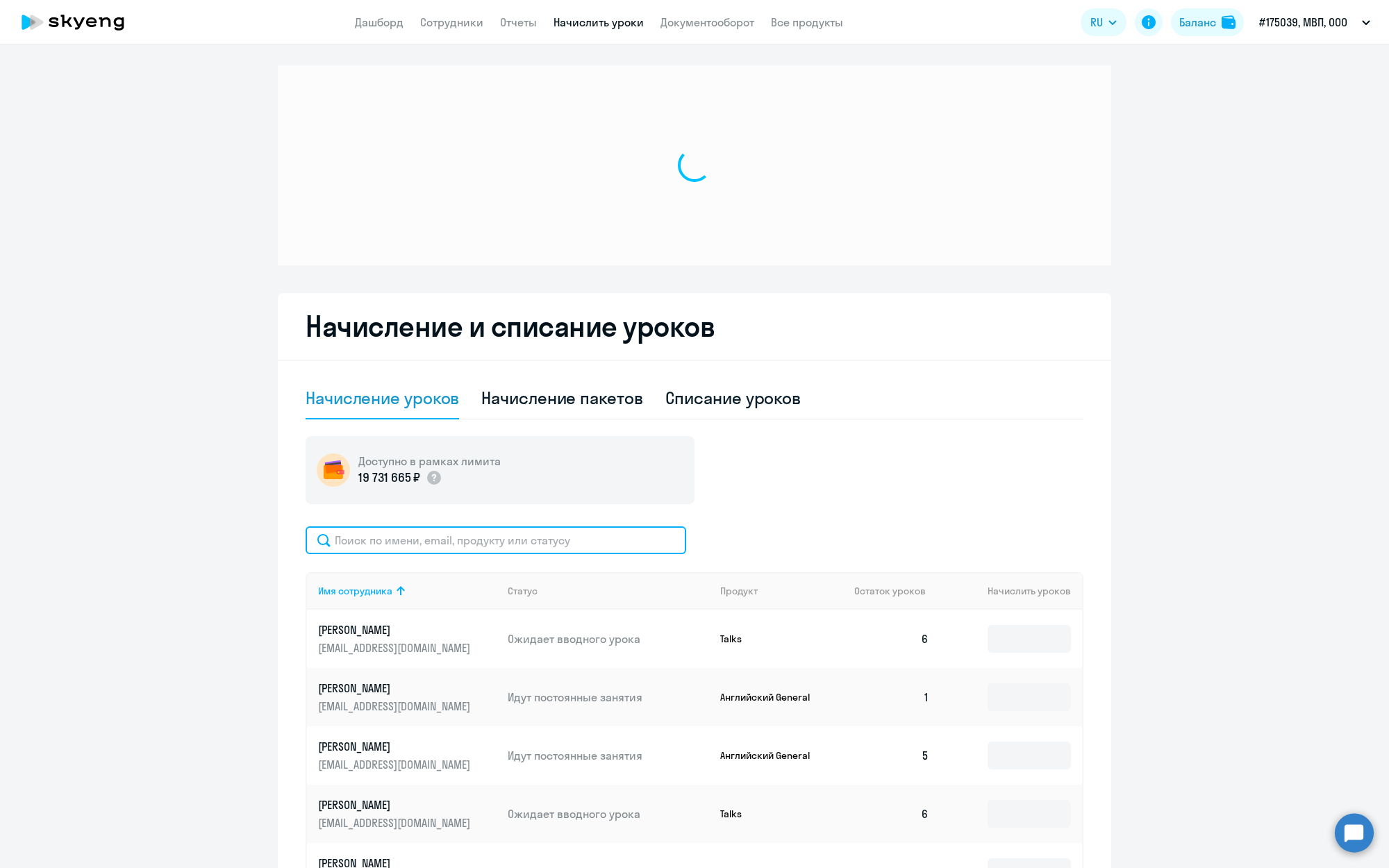
click at [394, 539] on input "text" at bounding box center [496, 540] width 380 height 28
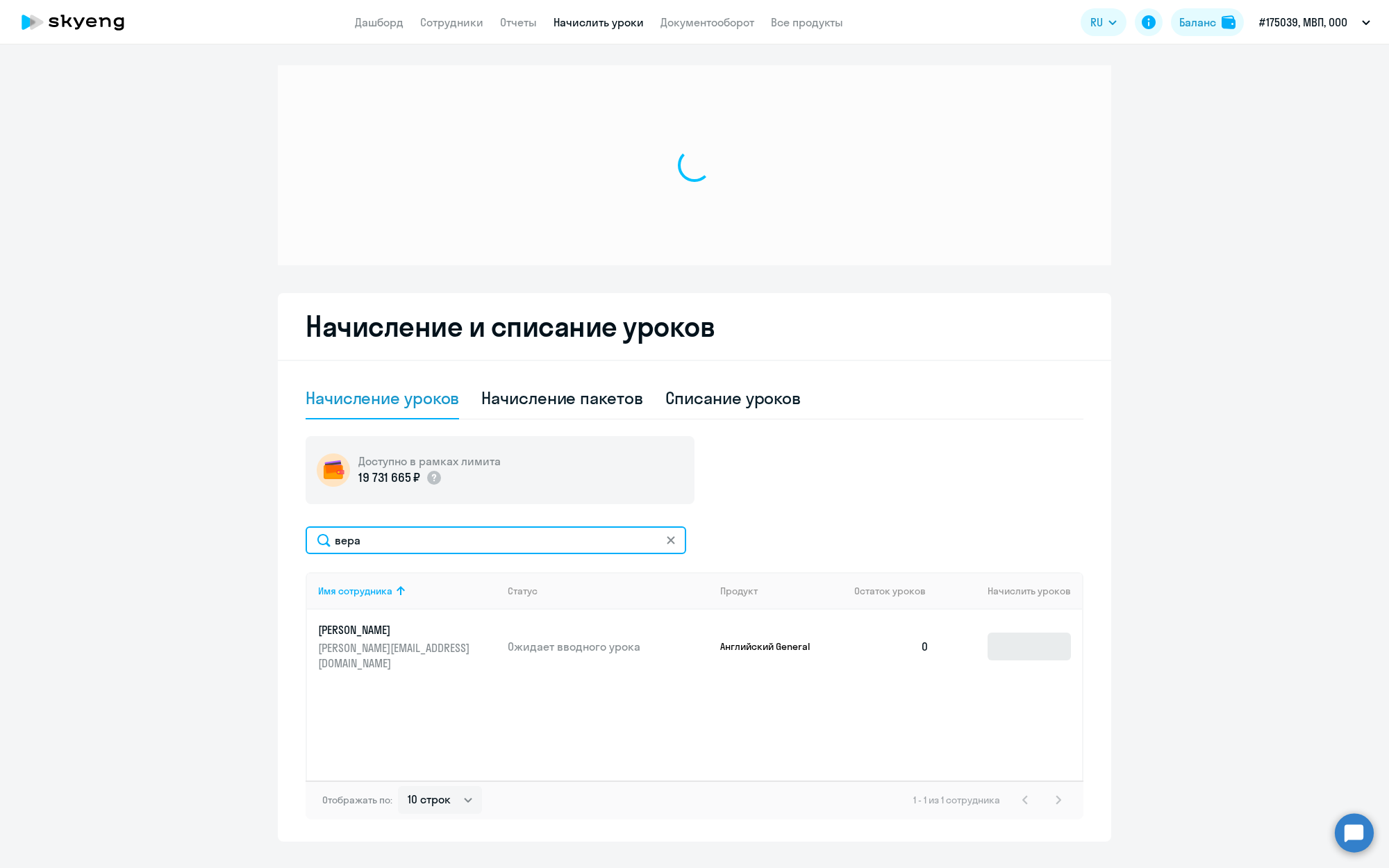
type input "вера"
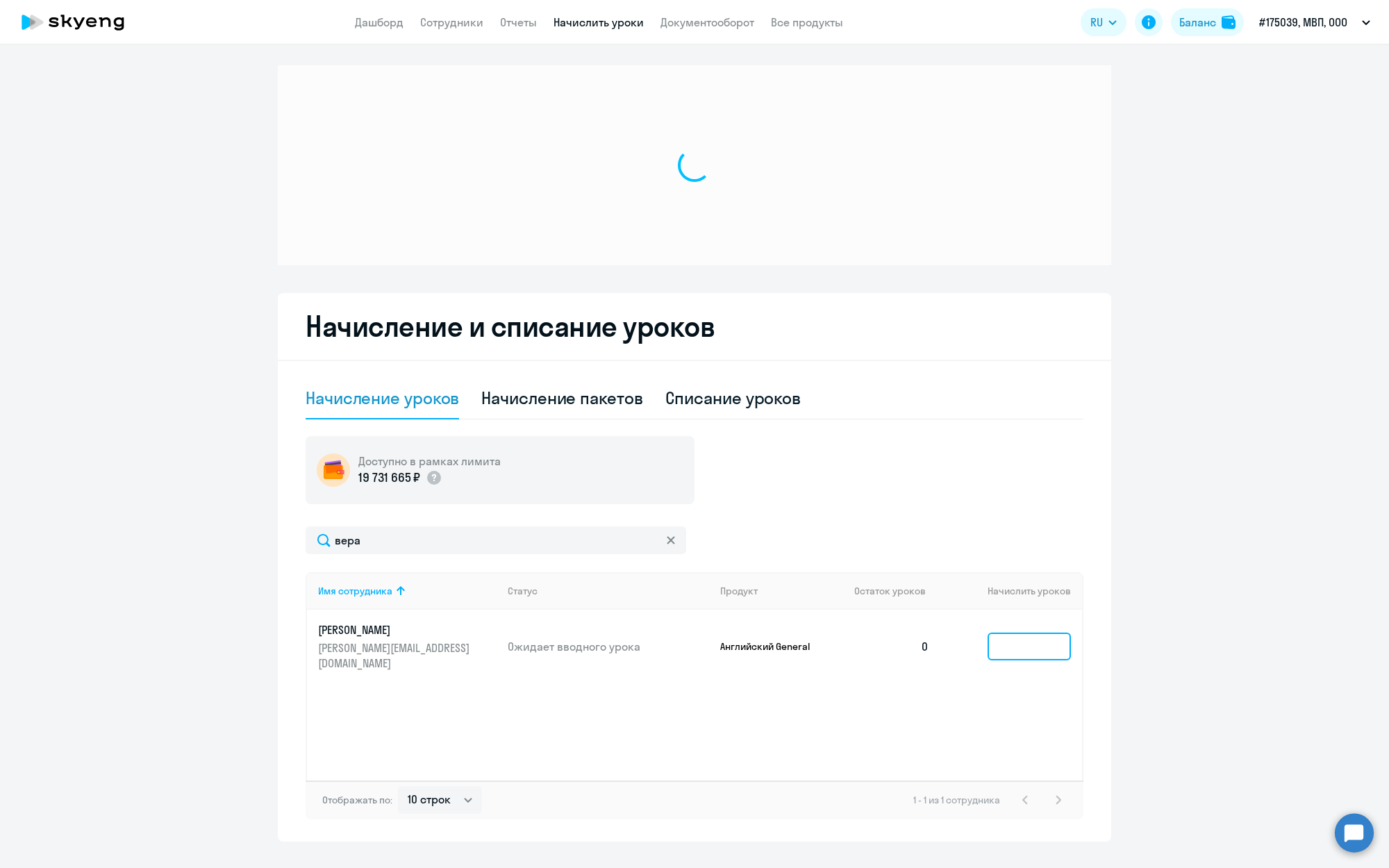
click at [1013, 637] on input at bounding box center [1029, 646] width 83 height 28
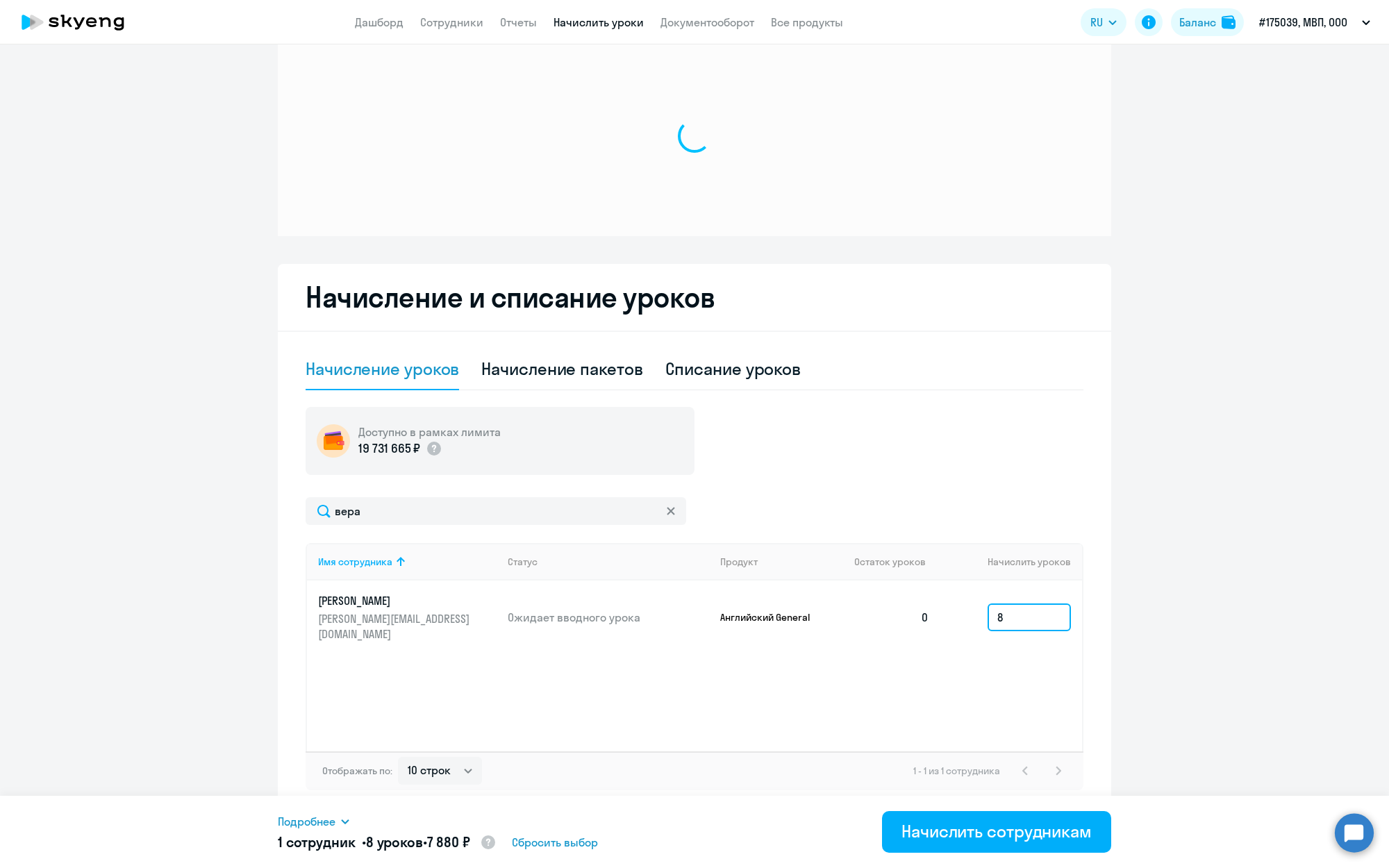
scroll to position [29, 0]
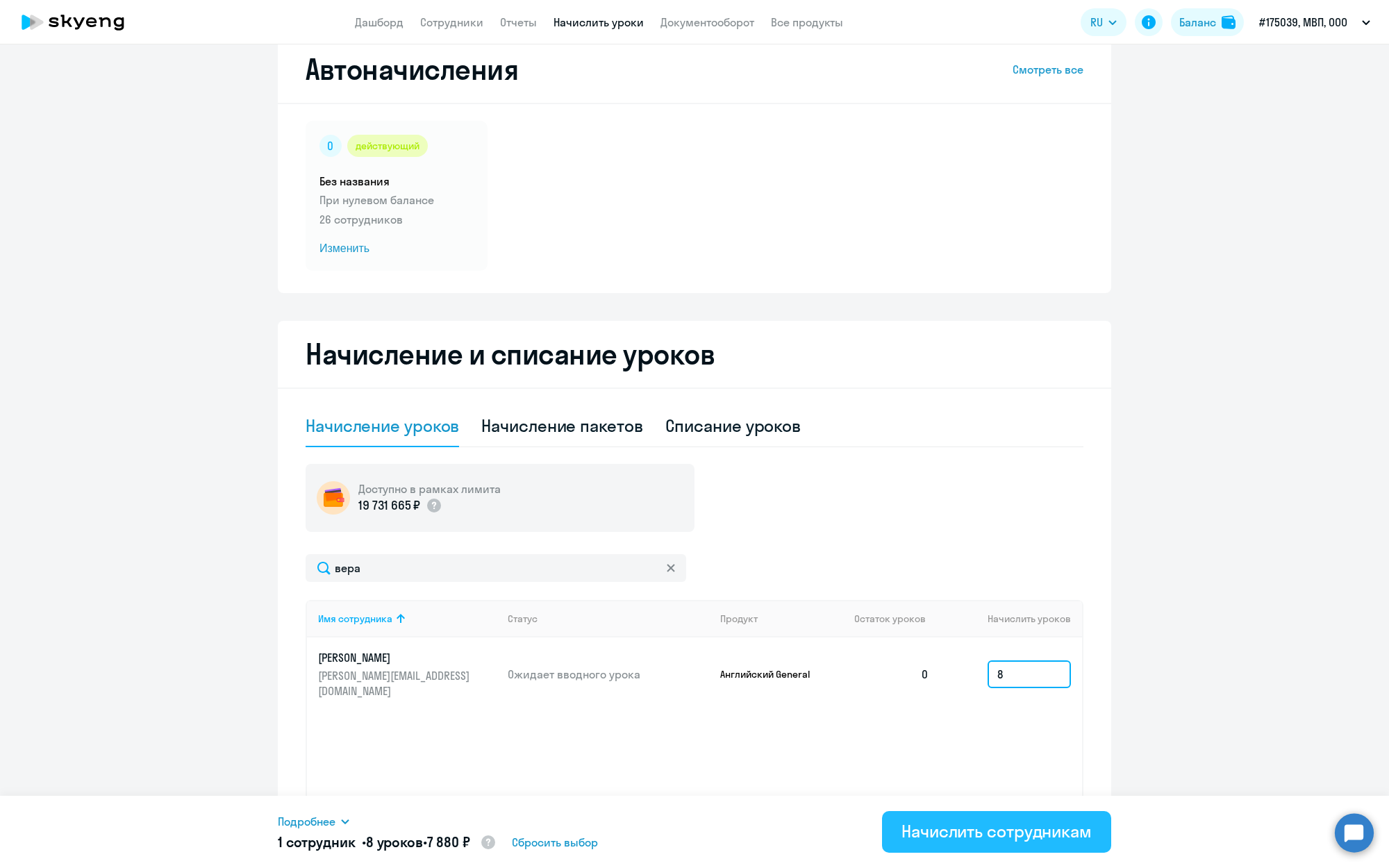
type input "8"
click at [916, 832] on div "Начислить сотрудникам" at bounding box center [996, 831] width 190 height 22
